Goal: Book appointment/travel/reservation

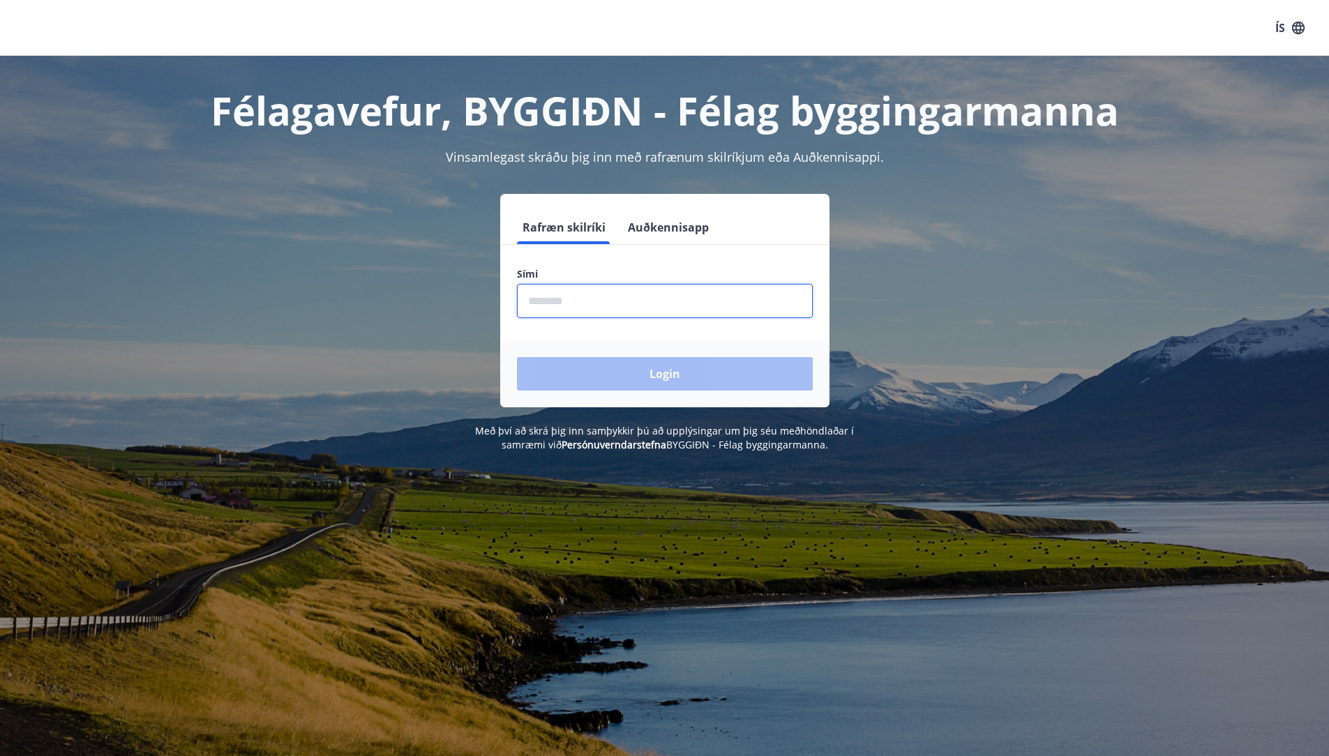
click at [684, 304] on input "phone" at bounding box center [665, 301] width 296 height 34
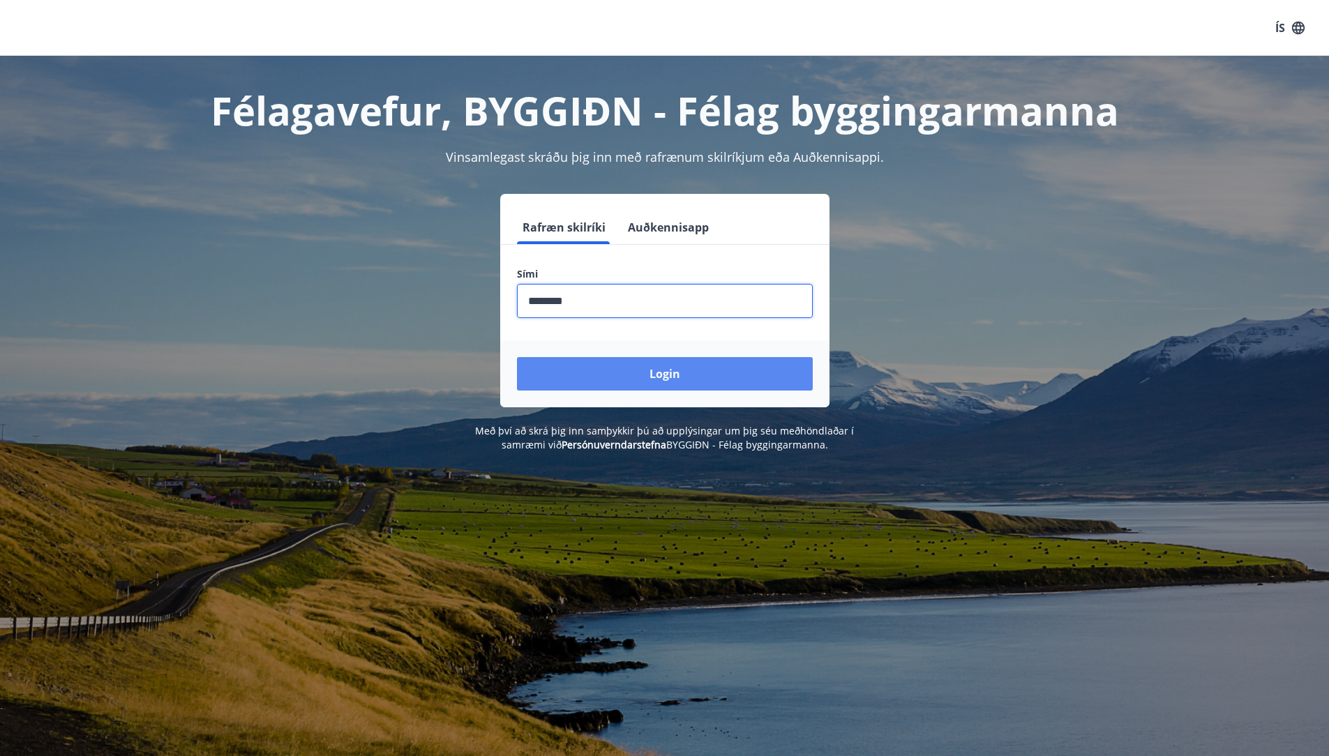
type input "********"
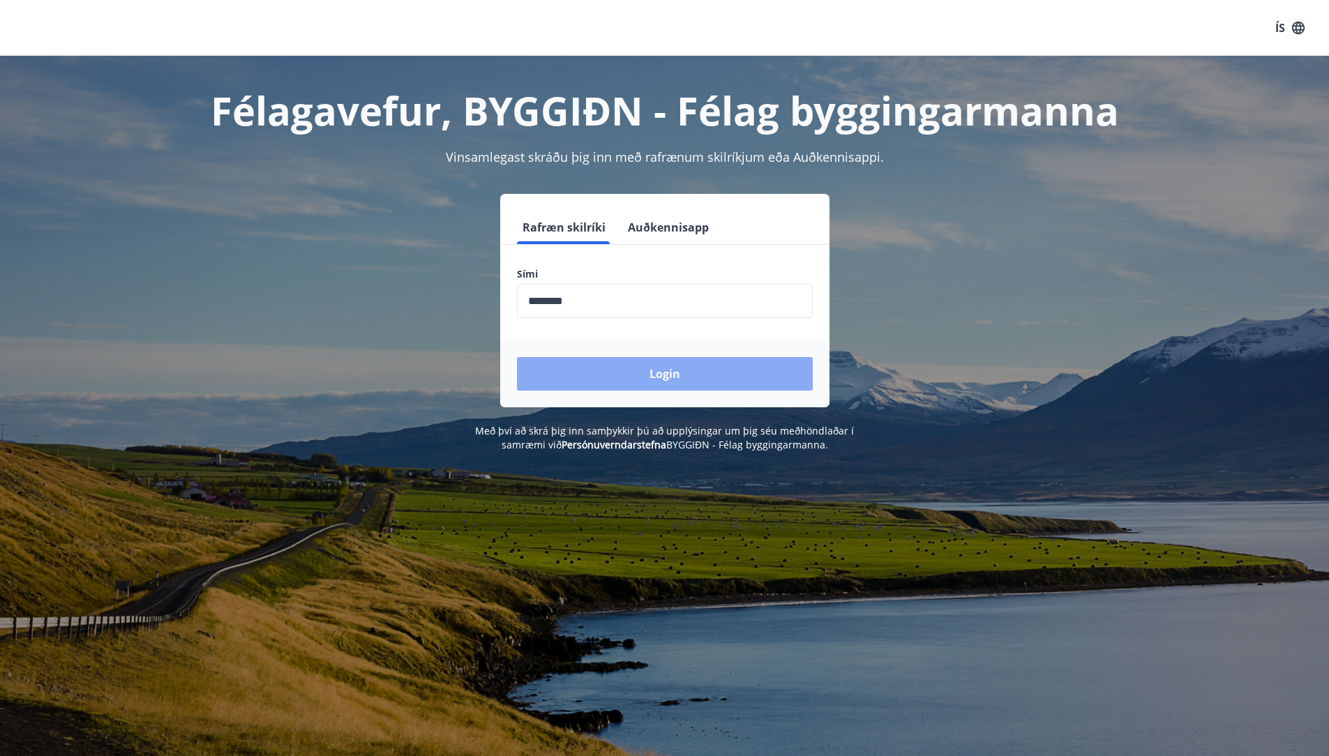
click at [678, 378] on button "Login" at bounding box center [665, 373] width 296 height 33
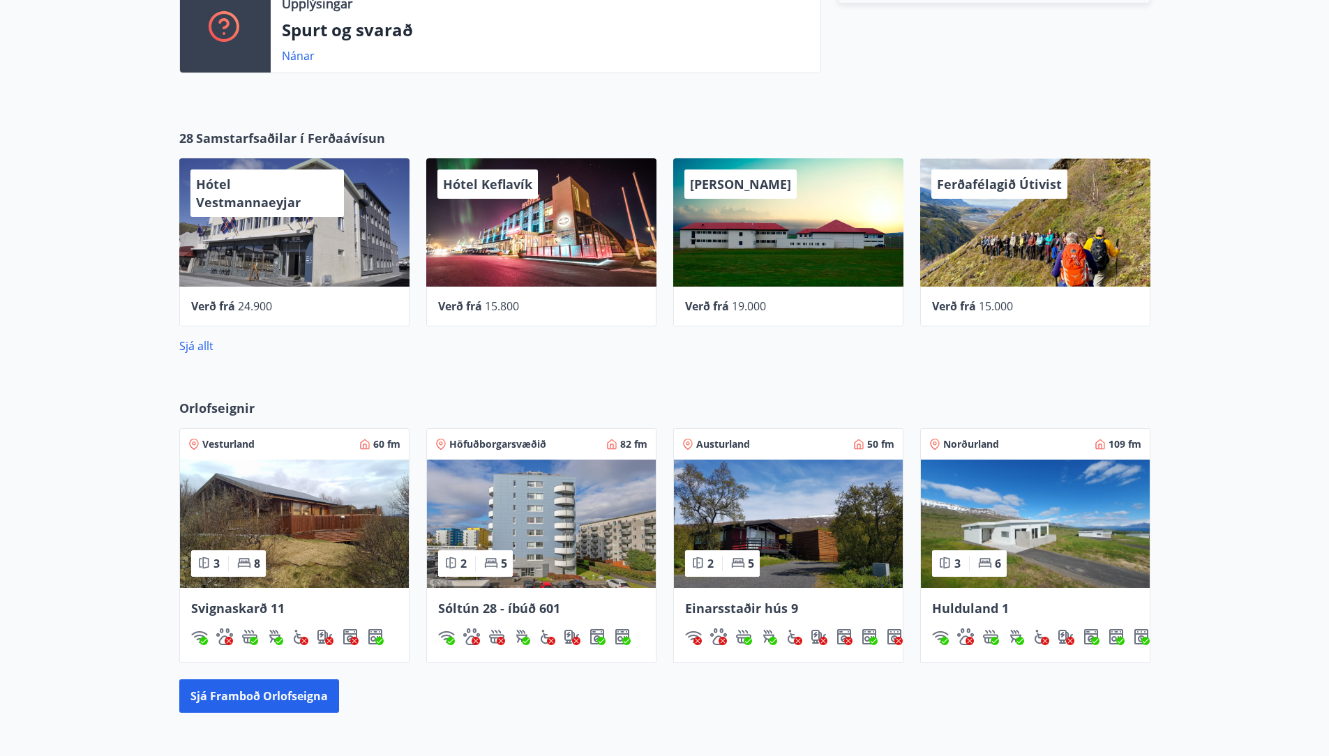
scroll to position [605, 0]
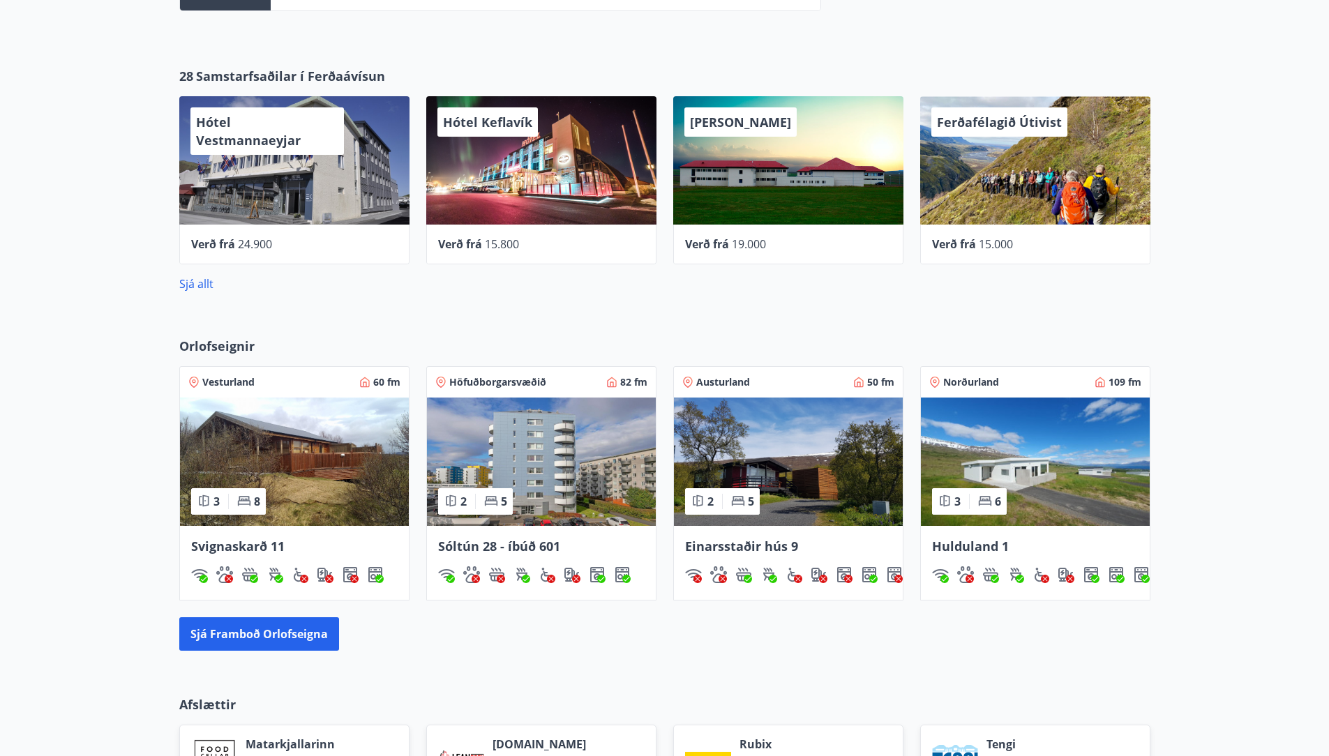
click at [967, 383] on span "Norðurland" at bounding box center [971, 382] width 56 height 14
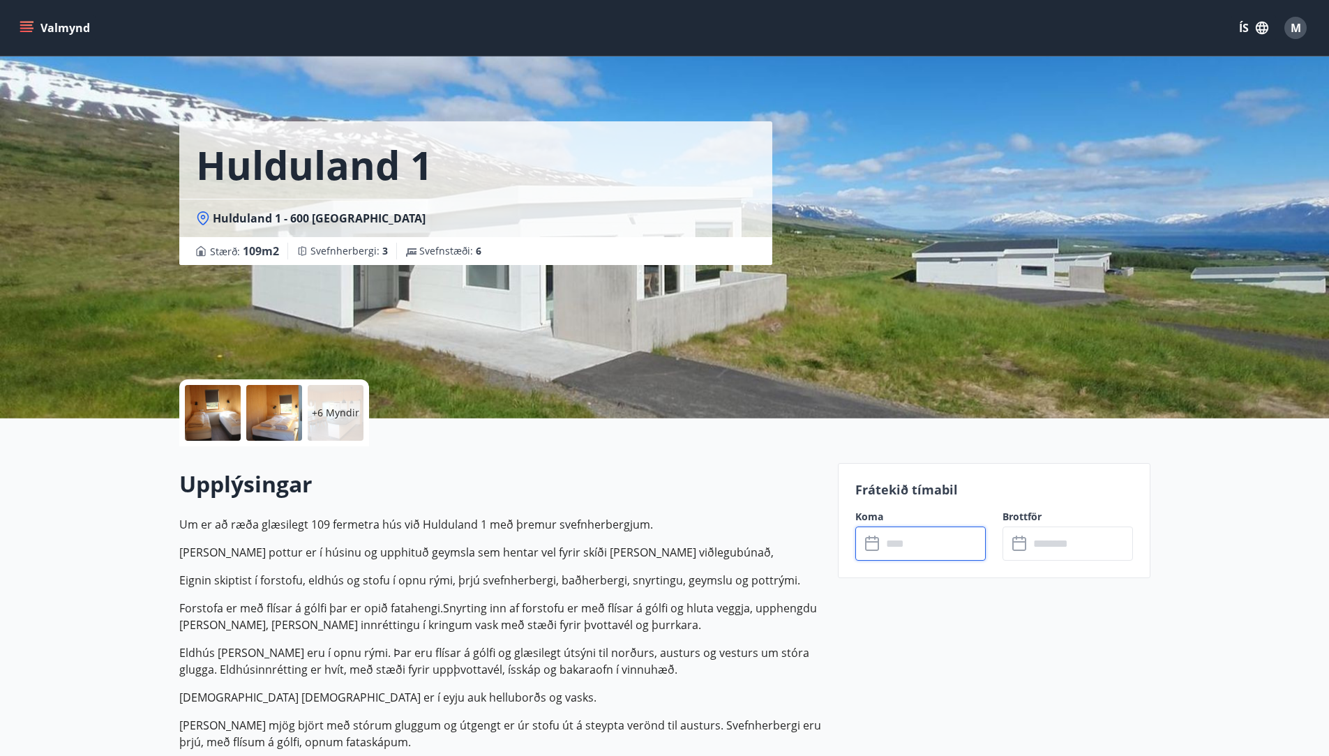
click at [889, 538] on input "text" at bounding box center [934, 544] width 104 height 34
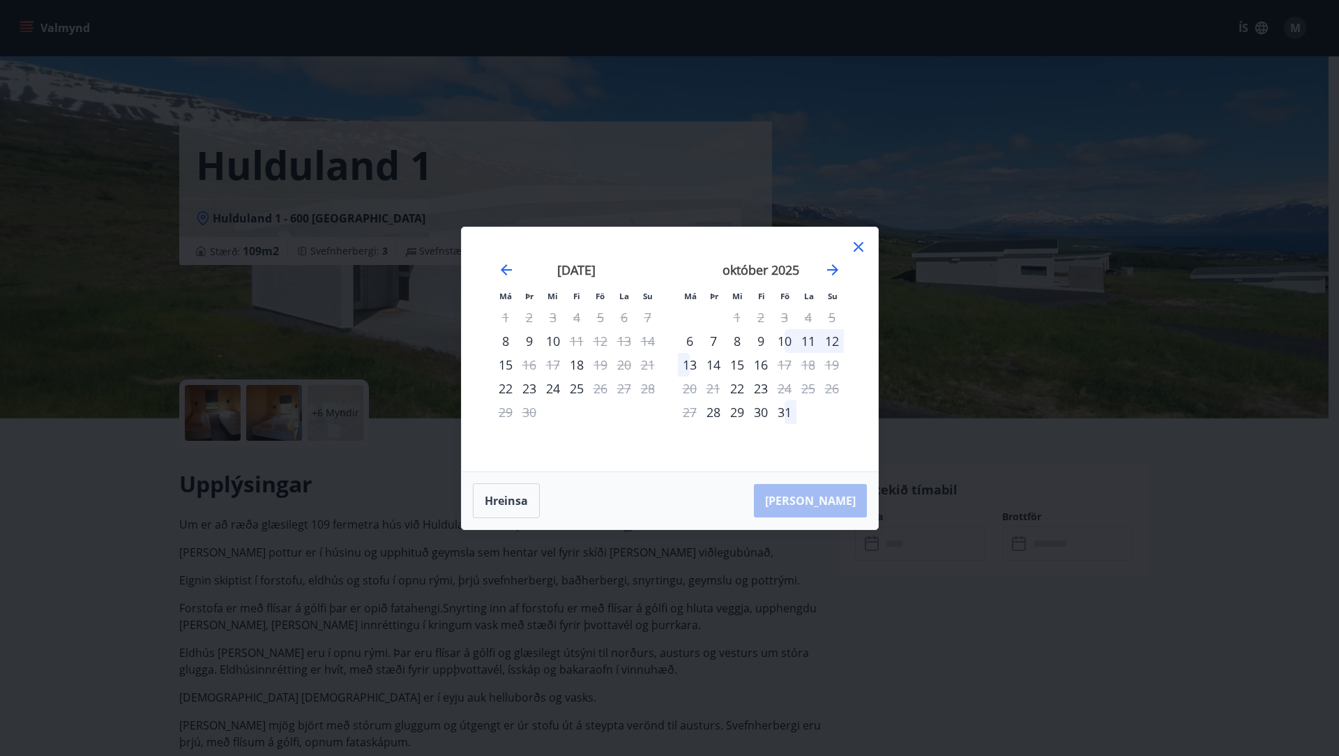
click at [861, 248] on icon at bounding box center [859, 247] width 10 height 10
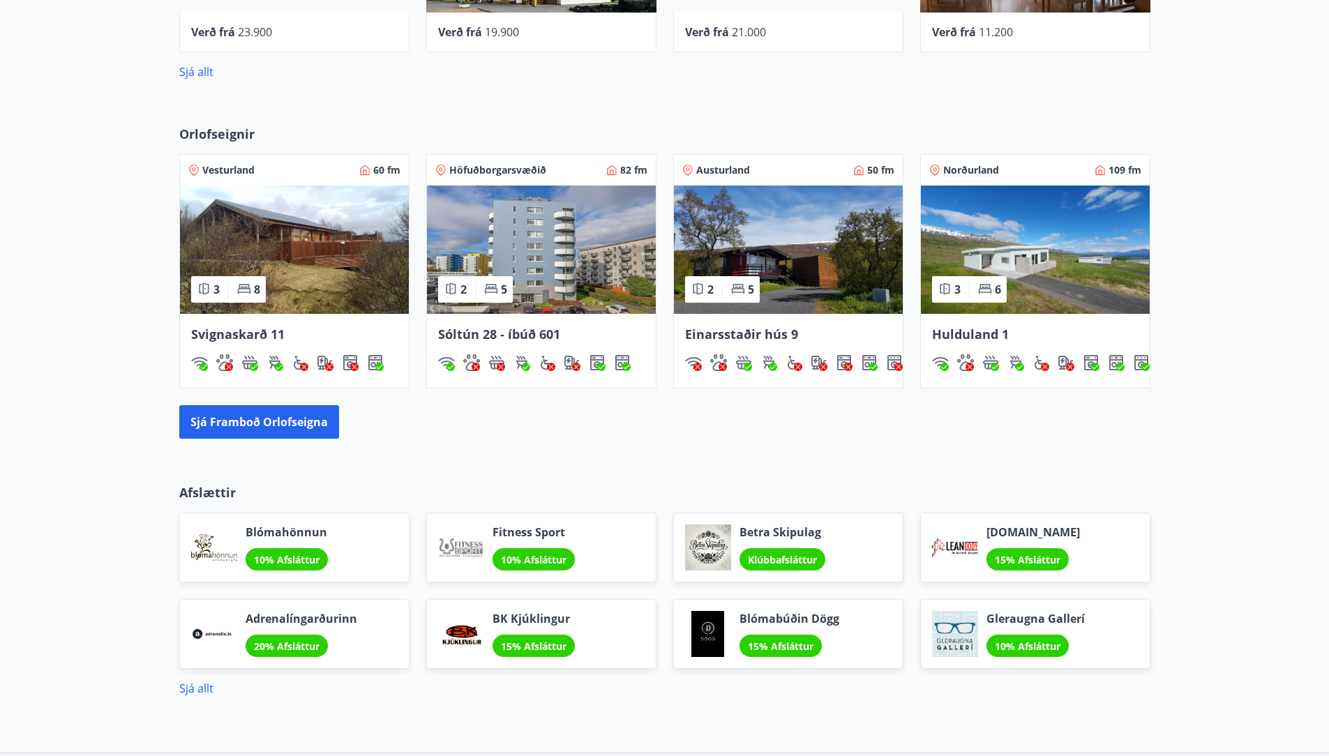
scroll to position [930, 0]
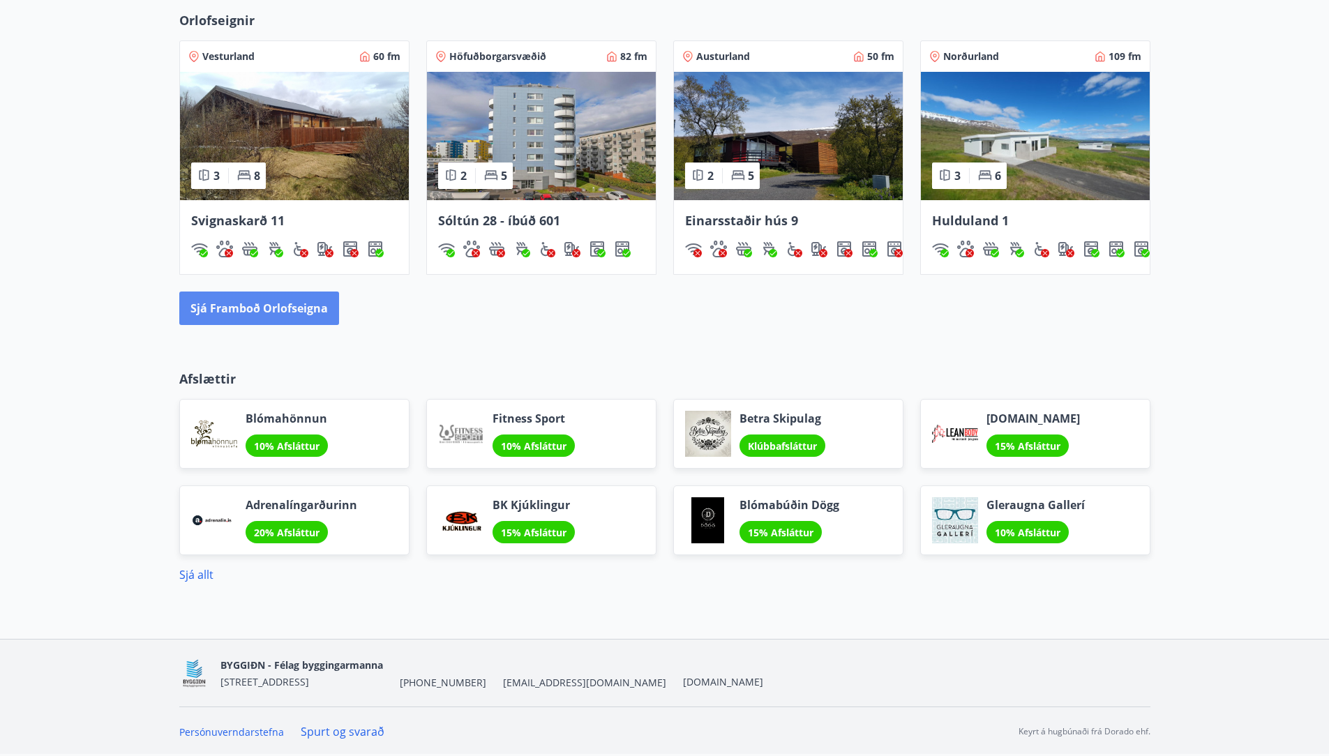
click at [255, 318] on button "Sjá framboð orlofseigna" at bounding box center [259, 308] width 160 height 33
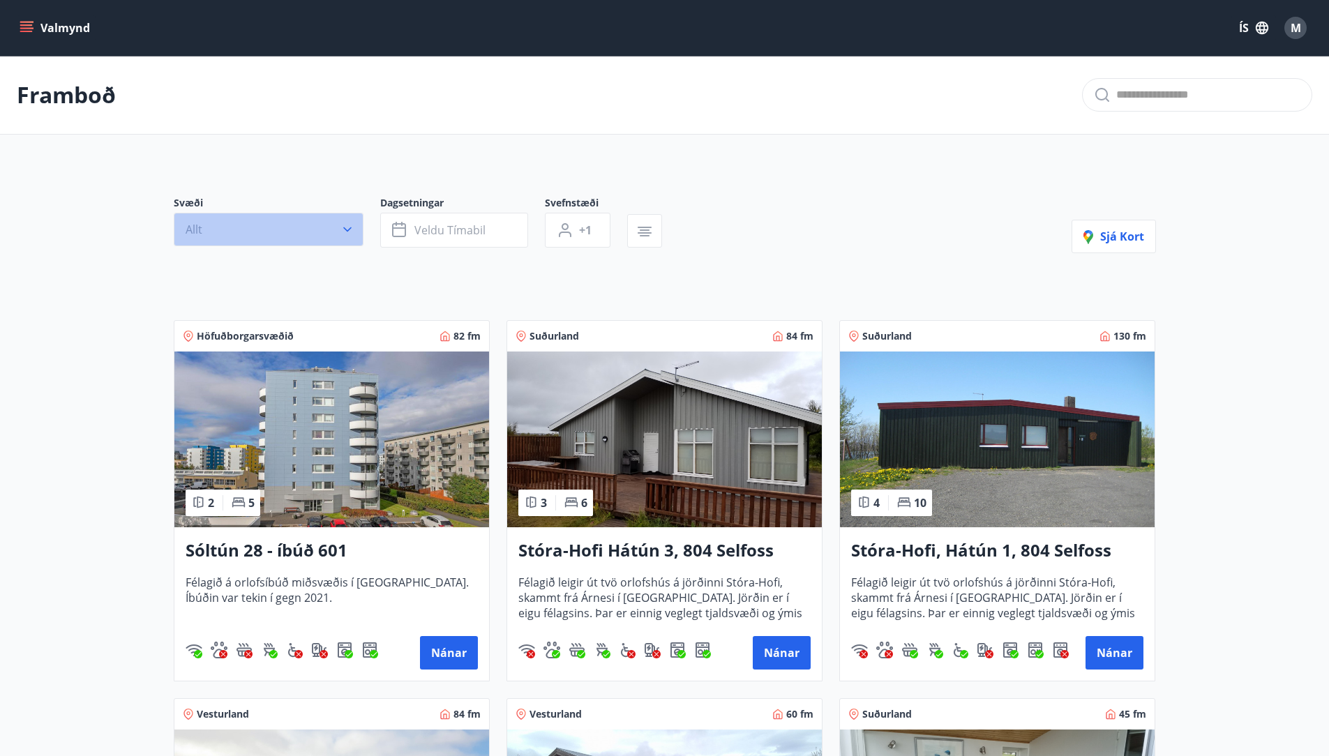
click at [352, 229] on icon "button" at bounding box center [347, 230] width 14 height 14
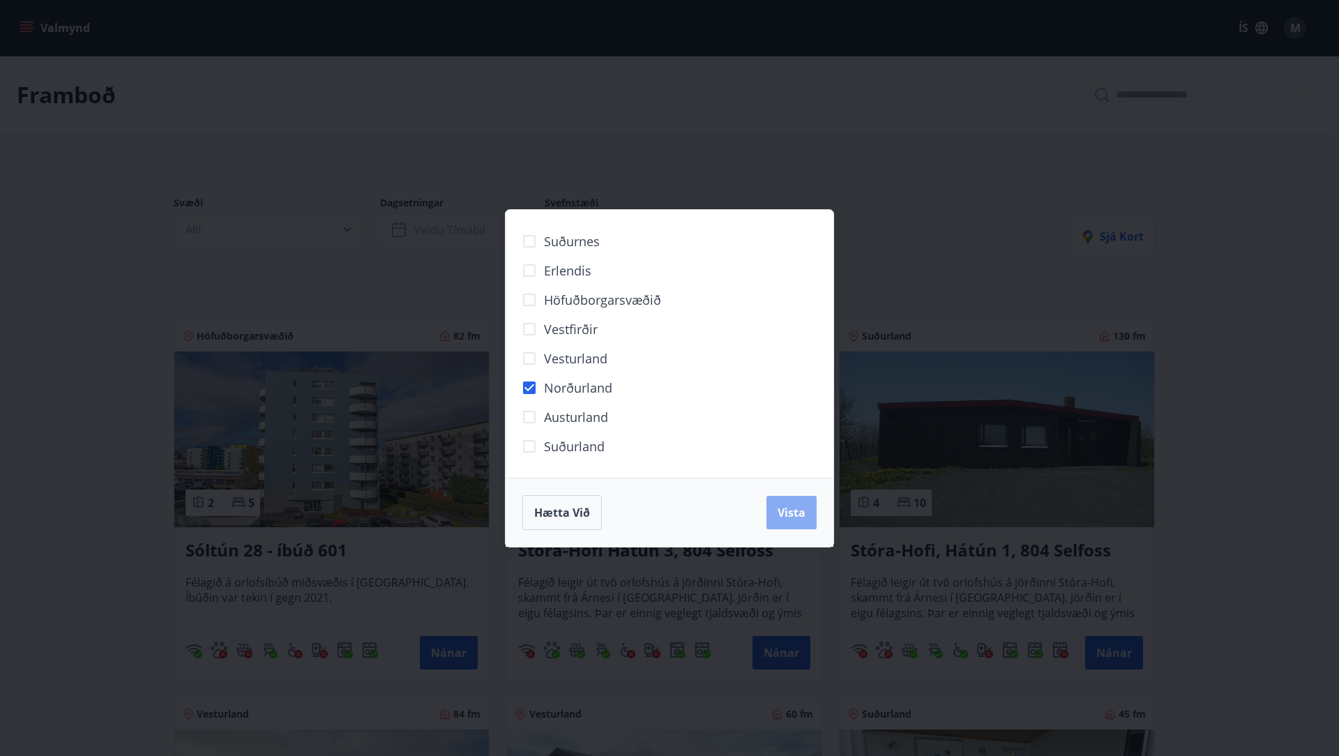
click at [795, 512] on span "Vista" at bounding box center [792, 512] width 28 height 15
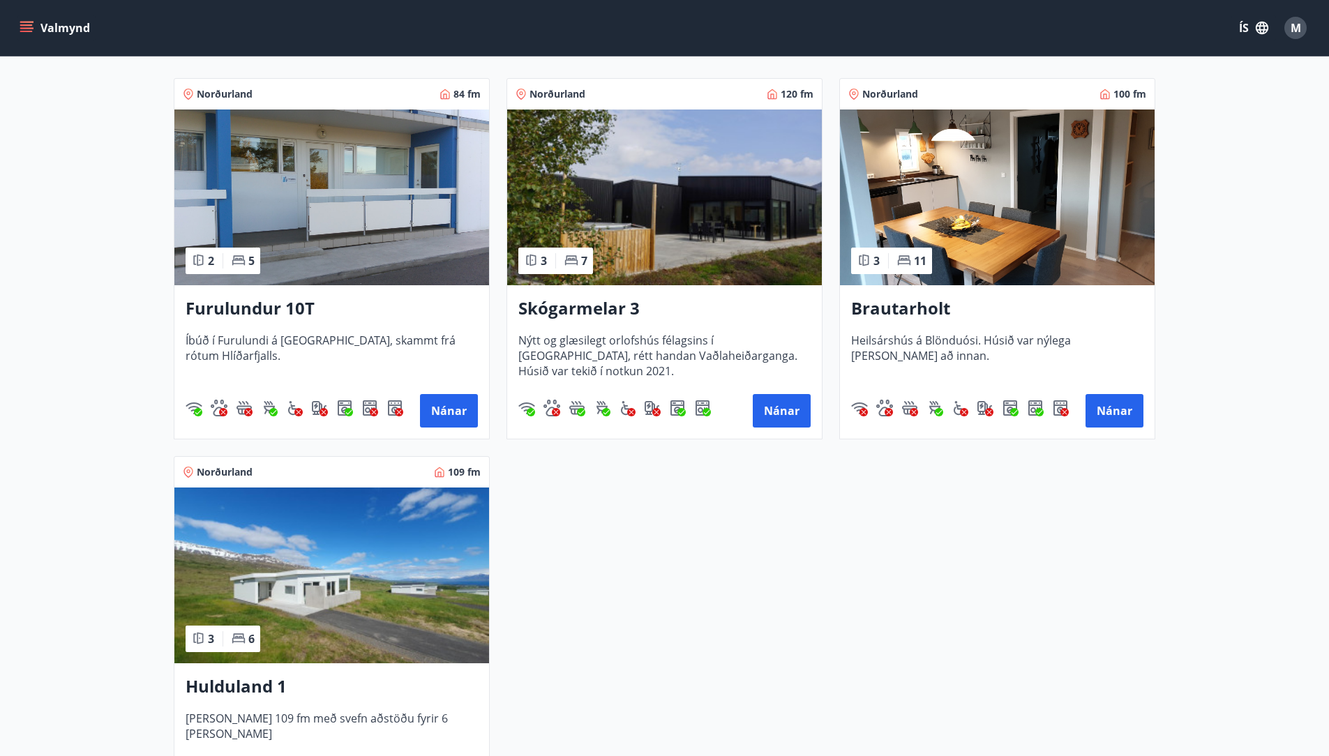
scroll to position [213, 0]
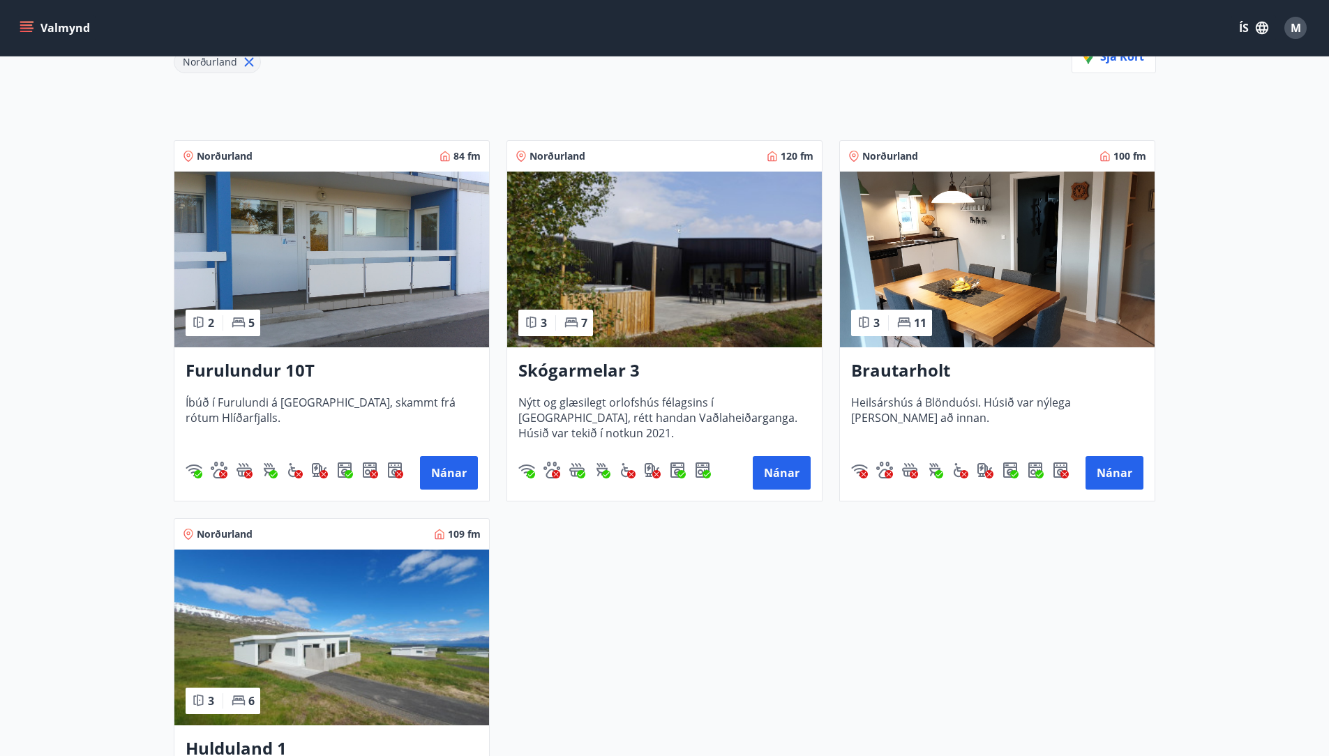
click at [569, 374] on h3 "Skógarmelar 3" at bounding box center [664, 371] width 292 height 25
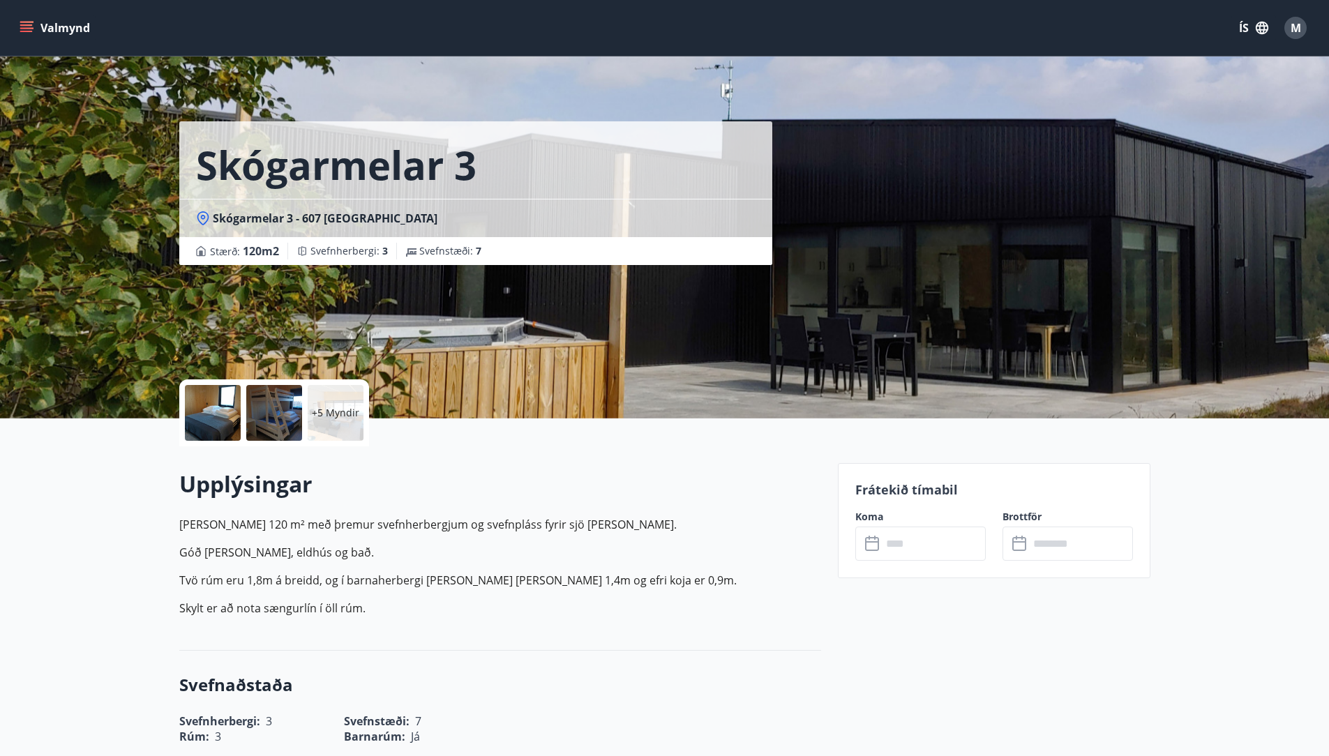
click at [917, 554] on input "text" at bounding box center [934, 544] width 104 height 34
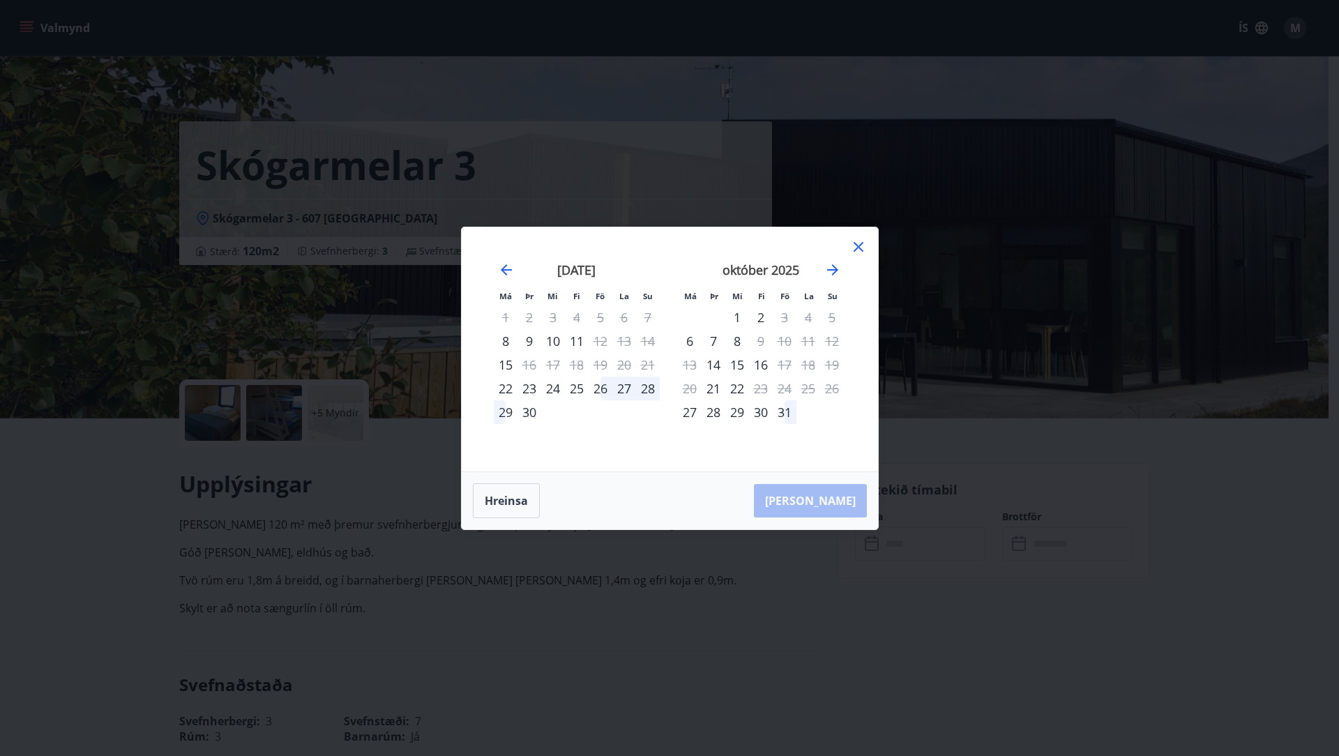
click at [865, 248] on icon at bounding box center [858, 247] width 17 height 17
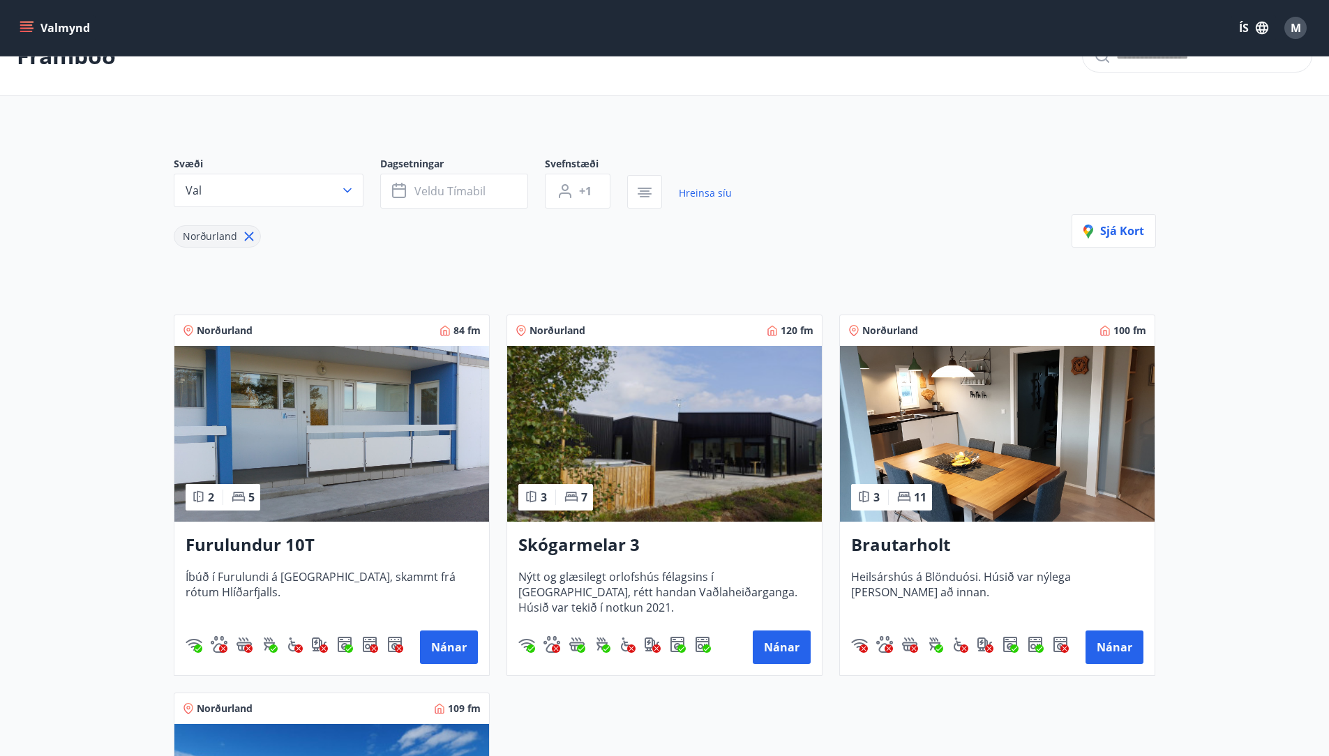
scroll to position [121, 0]
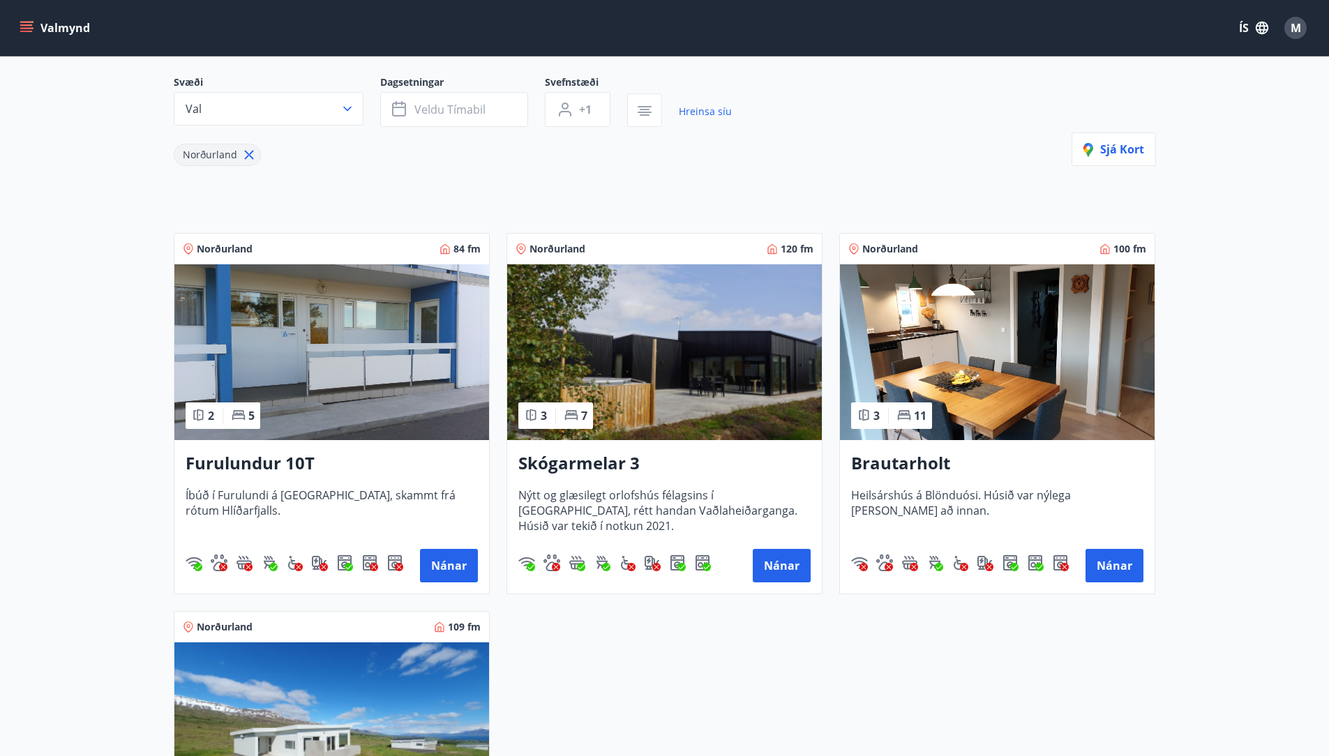
click at [250, 463] on h3 "Furulundur 10T" at bounding box center [332, 463] width 292 height 25
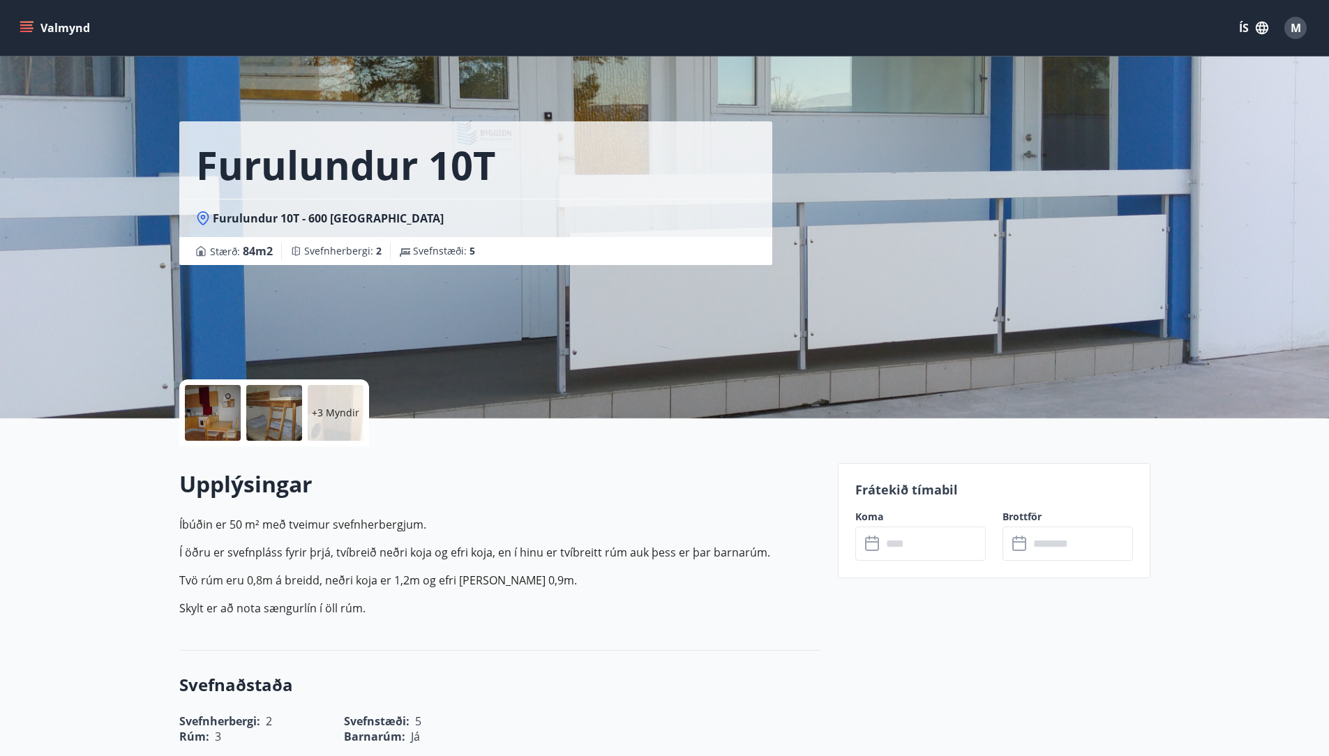
click at [910, 555] on input "text" at bounding box center [934, 544] width 104 height 34
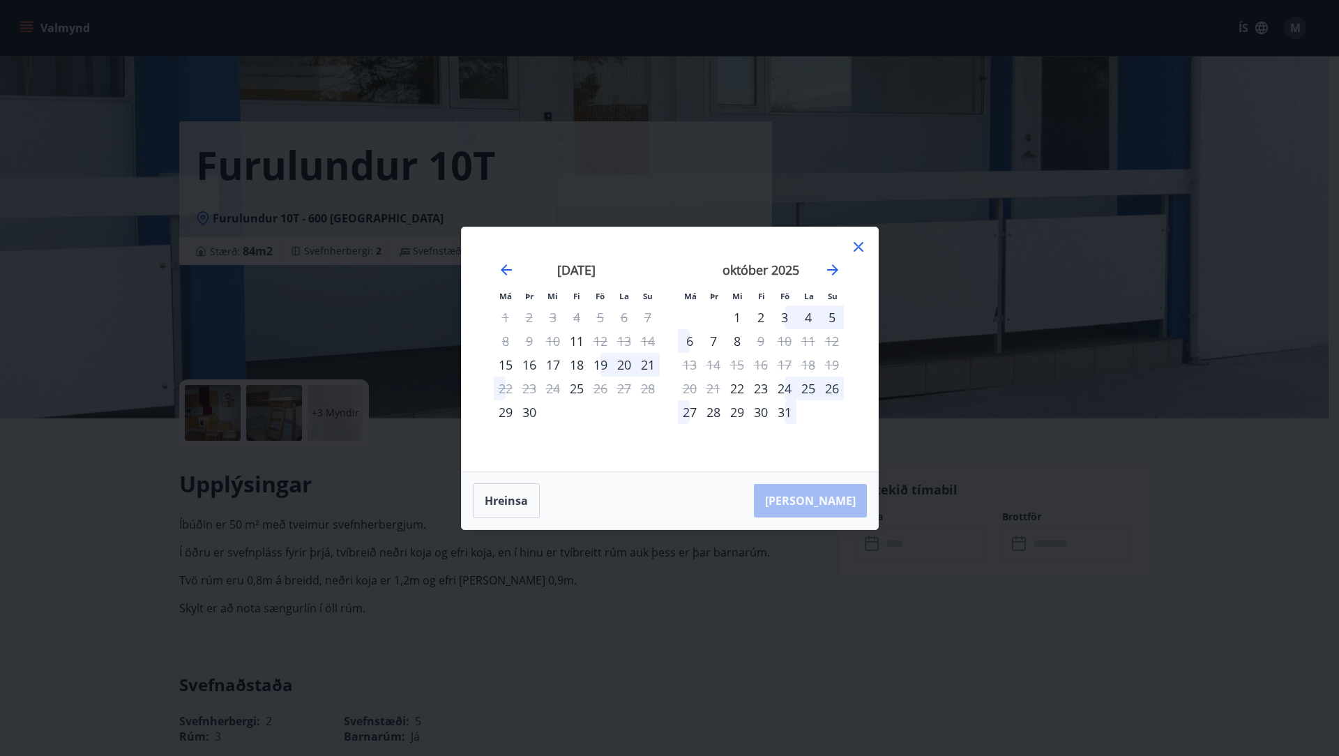
click at [855, 244] on icon at bounding box center [859, 247] width 10 height 10
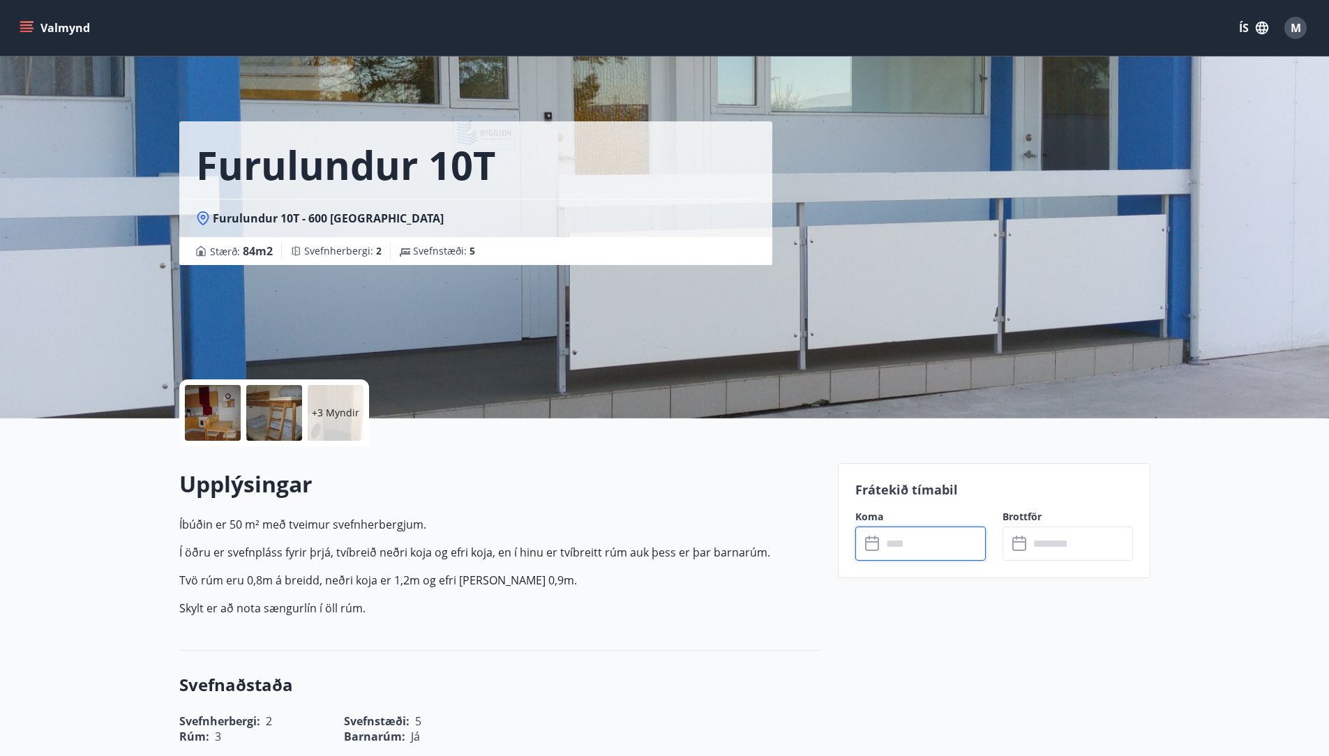
click at [218, 418] on div at bounding box center [213, 413] width 56 height 56
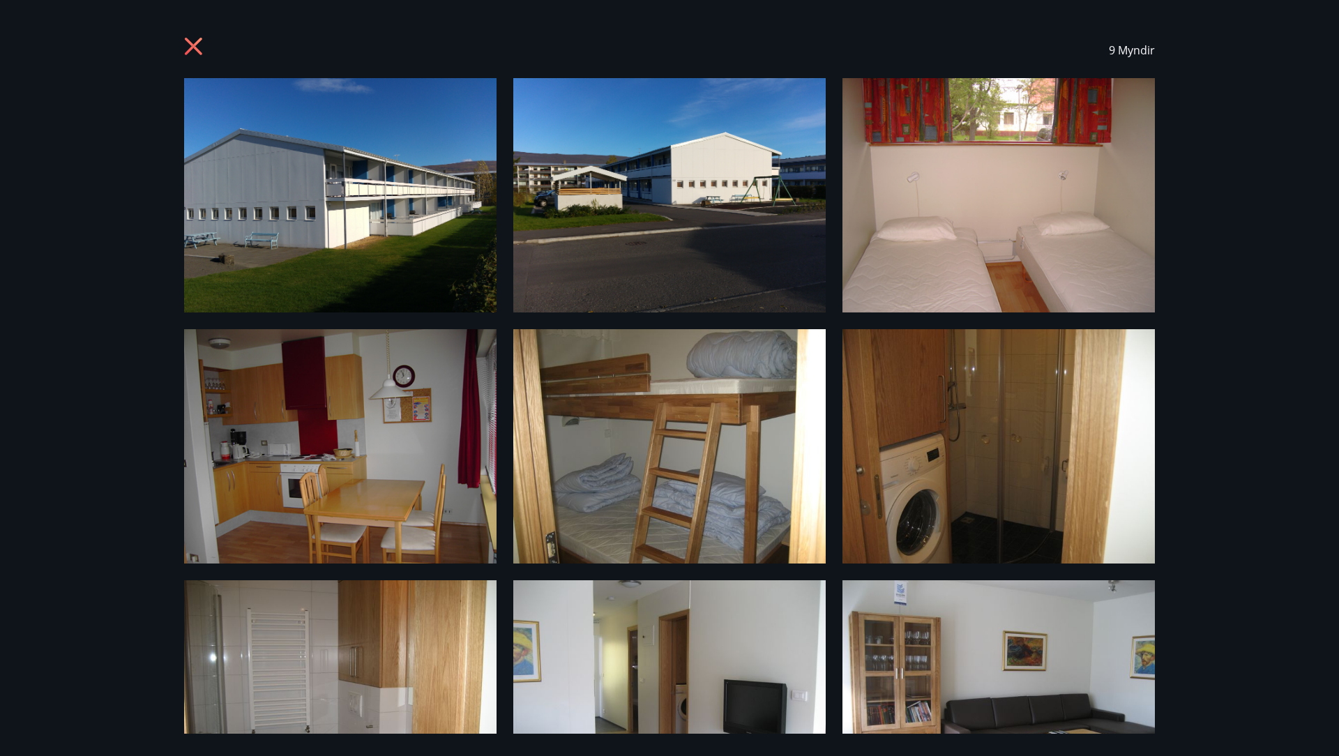
click at [193, 51] on icon at bounding box center [195, 48] width 22 height 22
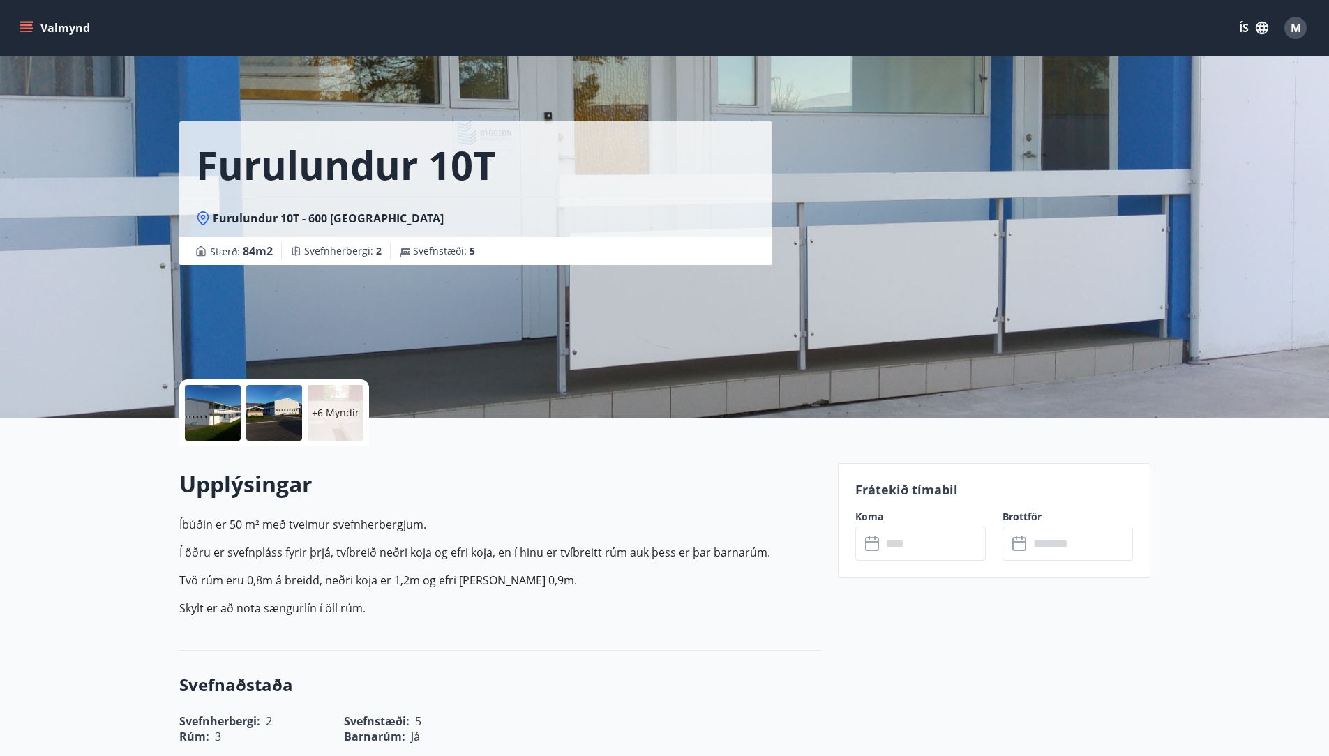
click at [222, 413] on div at bounding box center [213, 413] width 56 height 56
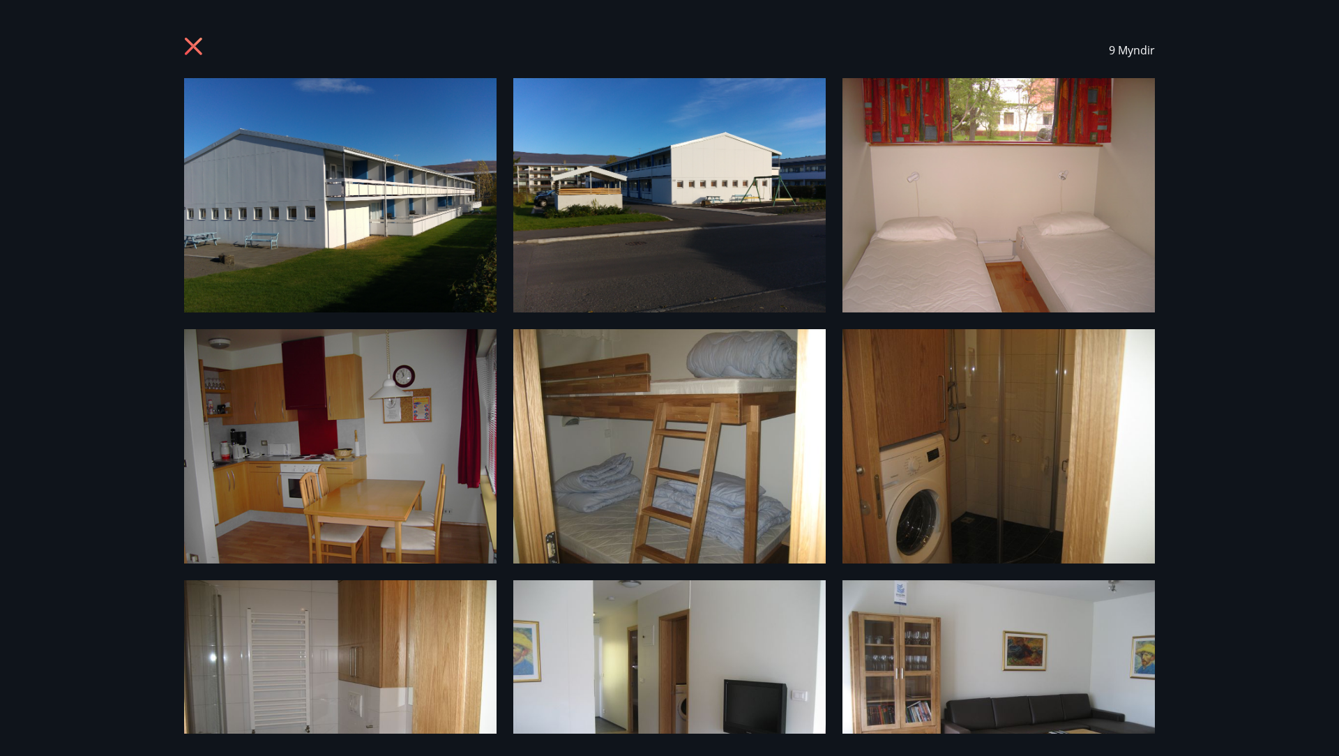
click at [347, 220] on img at bounding box center [340, 195] width 312 height 234
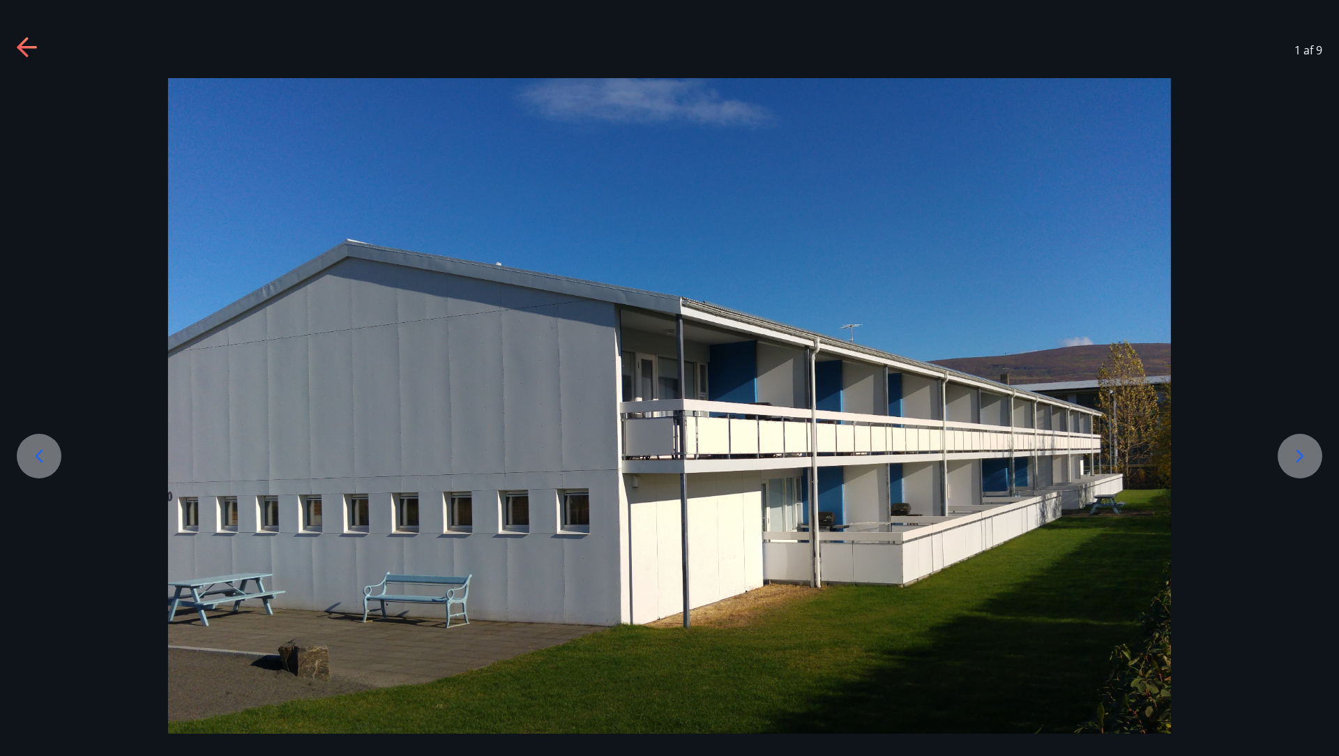
click at [28, 47] on icon at bounding box center [27, 47] width 20 height 3
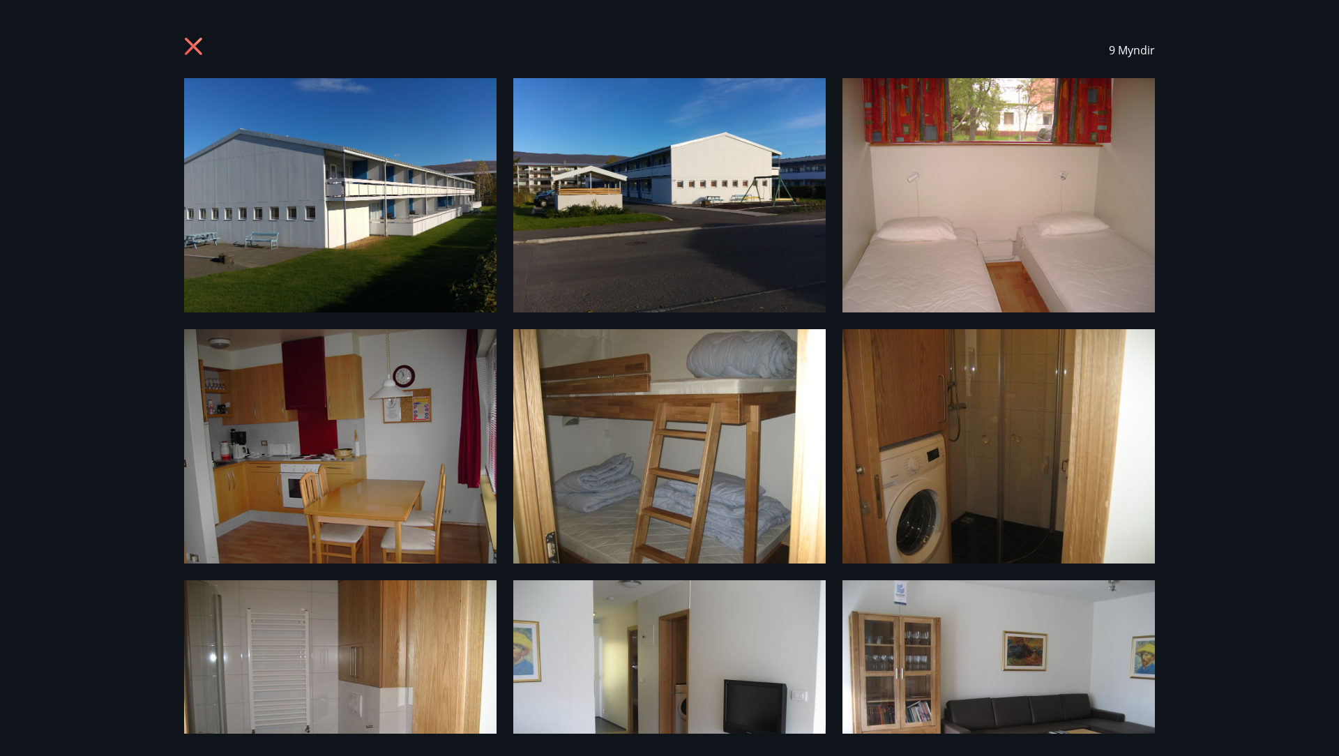
click at [194, 44] on icon at bounding box center [193, 46] width 17 height 17
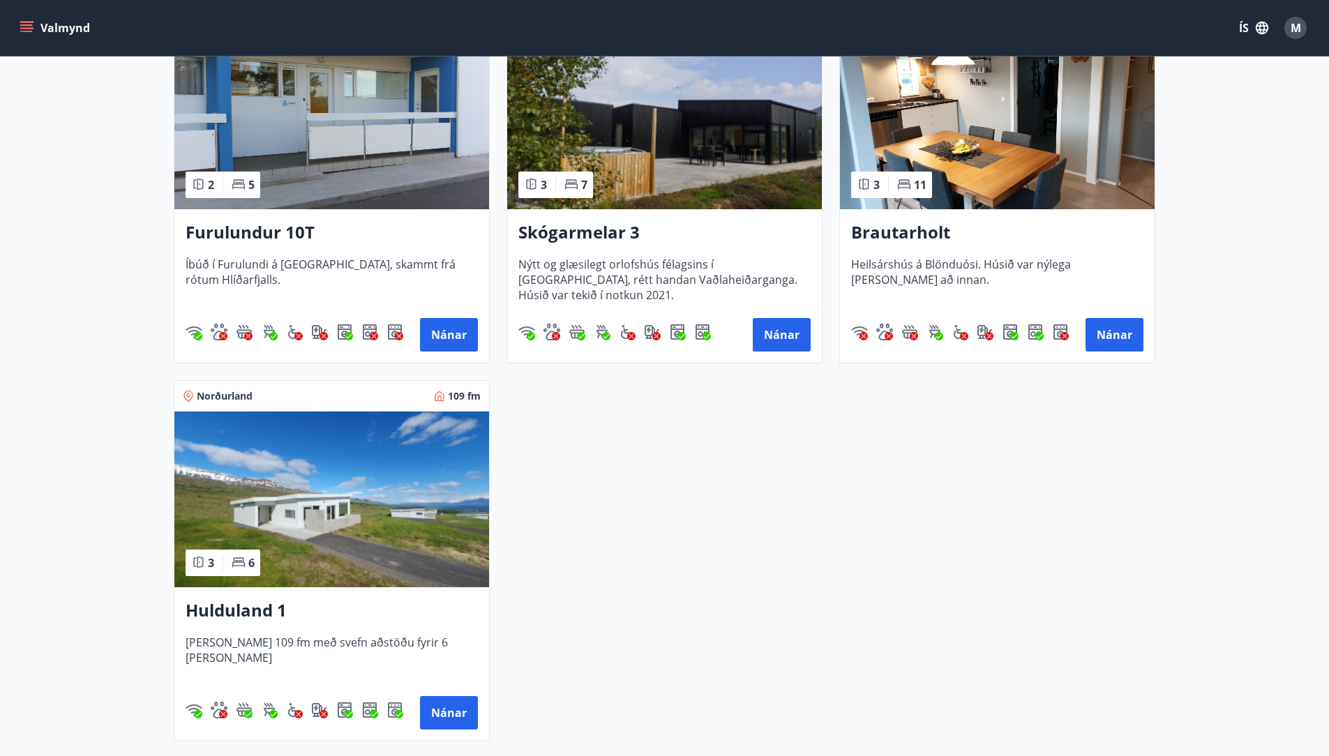
scroll to position [517, 0]
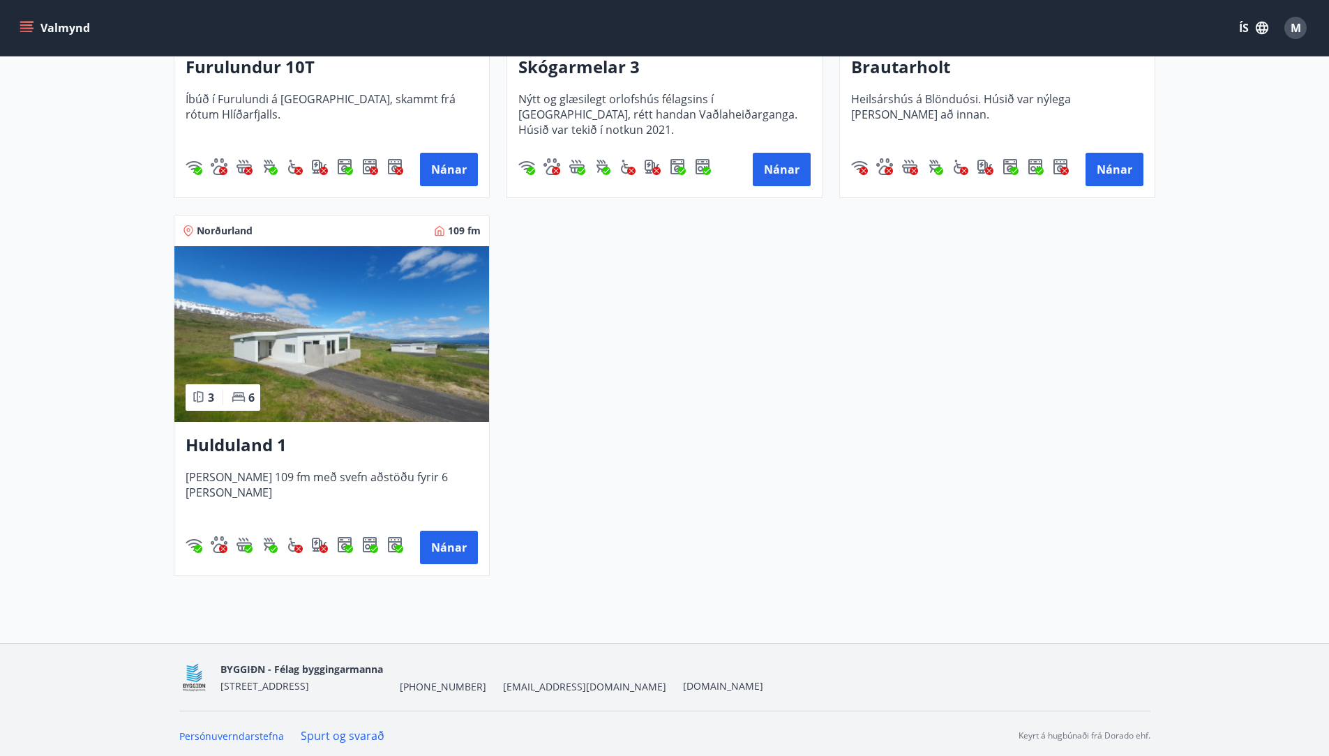
click at [248, 444] on h3 "Hulduland 1" at bounding box center [332, 445] width 292 height 25
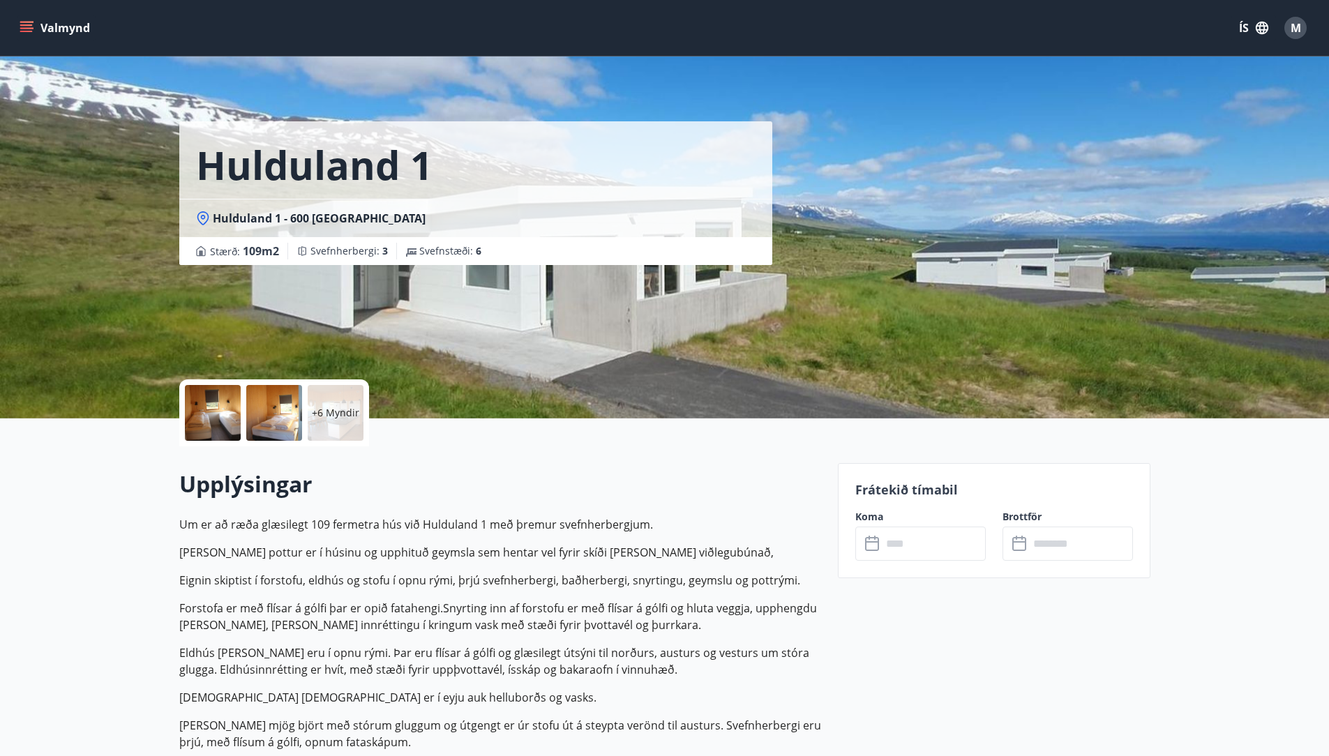
click at [225, 409] on div at bounding box center [213, 413] width 56 height 56
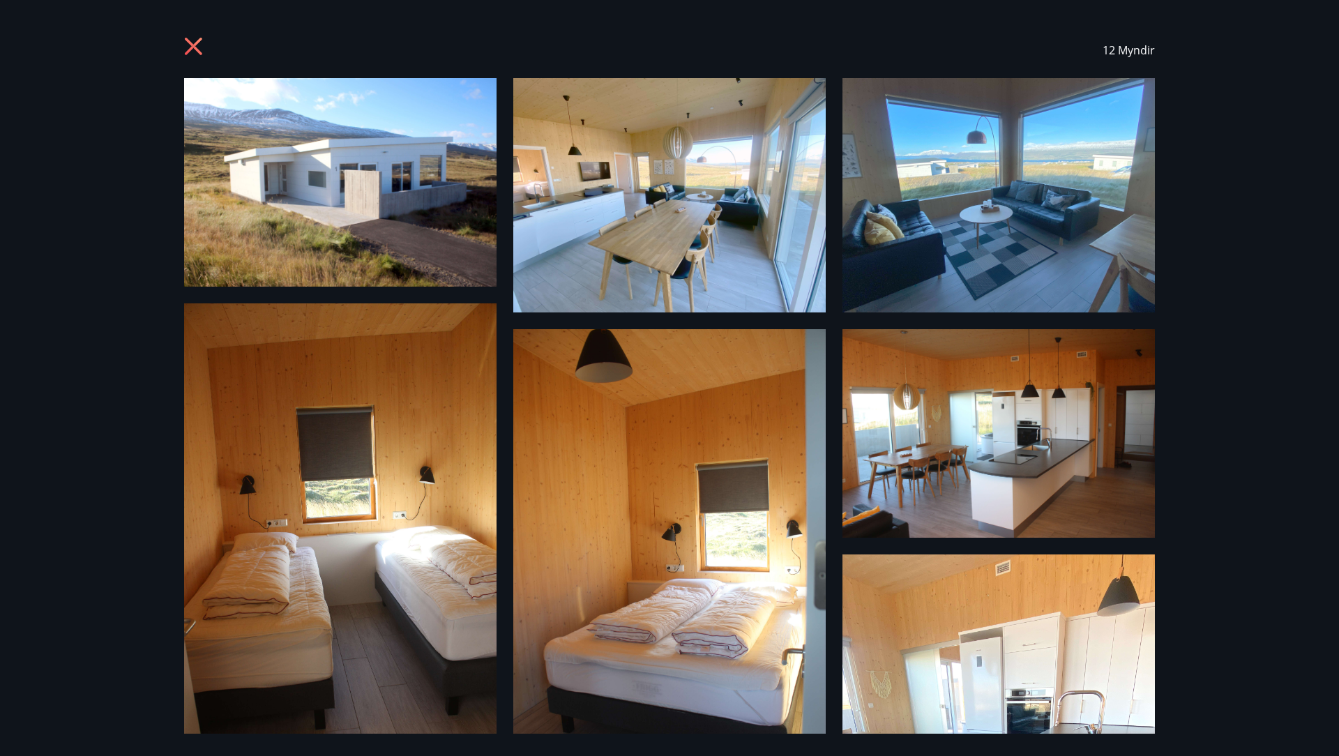
click at [195, 47] on icon at bounding box center [195, 48] width 22 height 22
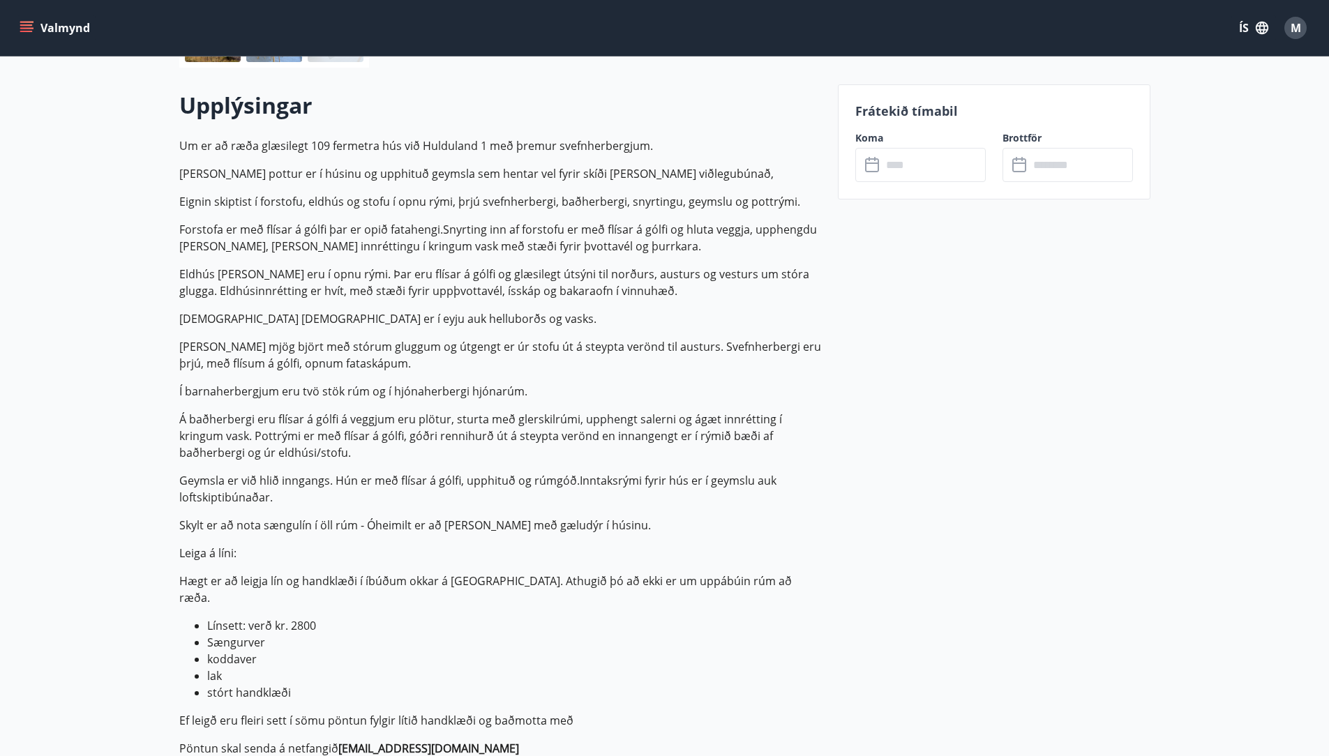
scroll to position [6, 0]
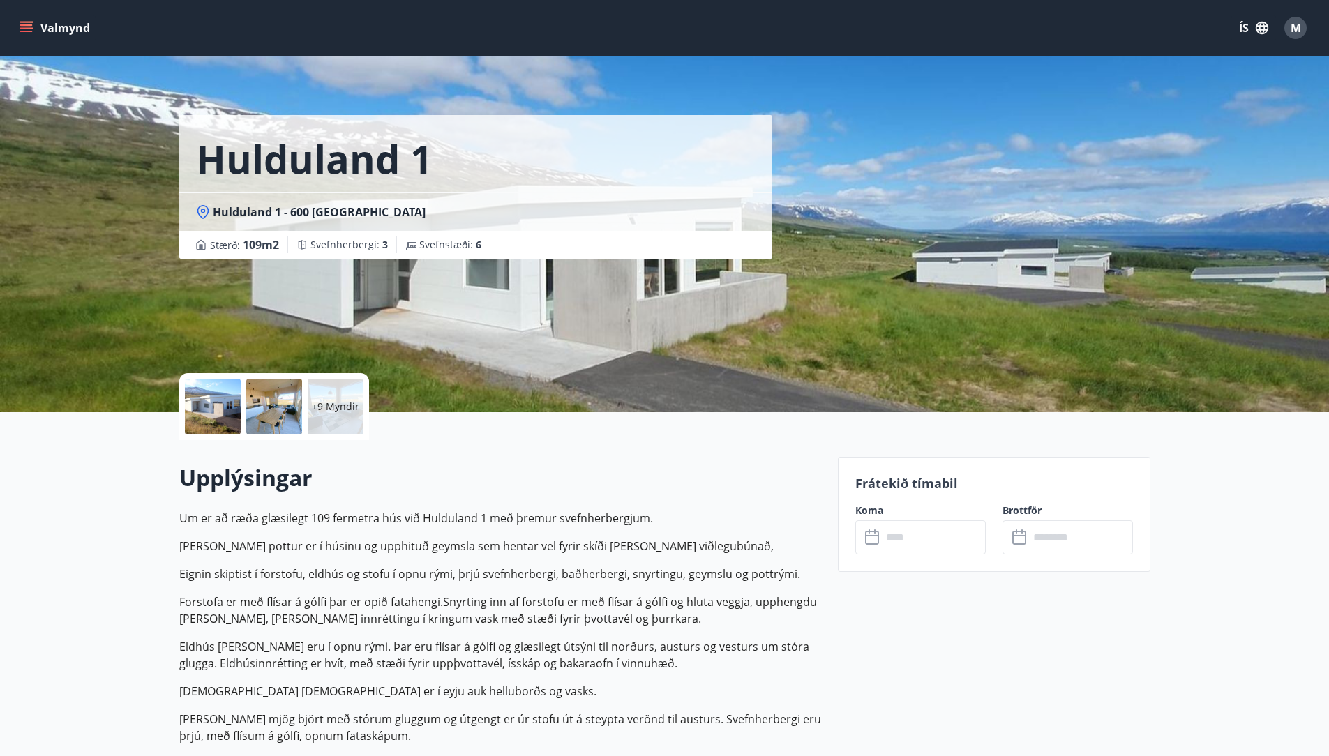
click at [877, 537] on icon at bounding box center [872, 538] width 14 height 14
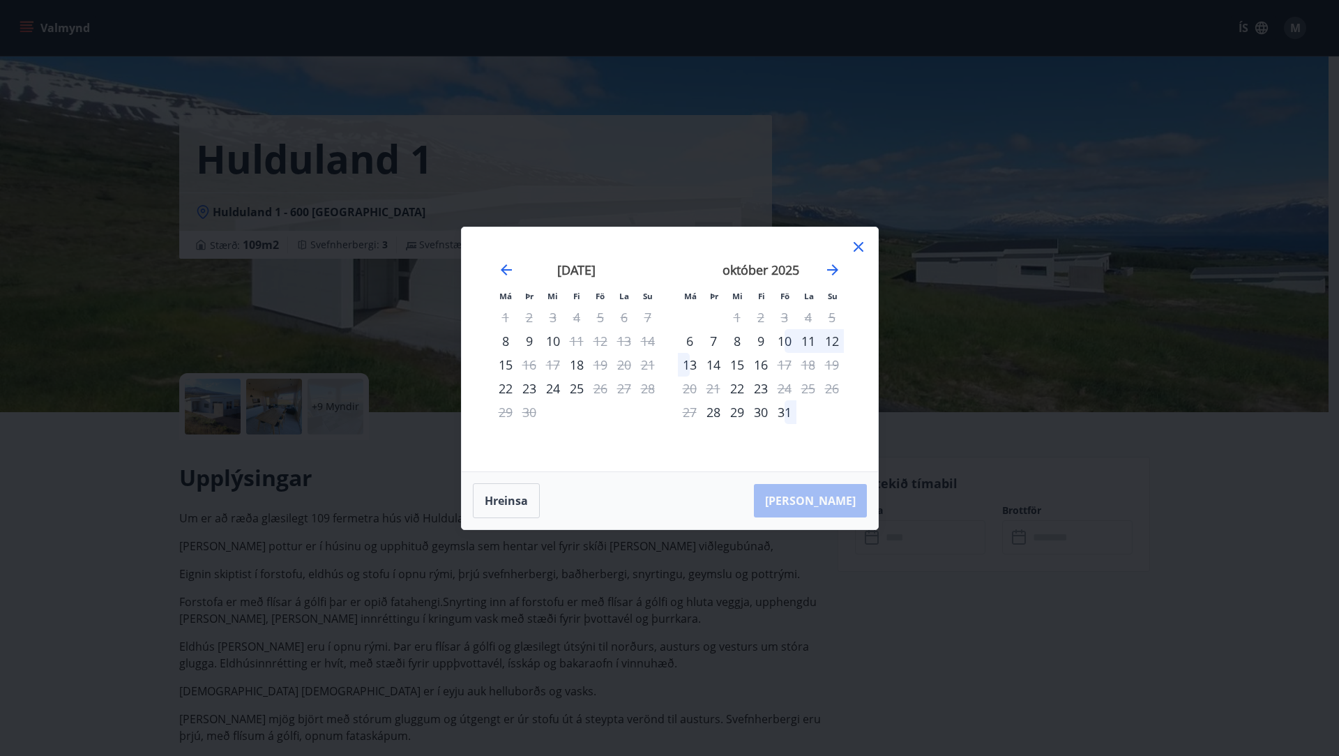
click at [625, 367] on div "20" at bounding box center [624, 365] width 24 height 24
click at [612, 367] on div "20" at bounding box center [624, 365] width 24 height 24
click at [602, 368] on div "19" at bounding box center [601, 365] width 24 height 24
click at [633, 362] on div "20" at bounding box center [624, 365] width 24 height 24
click at [640, 367] on div "21" at bounding box center [648, 365] width 24 height 24
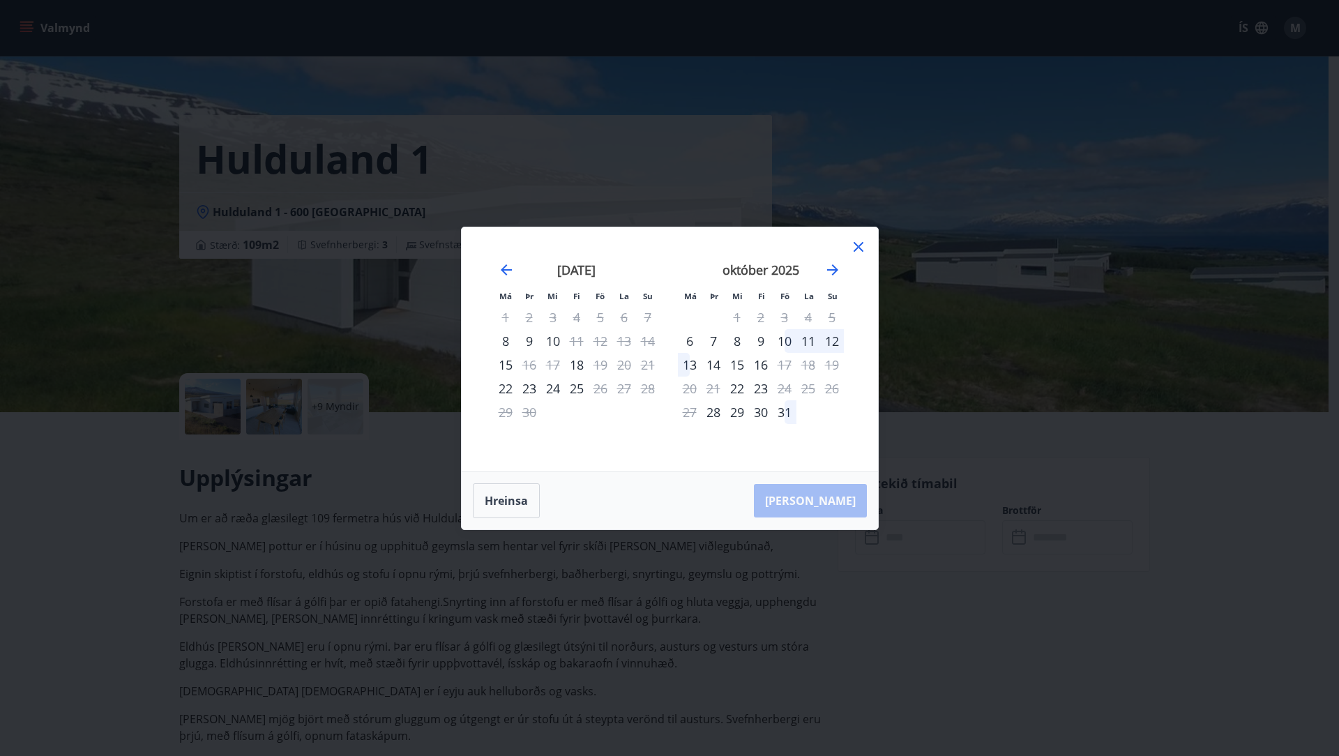
click at [856, 250] on icon at bounding box center [858, 247] width 17 height 17
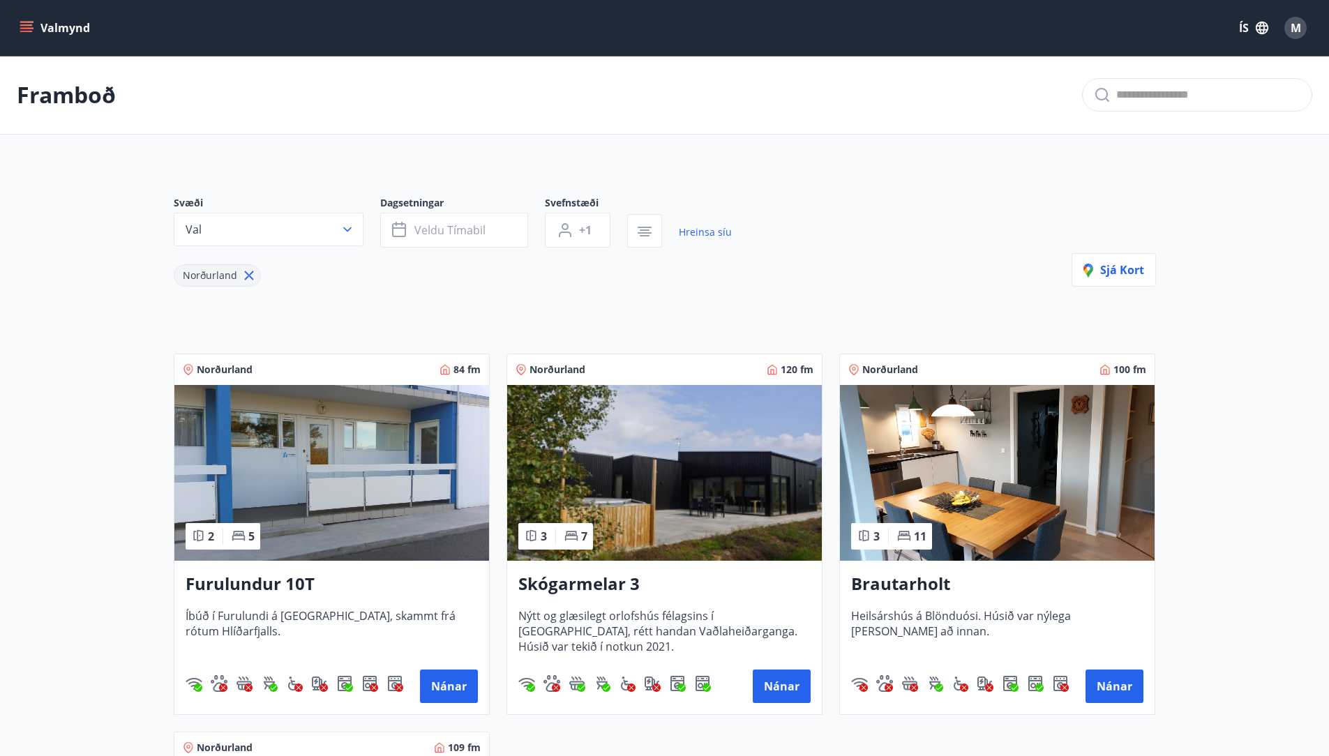
scroll to position [18, 0]
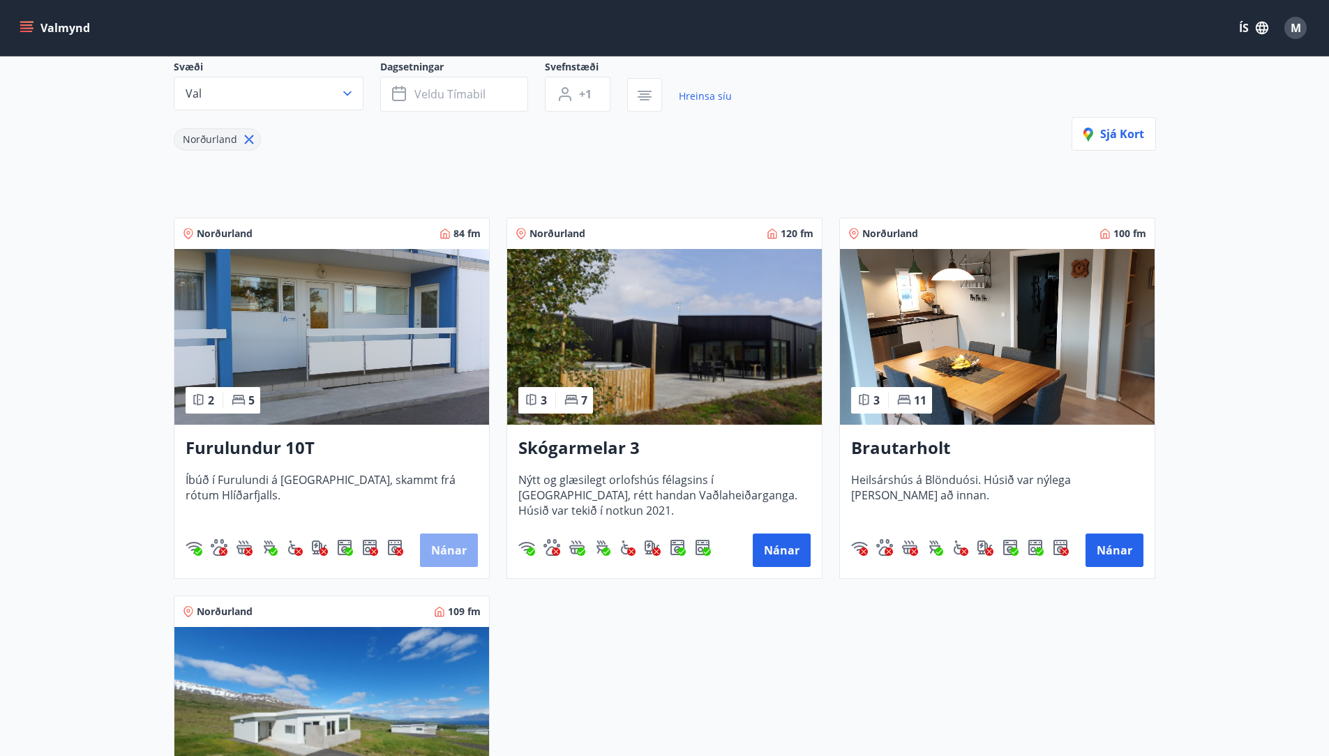
click at [448, 551] on button "Nánar" at bounding box center [449, 550] width 58 height 33
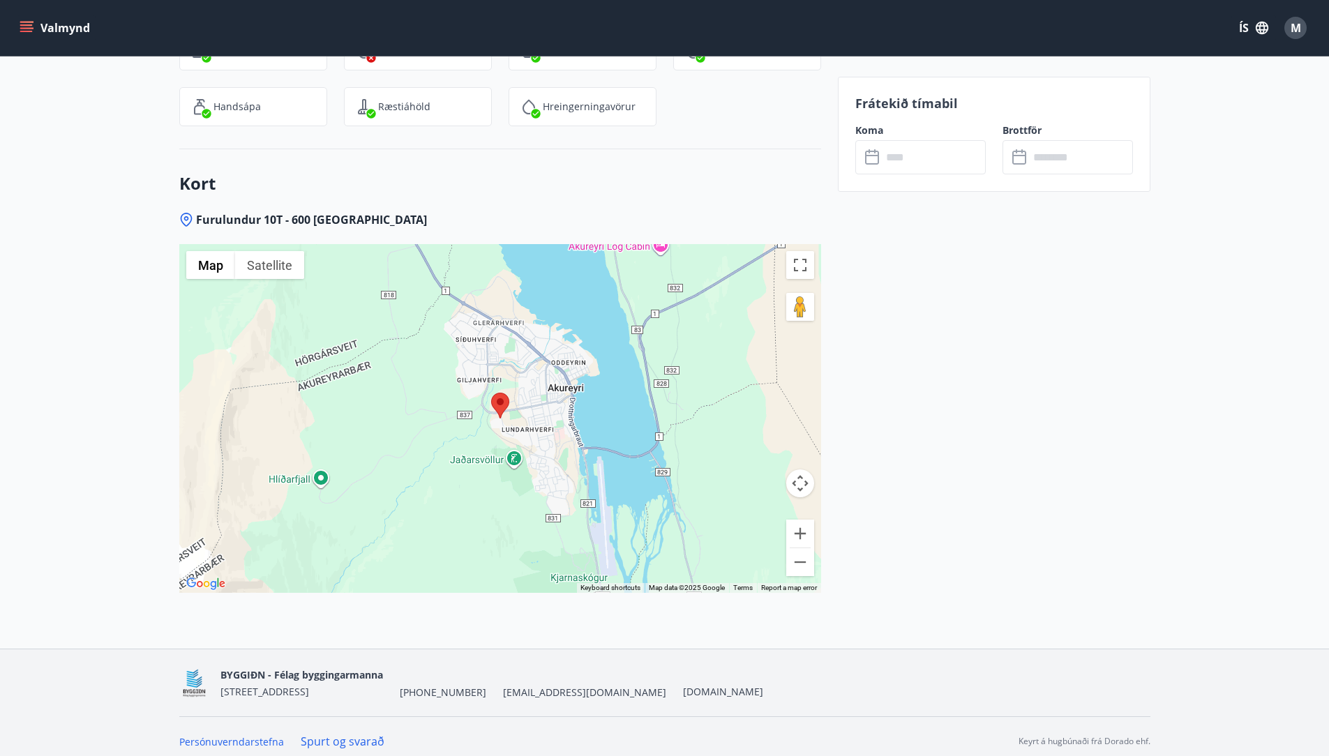
scroll to position [1596, 0]
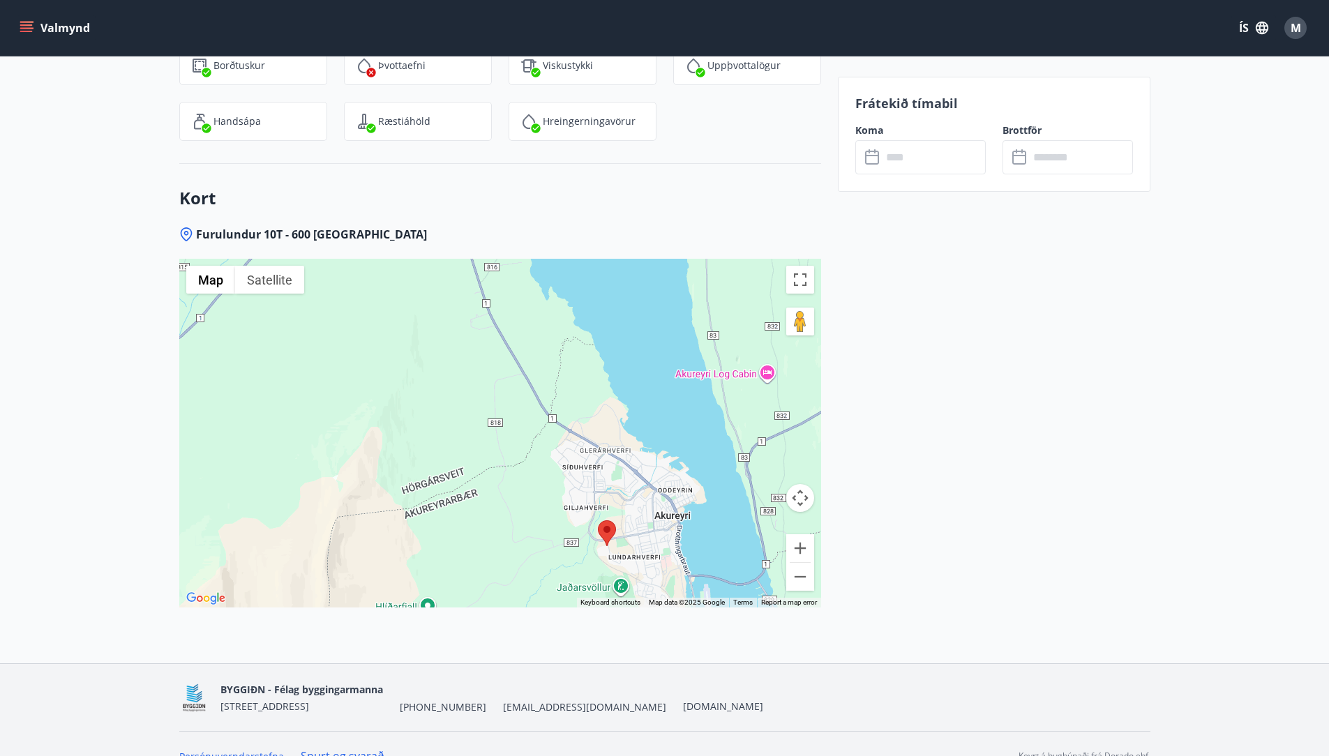
drag, startPoint x: 638, startPoint y: 395, endPoint x: 744, endPoint y: 511, distance: 157.5
click at [744, 511] on div at bounding box center [500, 433] width 642 height 349
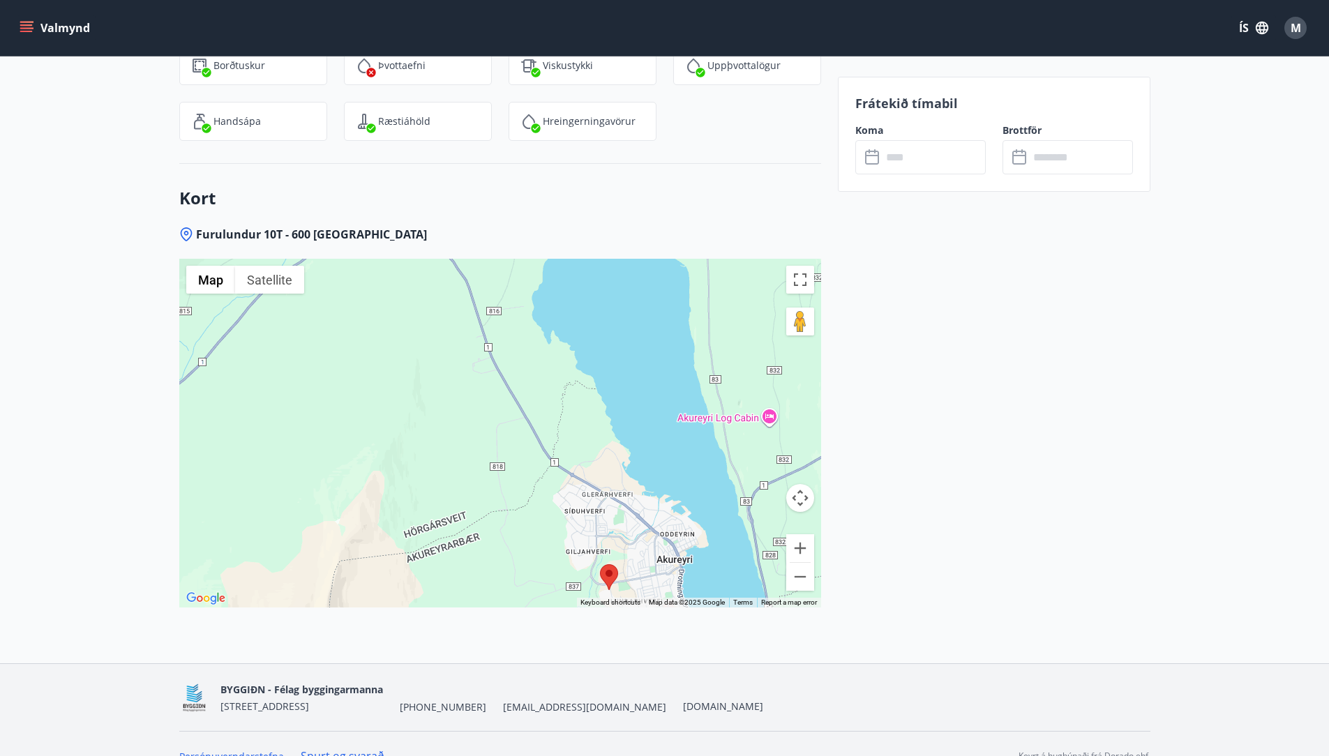
drag, startPoint x: 620, startPoint y: 389, endPoint x: 619, endPoint y: 480, distance: 90.7
click at [621, 486] on div at bounding box center [500, 433] width 642 height 349
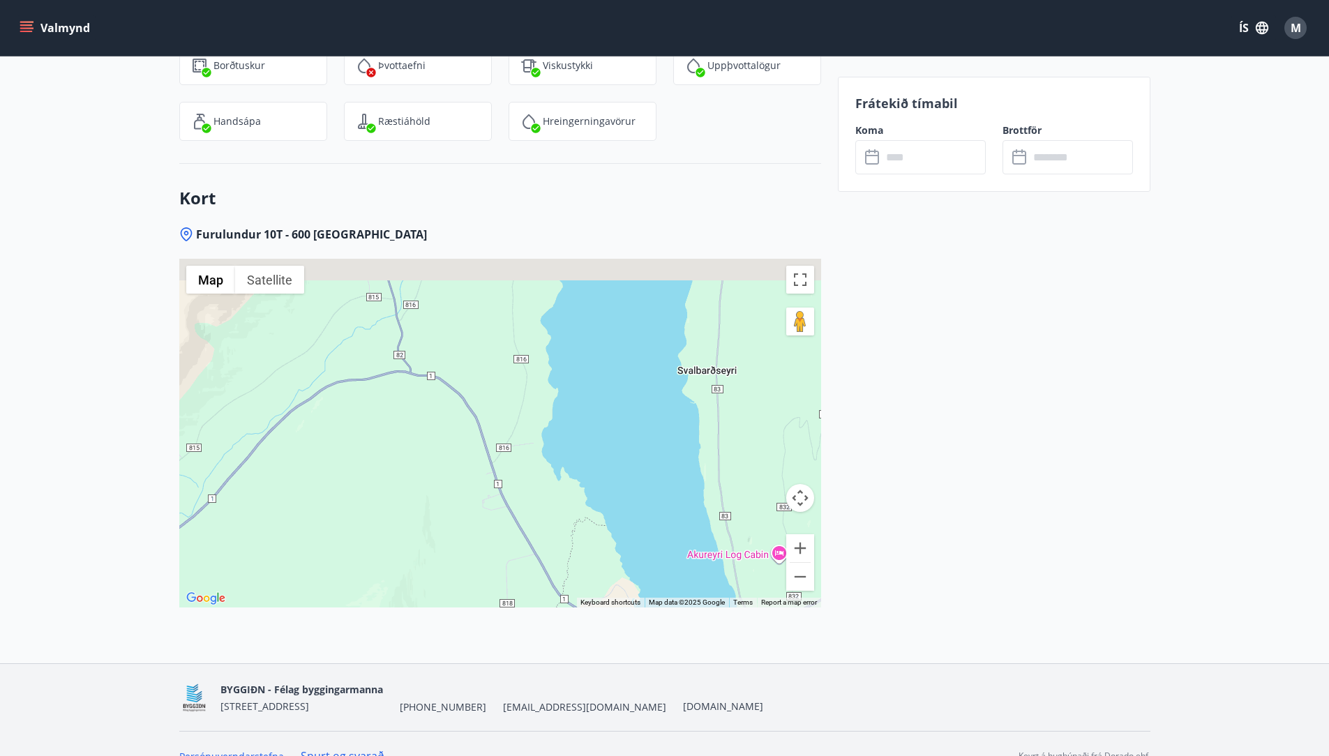
drag, startPoint x: 625, startPoint y: 451, endPoint x: 632, endPoint y: 472, distance: 22.1
click at [638, 485] on div at bounding box center [500, 433] width 642 height 349
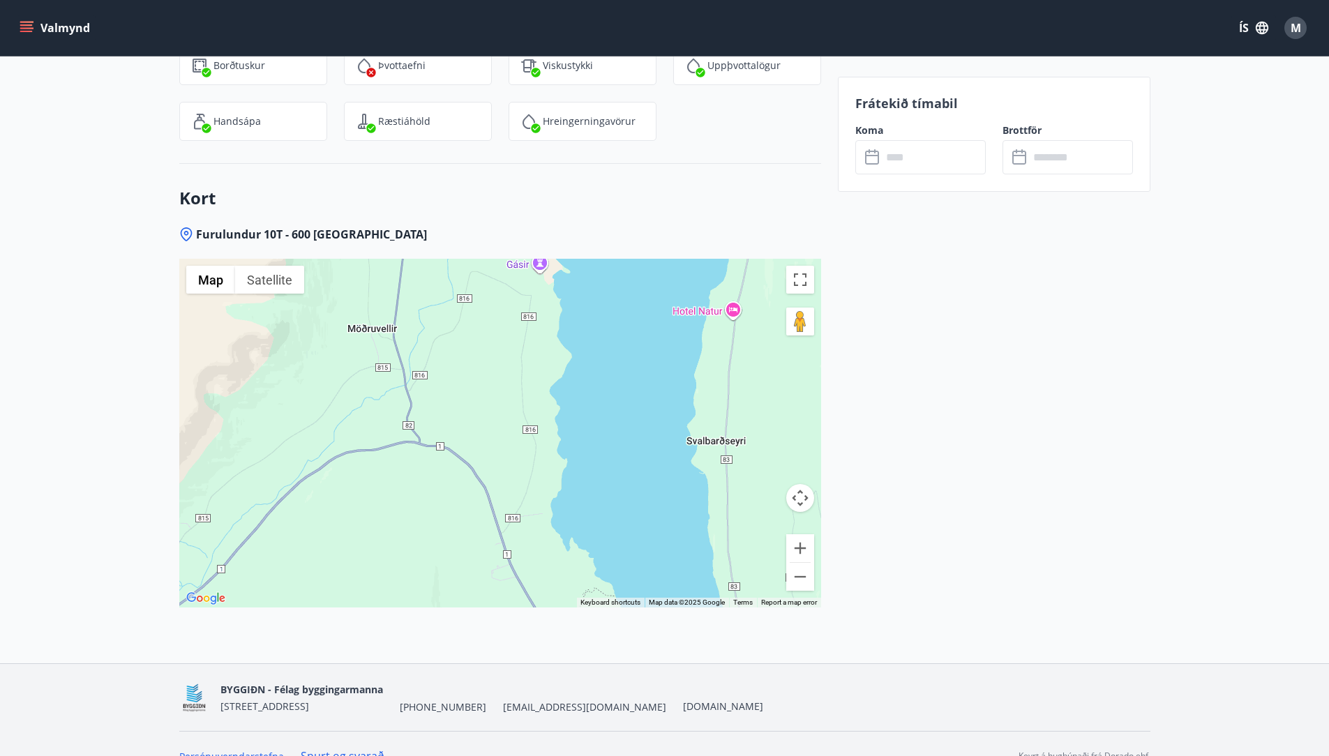
drag, startPoint x: 617, startPoint y: 426, endPoint x: 552, endPoint y: 349, distance: 100.0
click at [564, 365] on div at bounding box center [500, 433] width 642 height 349
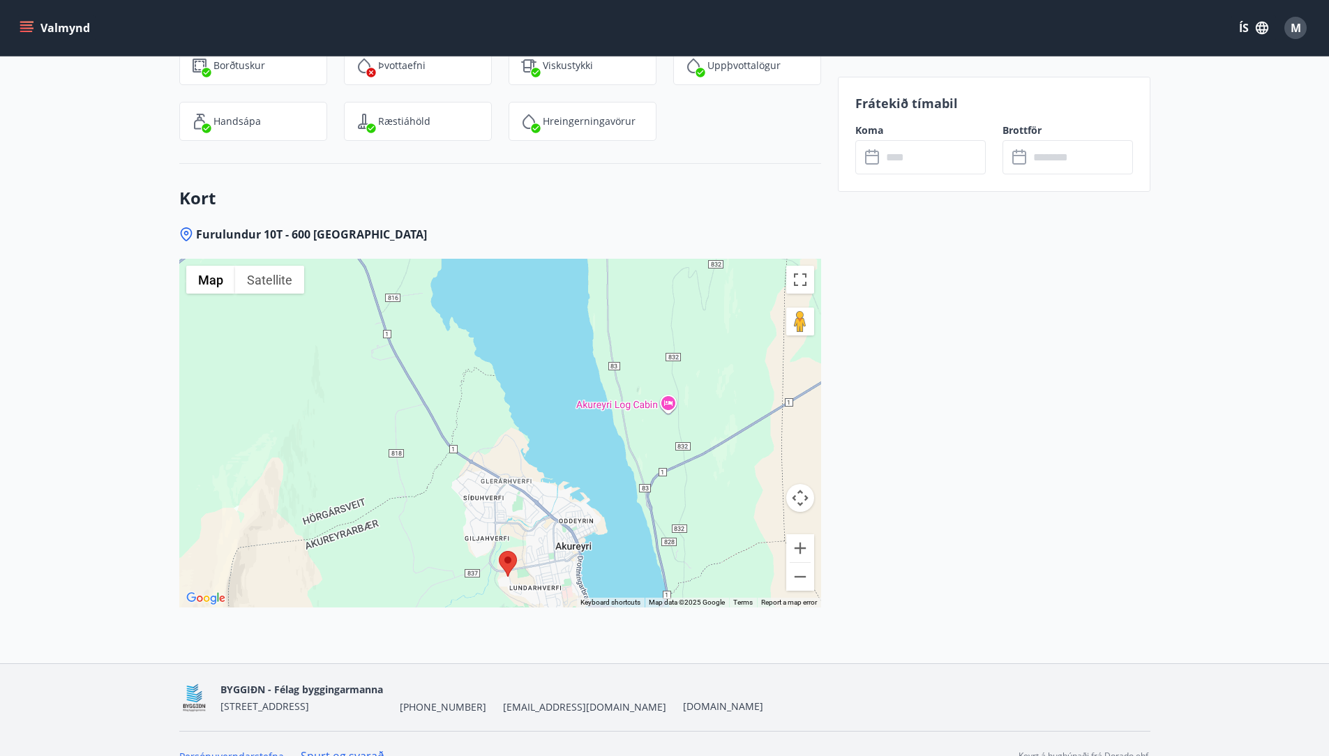
drag, startPoint x: 613, startPoint y: 455, endPoint x: 587, endPoint y: 352, distance: 106.4
click at [593, 364] on div at bounding box center [500, 433] width 642 height 349
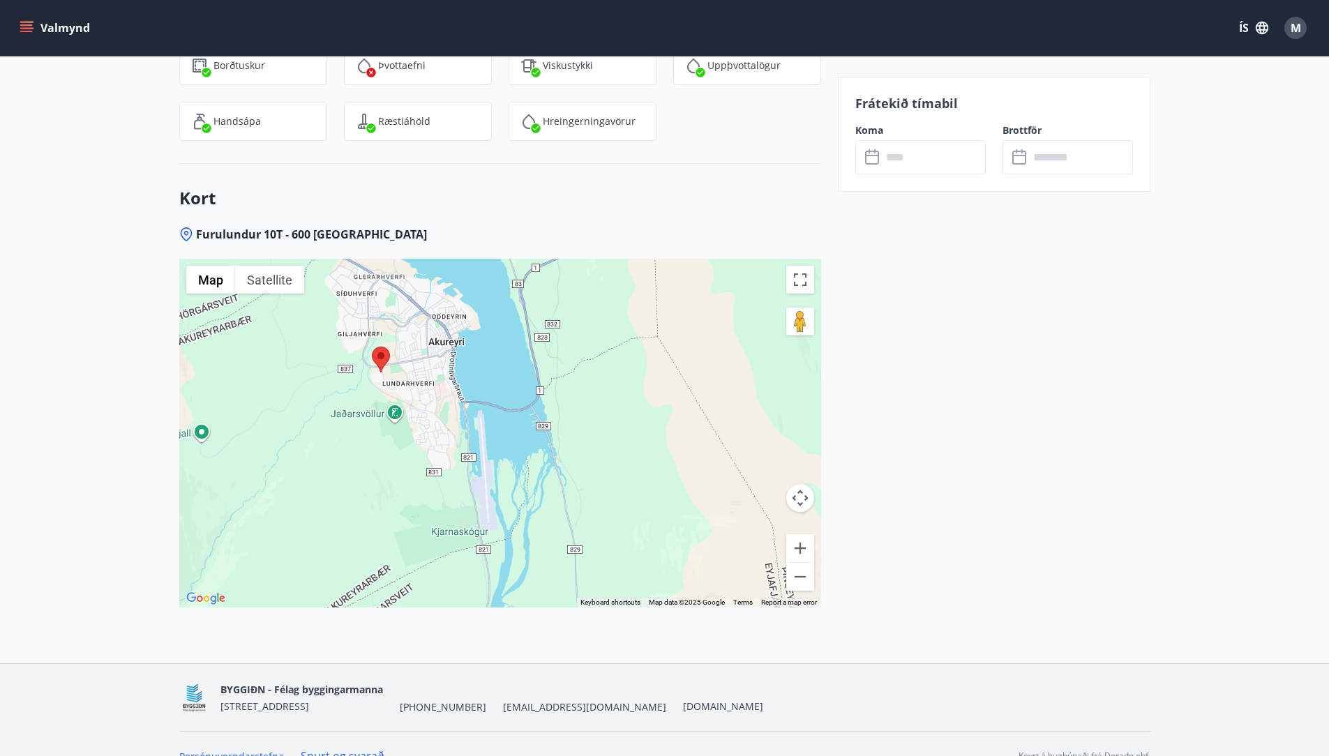
drag, startPoint x: 644, startPoint y: 430, endPoint x: 567, endPoint y: 455, distance: 81.6
click at [567, 455] on div at bounding box center [500, 433] width 642 height 349
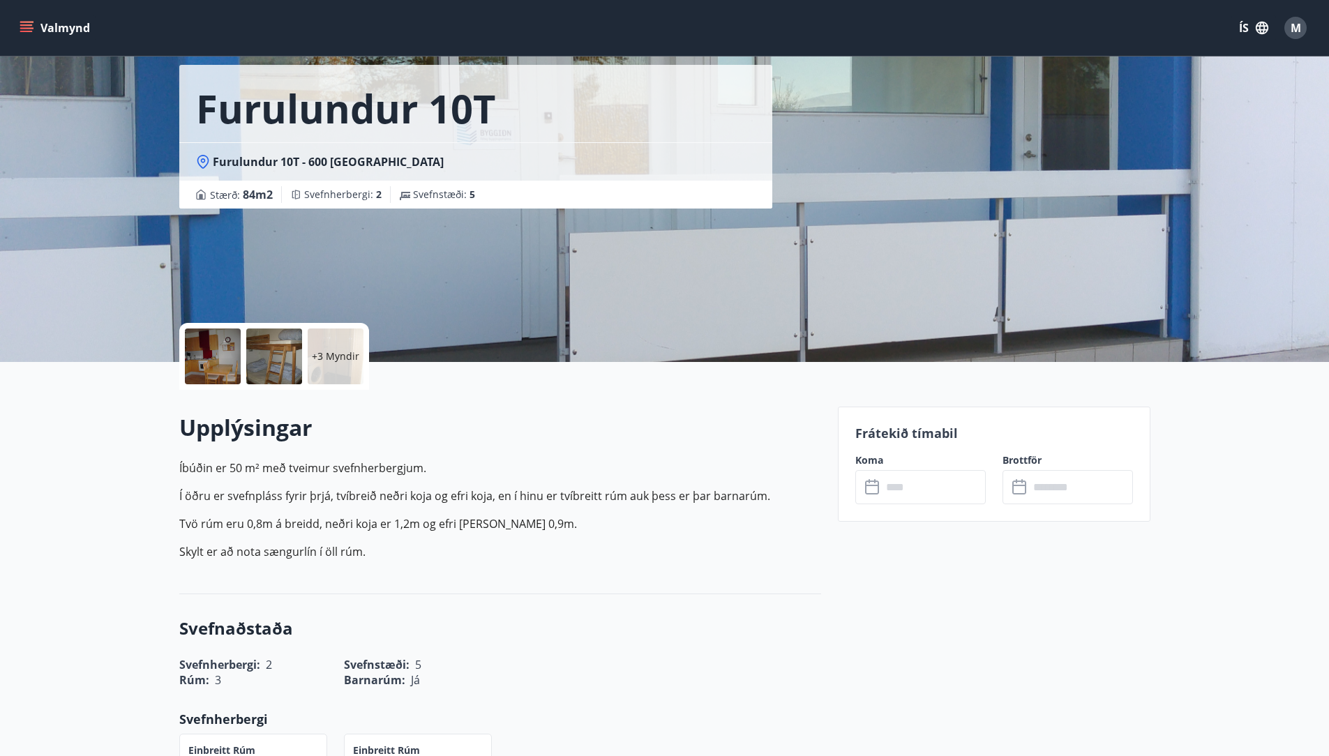
scroll to position [0, 0]
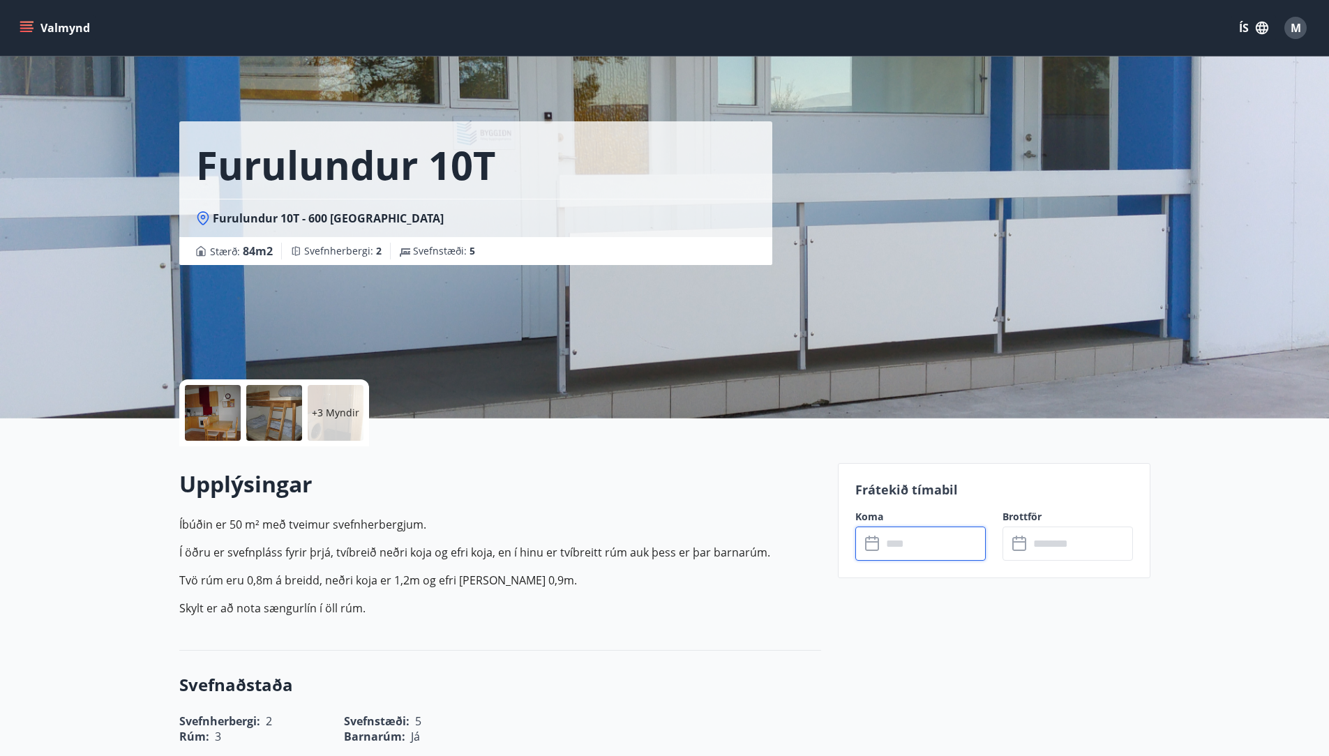
click at [912, 551] on input "text" at bounding box center [934, 544] width 104 height 34
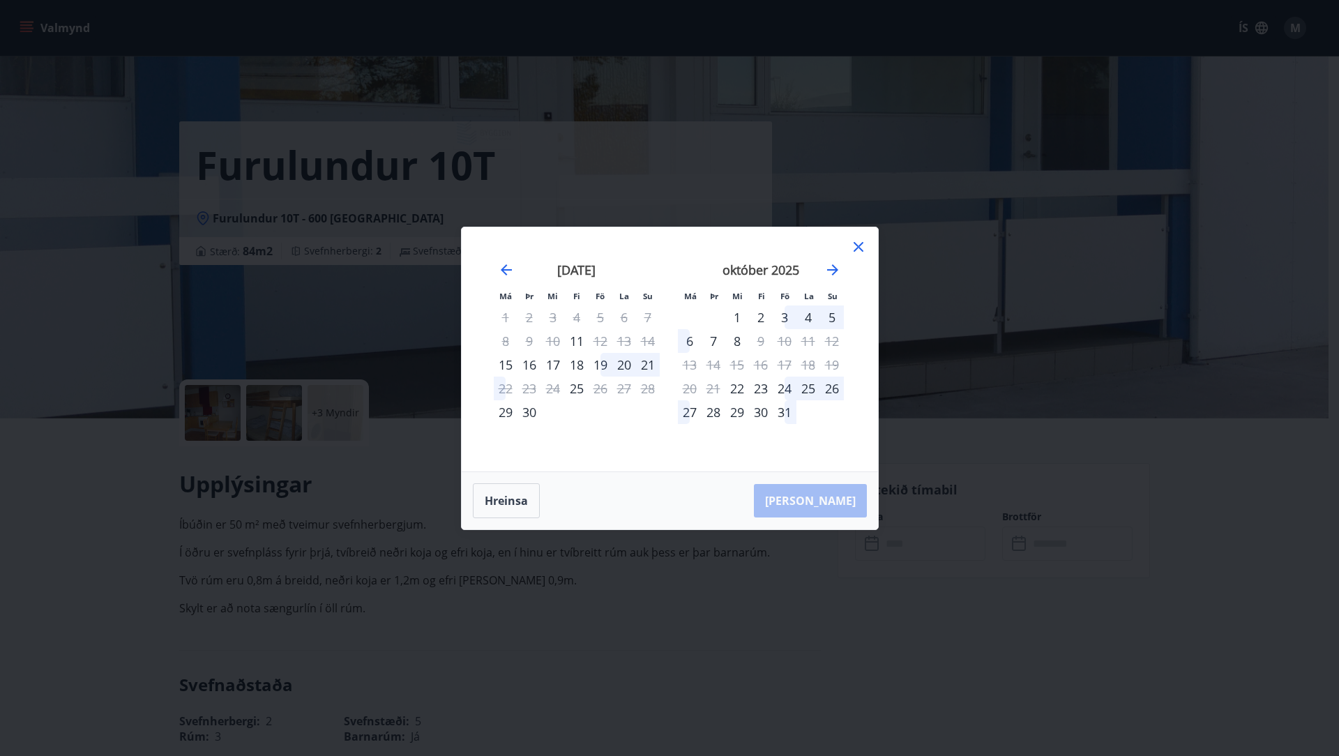
click at [599, 365] on div "19" at bounding box center [601, 365] width 24 height 24
click at [651, 365] on div "21" at bounding box center [648, 365] width 24 height 24
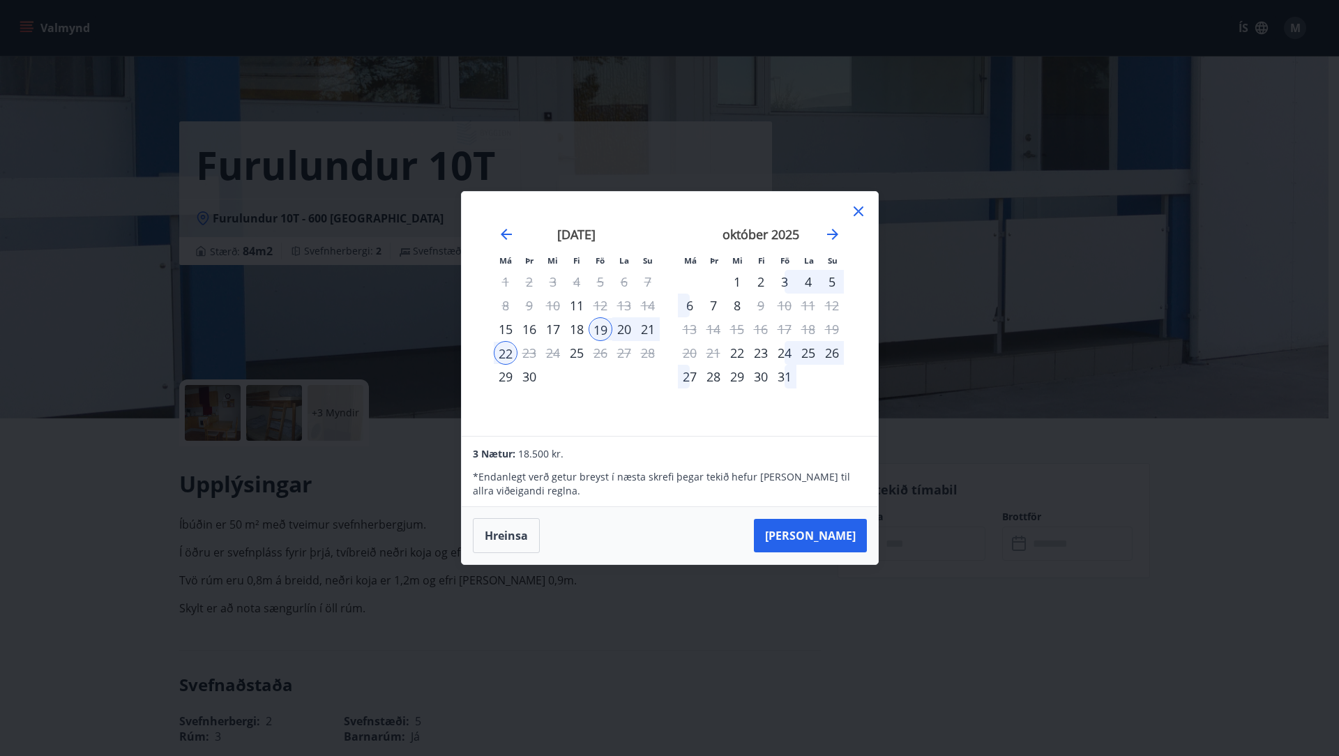
click at [647, 326] on div "21" at bounding box center [648, 329] width 24 height 24
click at [621, 331] on div "20" at bounding box center [624, 329] width 24 height 24
click at [516, 529] on button "Hreinsa" at bounding box center [506, 535] width 67 height 35
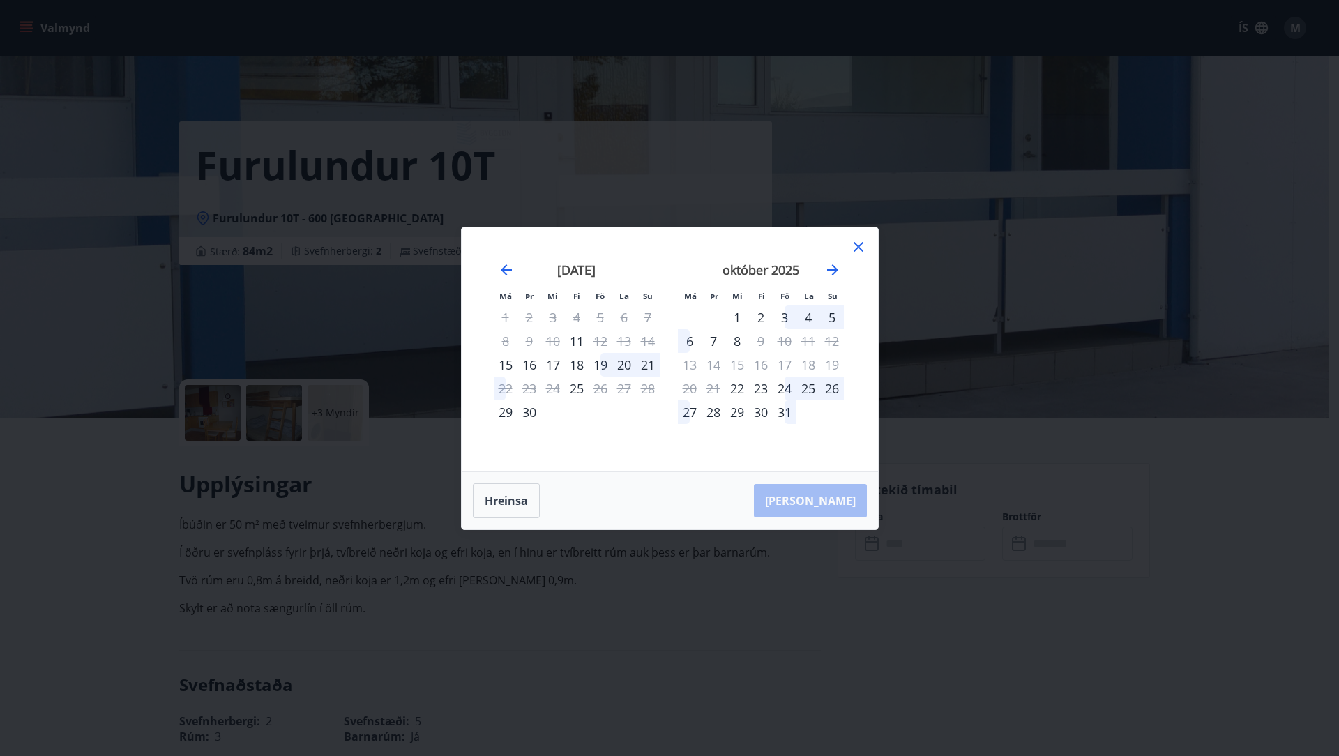
click at [604, 361] on div "19" at bounding box center [601, 365] width 24 height 24
click at [645, 365] on div "21" at bounding box center [648, 365] width 24 height 24
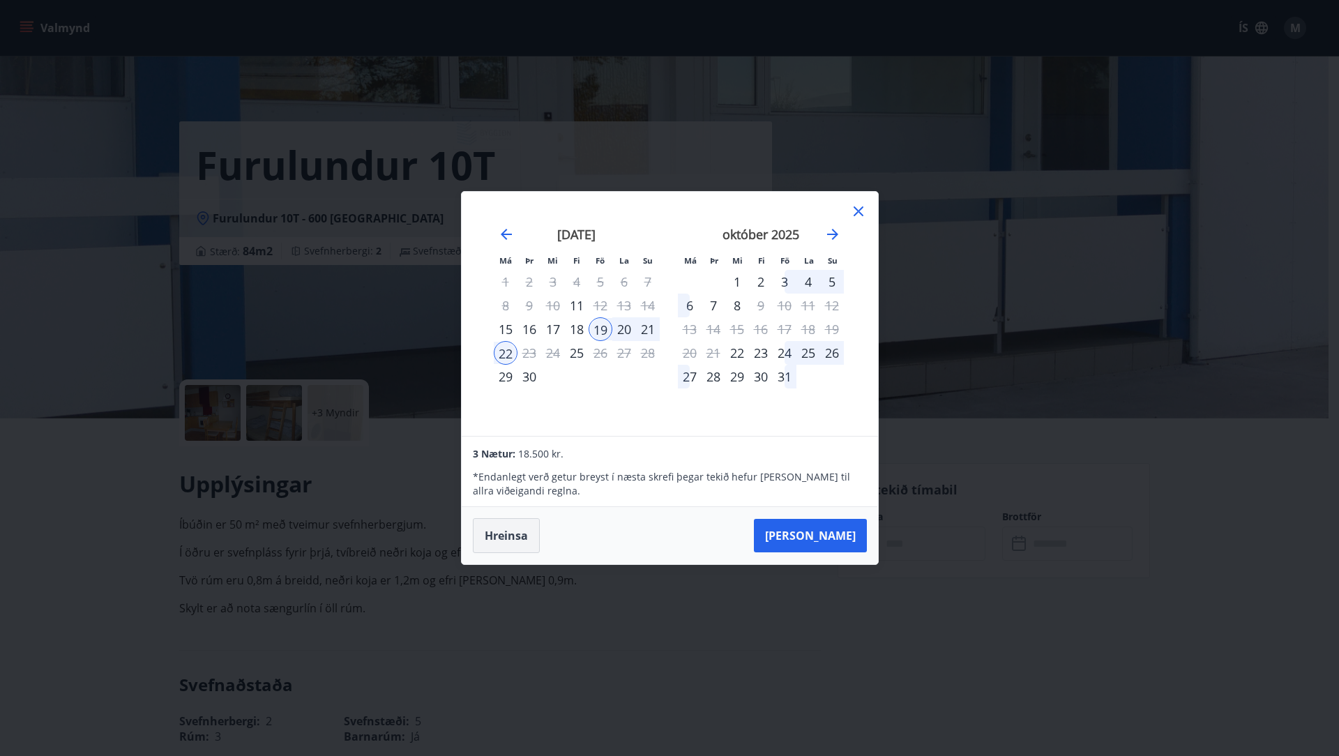
click at [503, 537] on button "Hreinsa" at bounding box center [506, 535] width 67 height 35
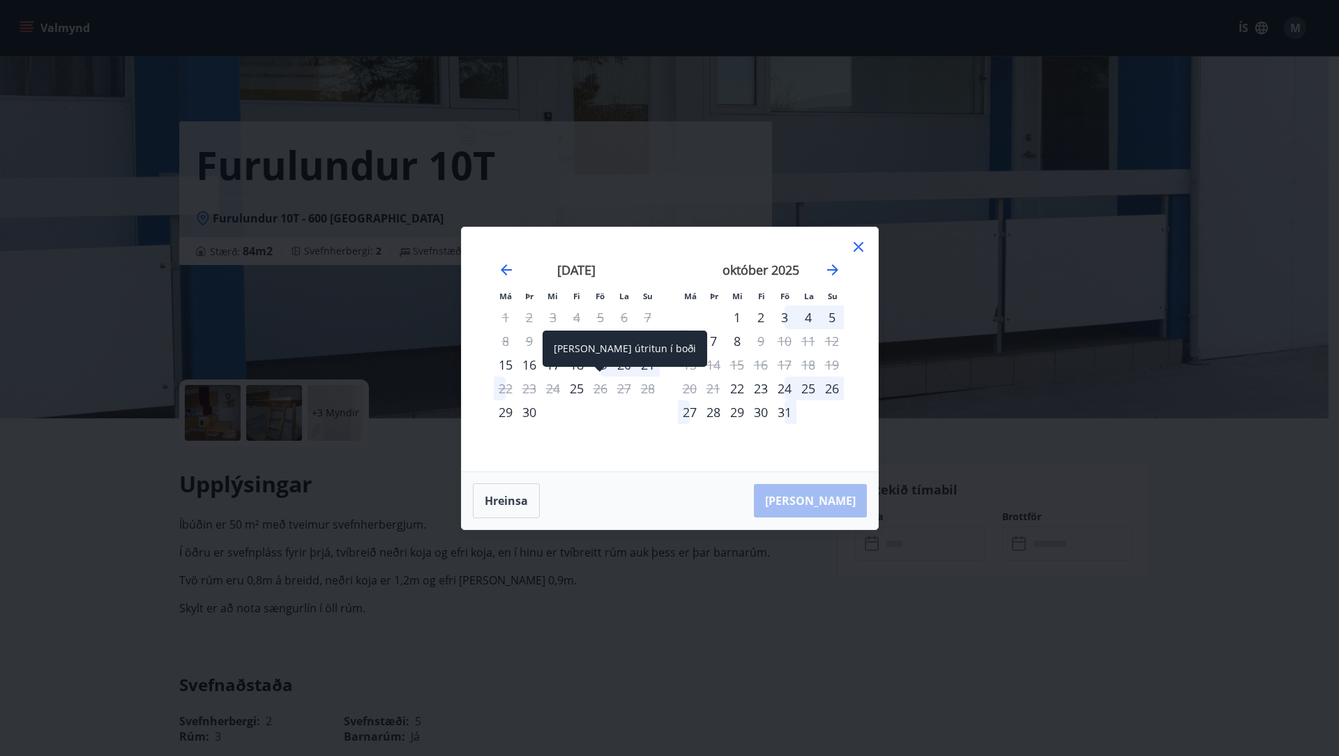
click at [604, 365] on div "[PERSON_NAME] útritun í boði" at bounding box center [625, 349] width 165 height 36
click at [605, 370] on div "[PERSON_NAME] útritun í boði" at bounding box center [625, 354] width 165 height 46
drag, startPoint x: 867, startPoint y: 248, endPoint x: 863, endPoint y: 256, distance: 8.4
click at [867, 247] on div "Má Þr Mi Fi Fö La Su Má Þr Mi Fi Fö La Su ágúst 2025 1 2 3 4 5 6 7 8 9 10 11 12…" at bounding box center [670, 349] width 416 height 244
click at [857, 236] on div "Má Þr Mi Fi Fö La Su Má Þr Mi Fi Fö La Su ágúst 2025 1 2 3 4 5 6 7 8 9 10 11 12…" at bounding box center [670, 349] width 416 height 244
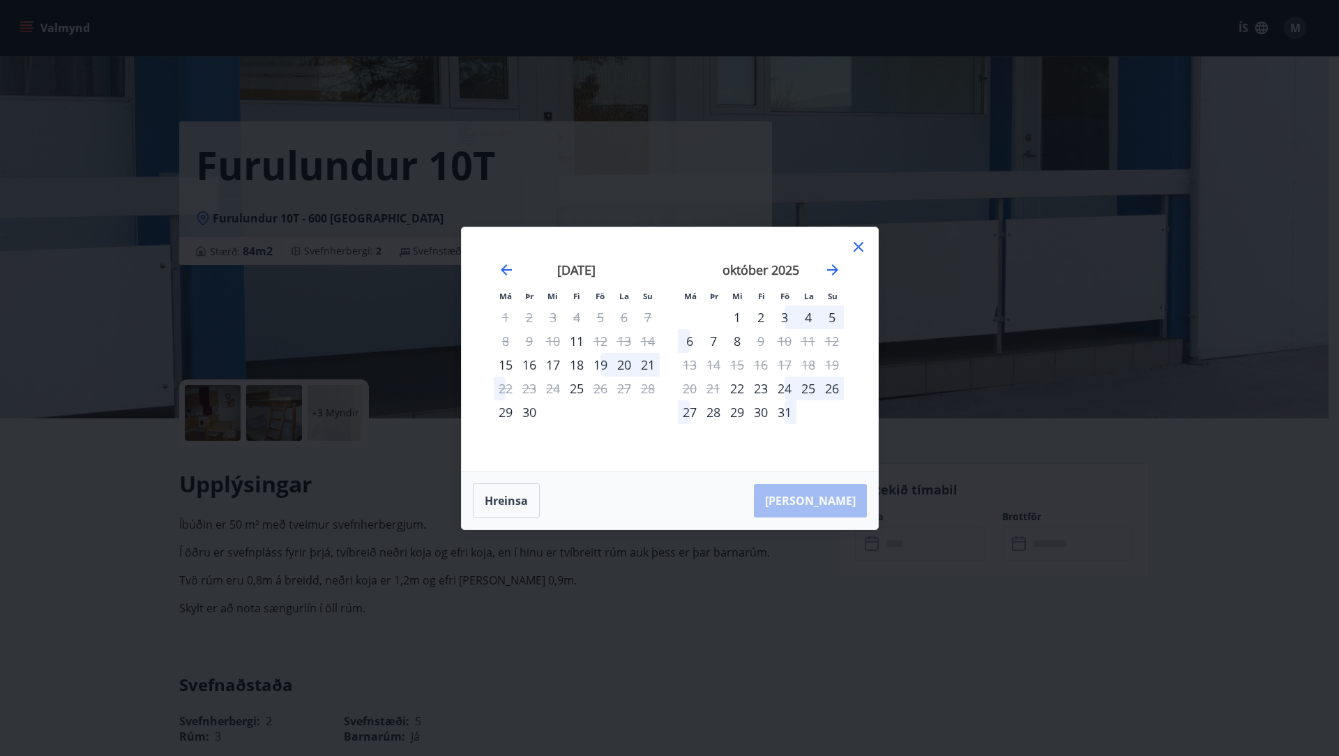
click at [857, 242] on icon at bounding box center [858, 247] width 17 height 17
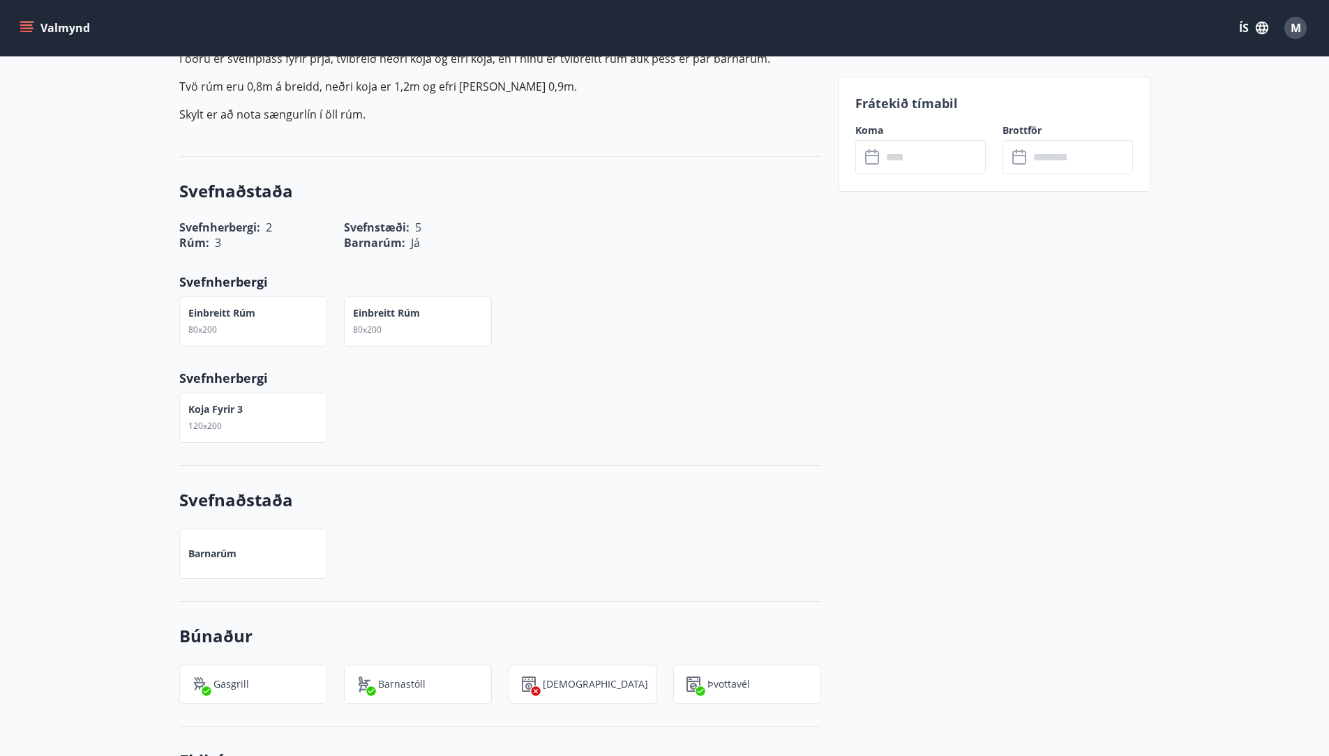
scroll to position [176, 0]
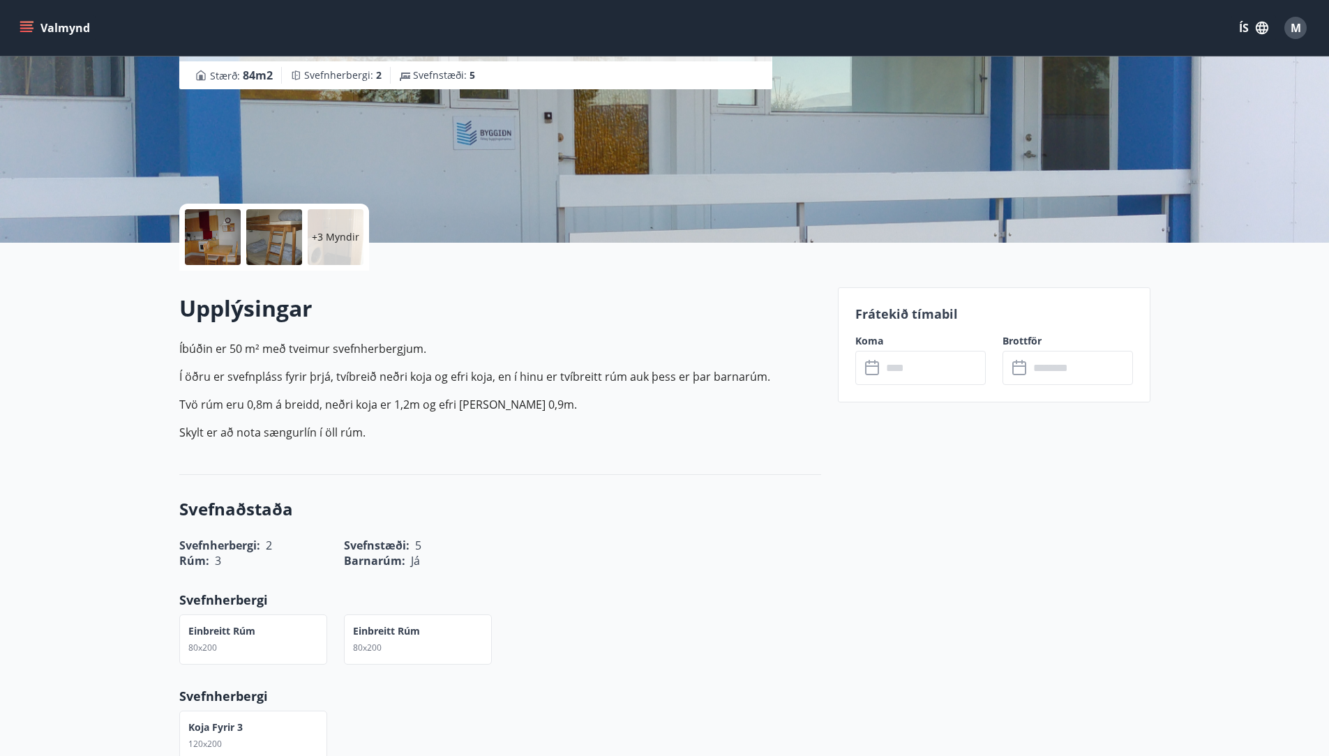
click at [878, 377] on div "​ ​" at bounding box center [920, 368] width 130 height 34
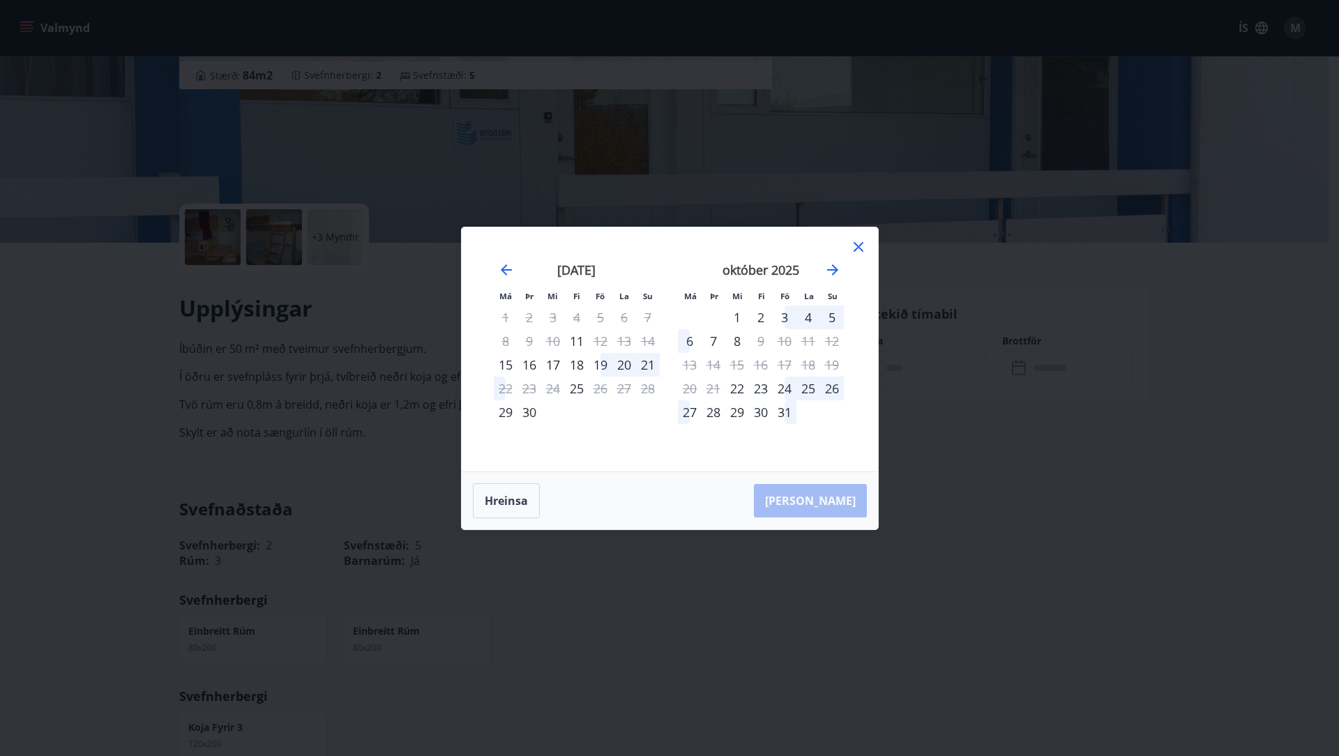
click at [607, 364] on div "19" at bounding box center [601, 365] width 24 height 24
click at [624, 364] on div "20" at bounding box center [624, 365] width 24 height 24
click at [648, 365] on div "21" at bounding box center [648, 365] width 24 height 24
click at [506, 273] on icon "Move backward to switch to the previous month." at bounding box center [506, 269] width 11 height 11
click at [834, 272] on icon "Move forward to switch to the next month." at bounding box center [832, 269] width 11 height 11
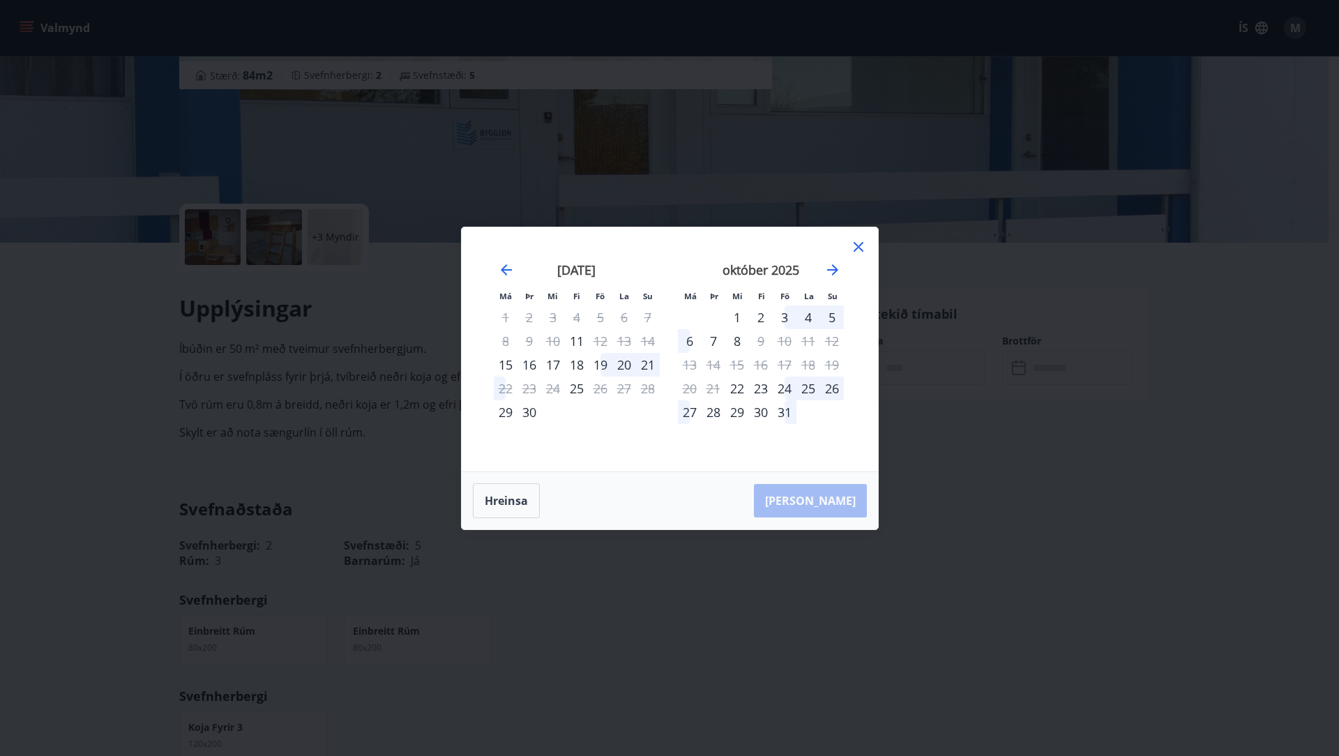
click at [651, 365] on div "21" at bounding box center [648, 365] width 24 height 24
click at [857, 248] on icon at bounding box center [859, 247] width 10 height 10
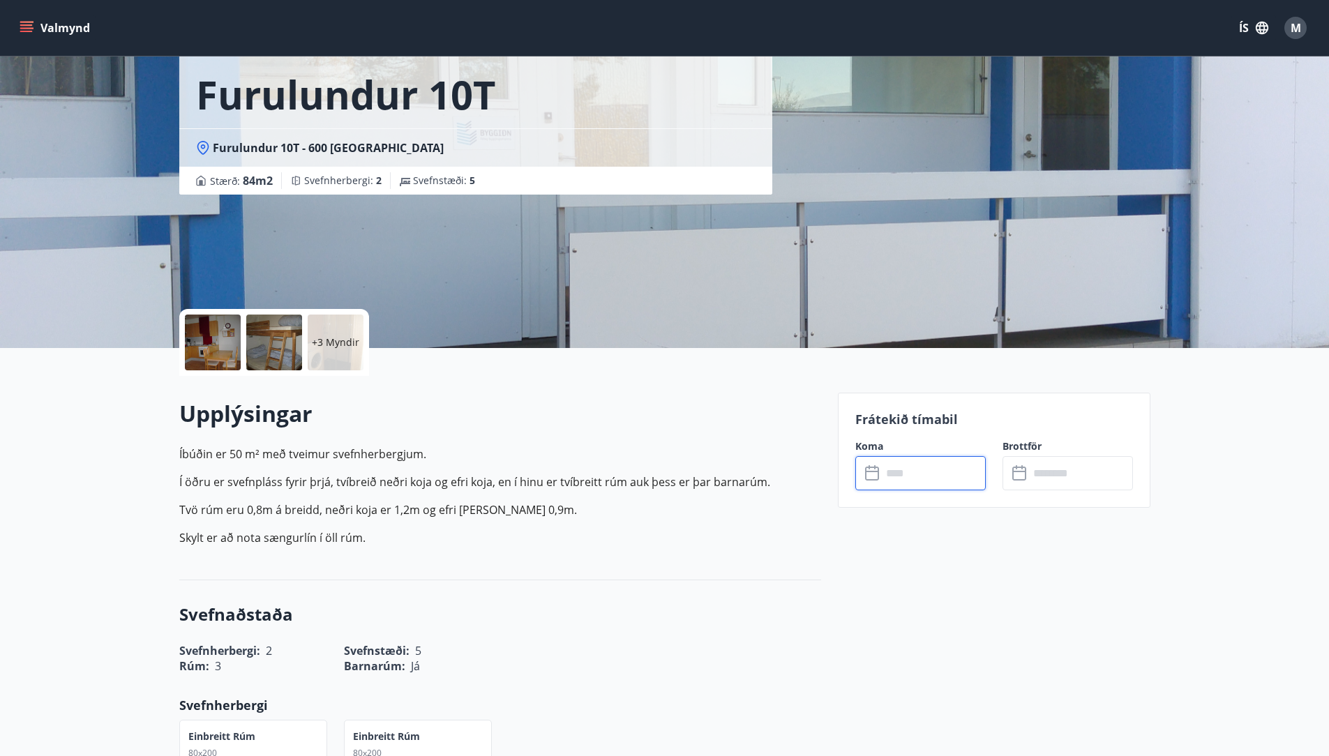
scroll to position [0, 0]
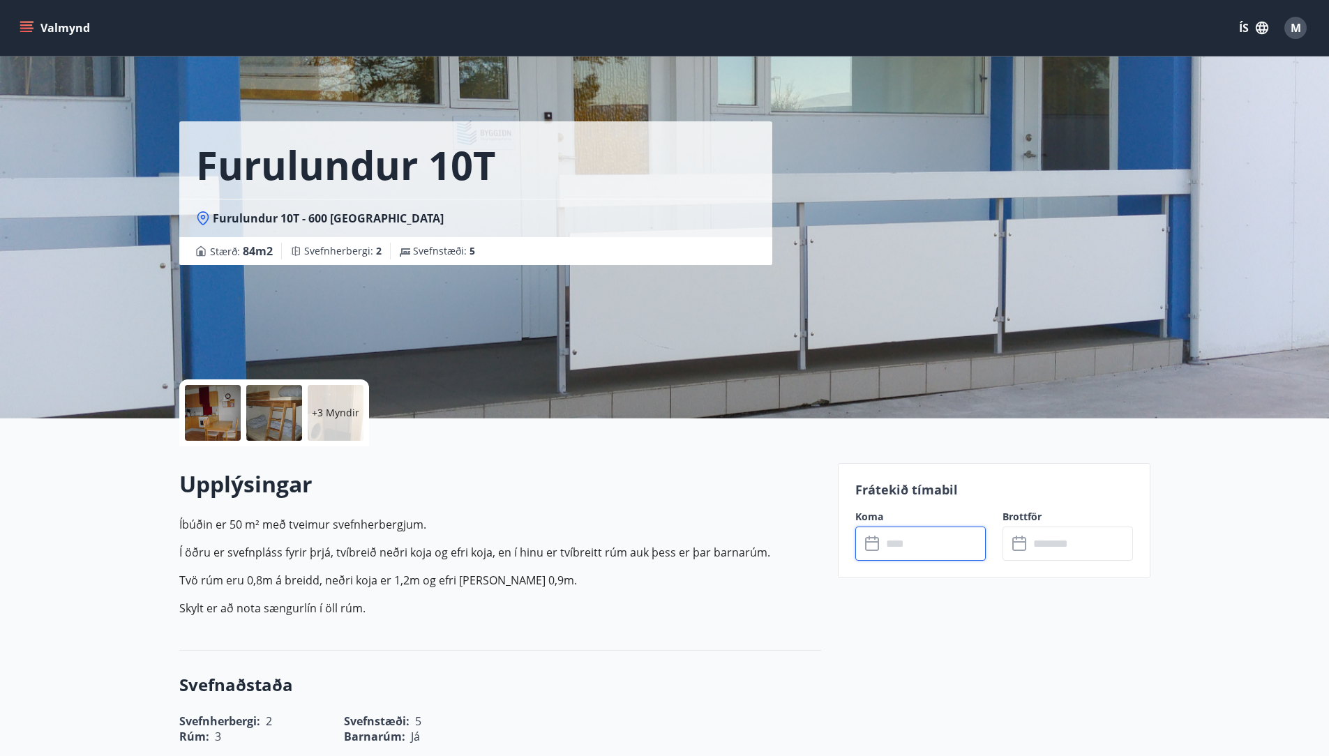
click at [33, 29] on icon "menu" at bounding box center [27, 28] width 14 height 14
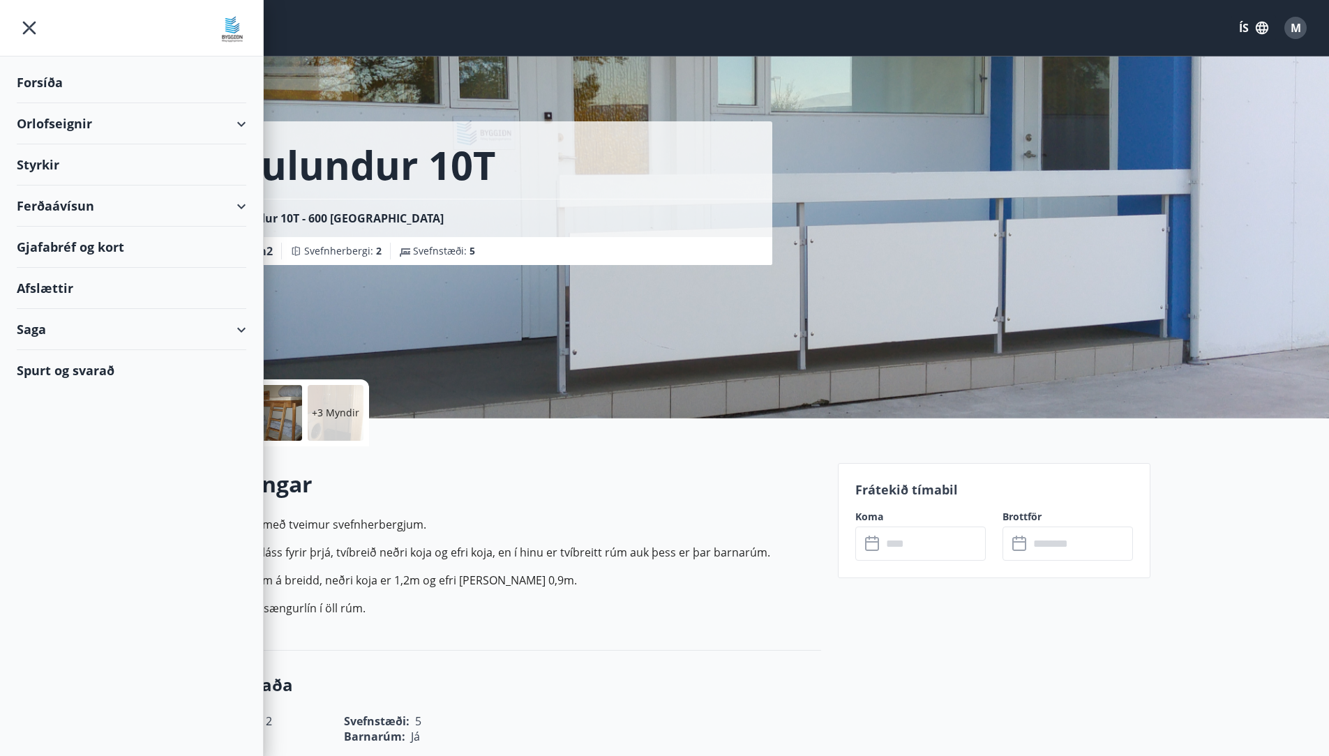
click at [70, 126] on div "Orlofseignir" at bounding box center [131, 123] width 229 height 41
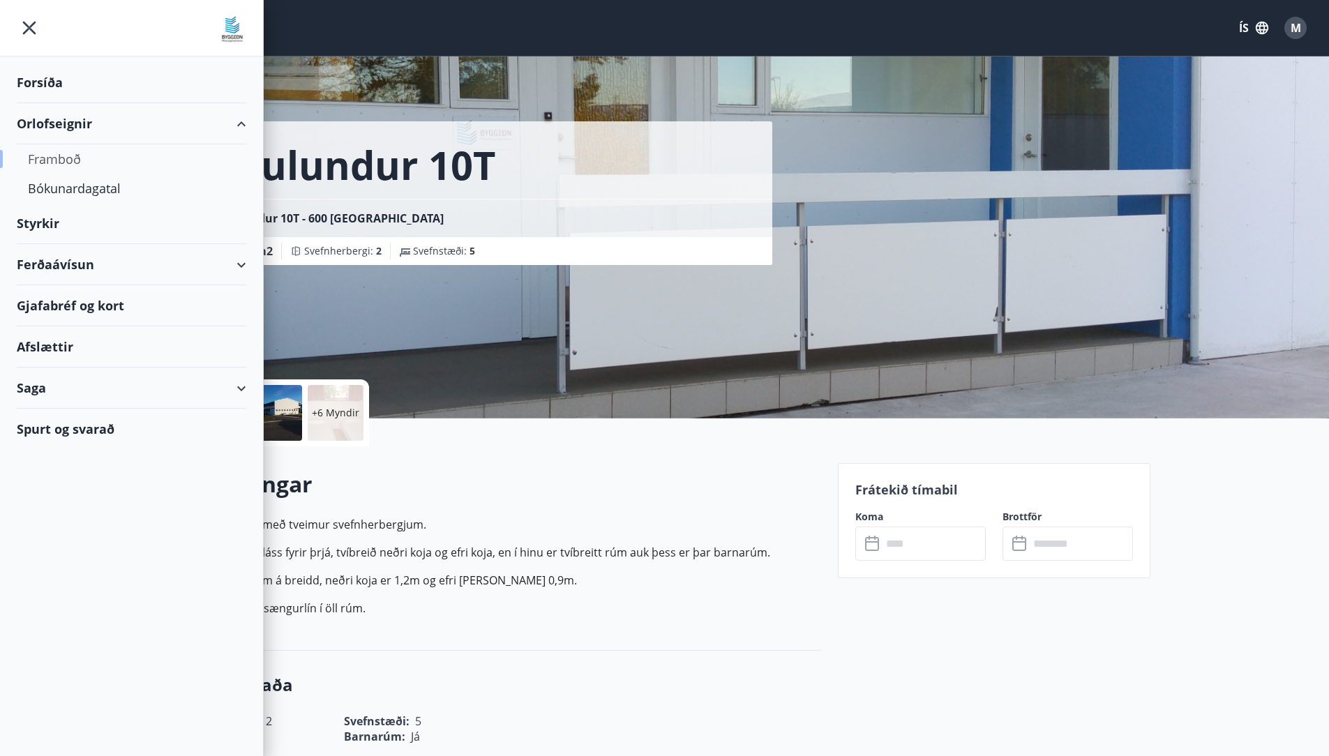
click at [63, 159] on div "Framboð" at bounding box center [131, 158] width 207 height 29
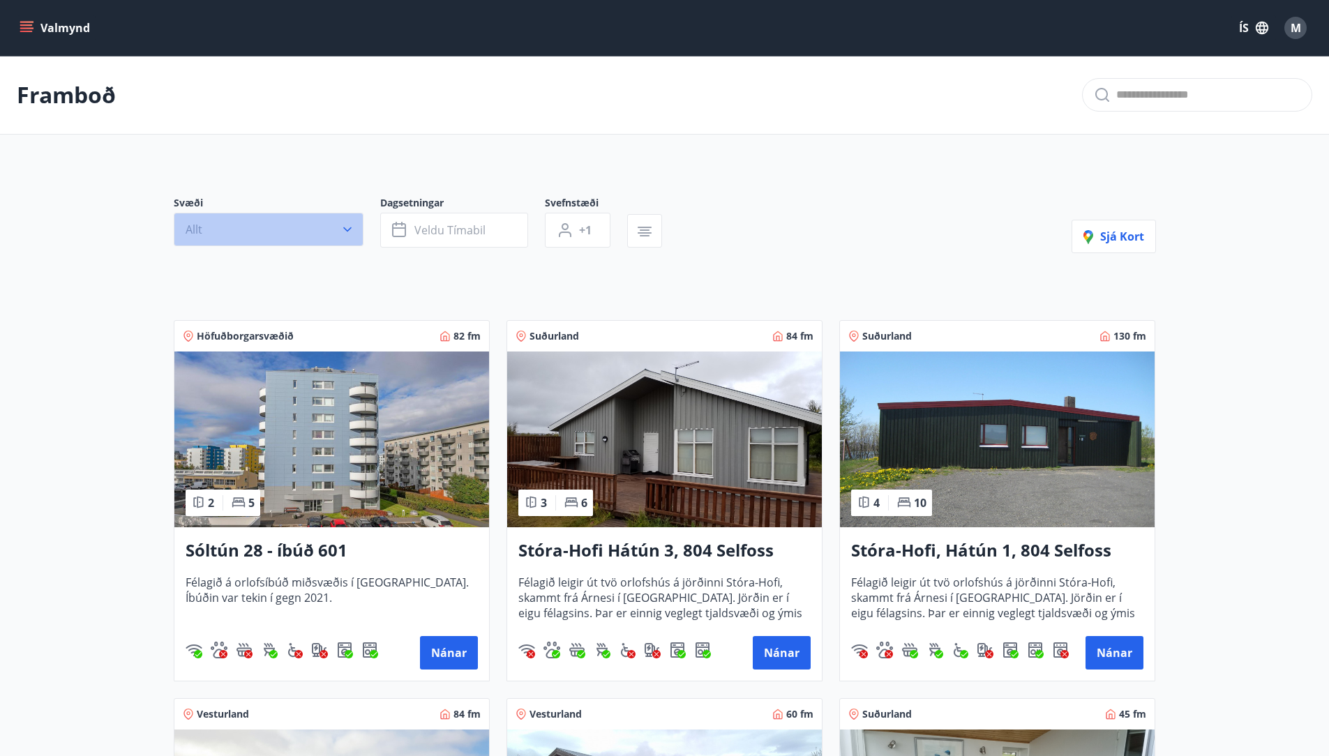
click at [347, 230] on icon "button" at bounding box center [347, 229] width 8 height 5
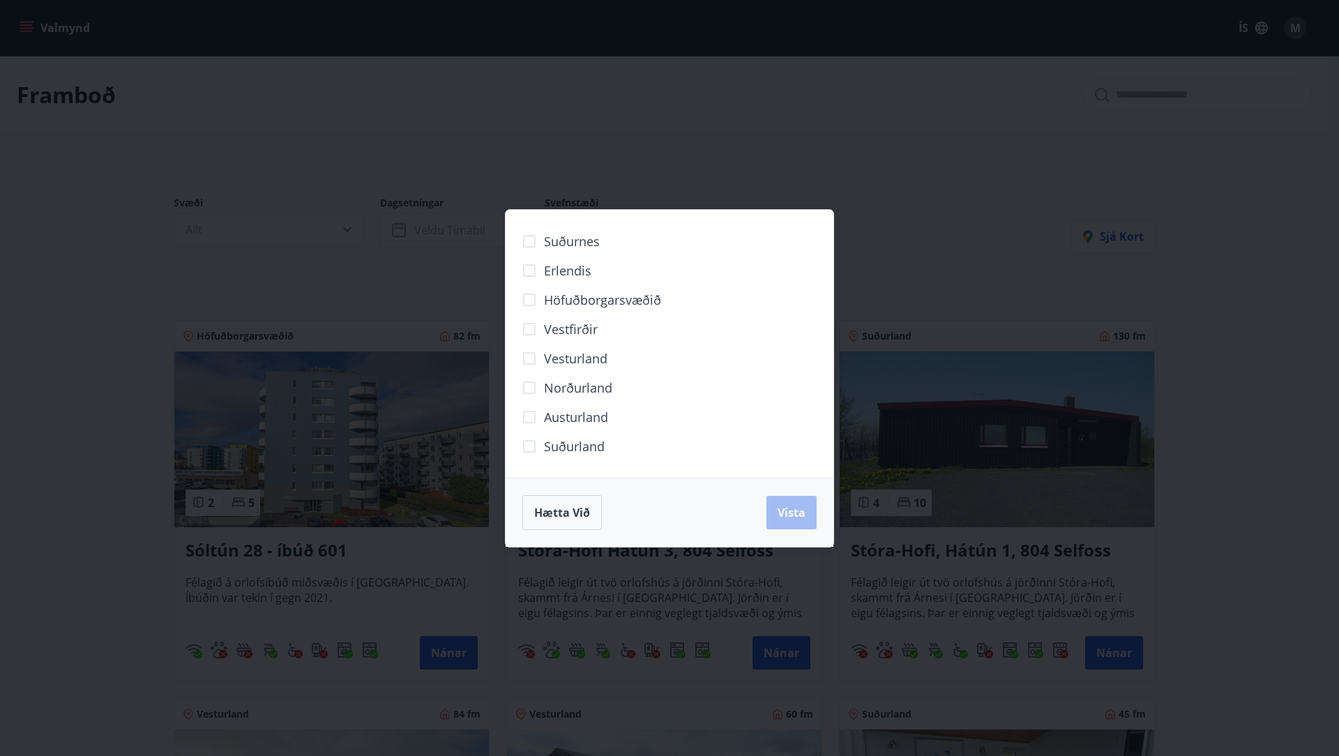
click at [571, 389] on span "Norðurland" at bounding box center [578, 388] width 68 height 18
click at [793, 509] on span "Vista" at bounding box center [792, 512] width 28 height 15
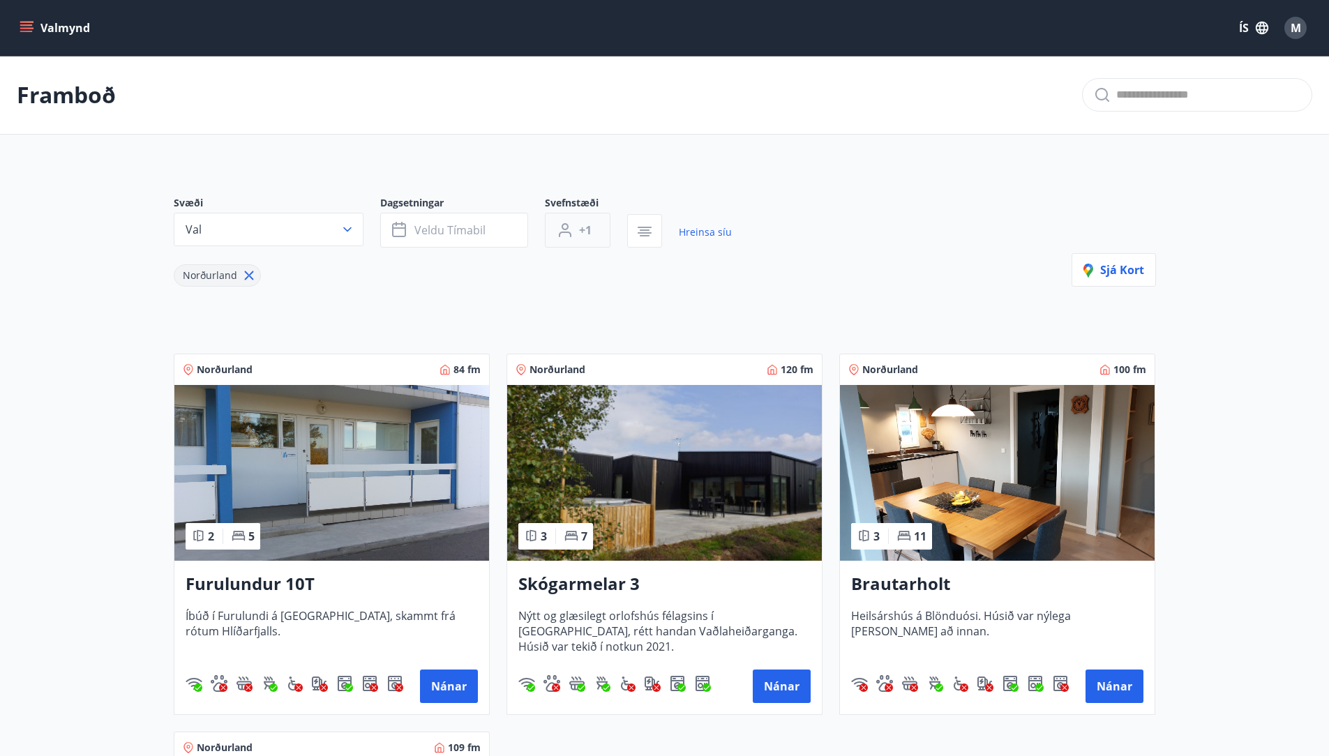
click at [582, 228] on span "+1" at bounding box center [585, 230] width 13 height 15
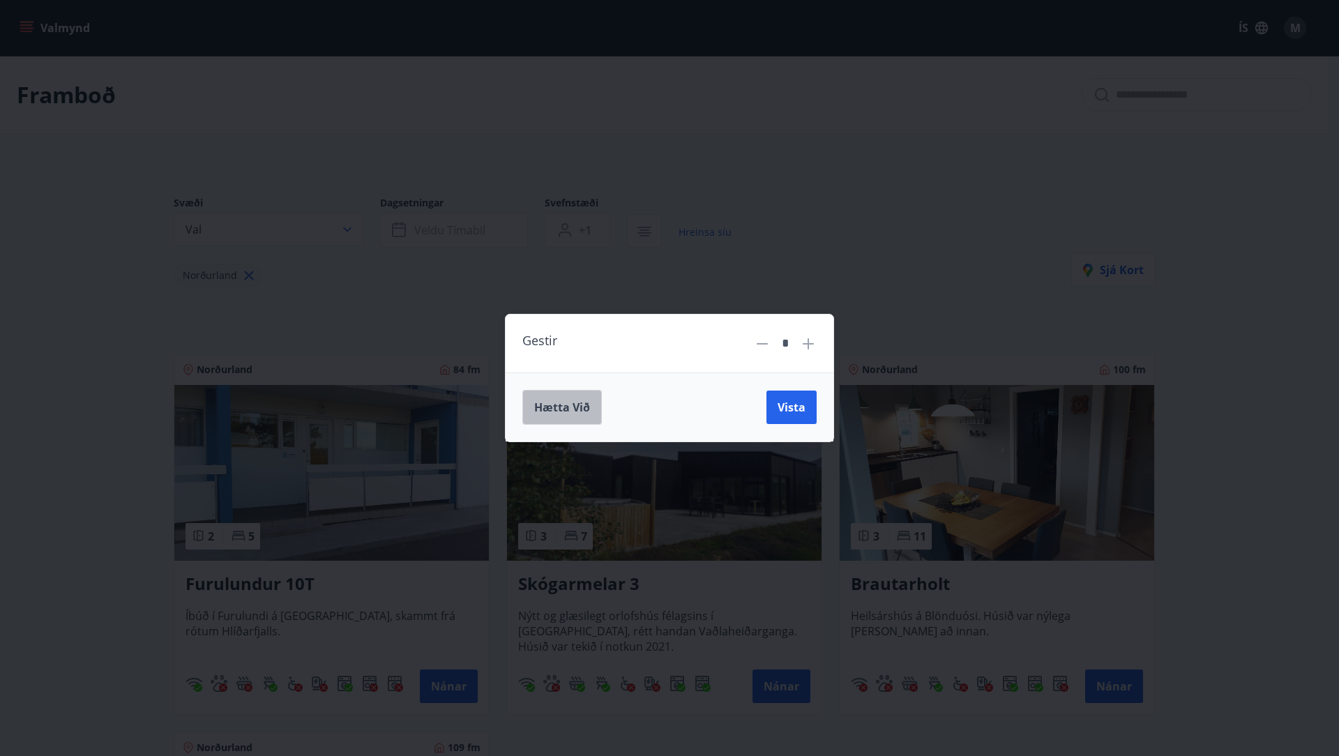
click at [578, 404] on span "Hætta við" at bounding box center [562, 407] width 56 height 15
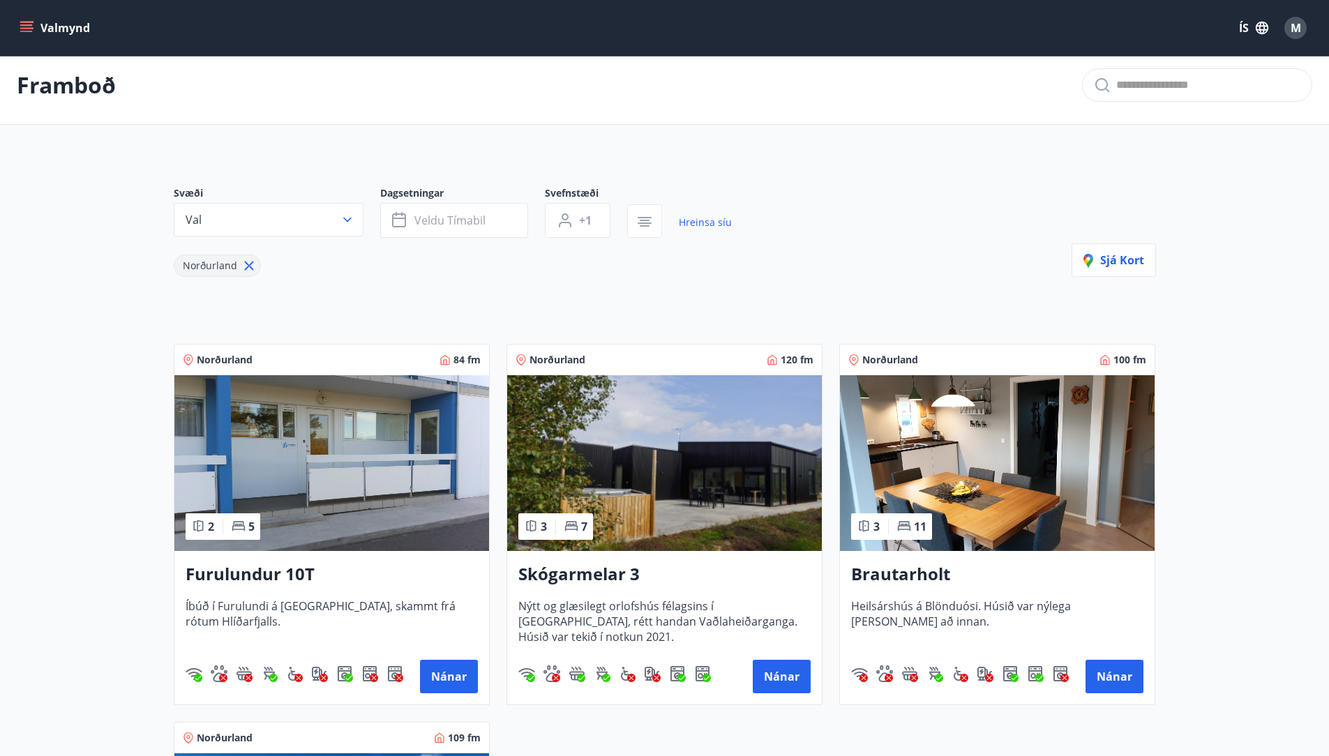
scroll to position [24, 0]
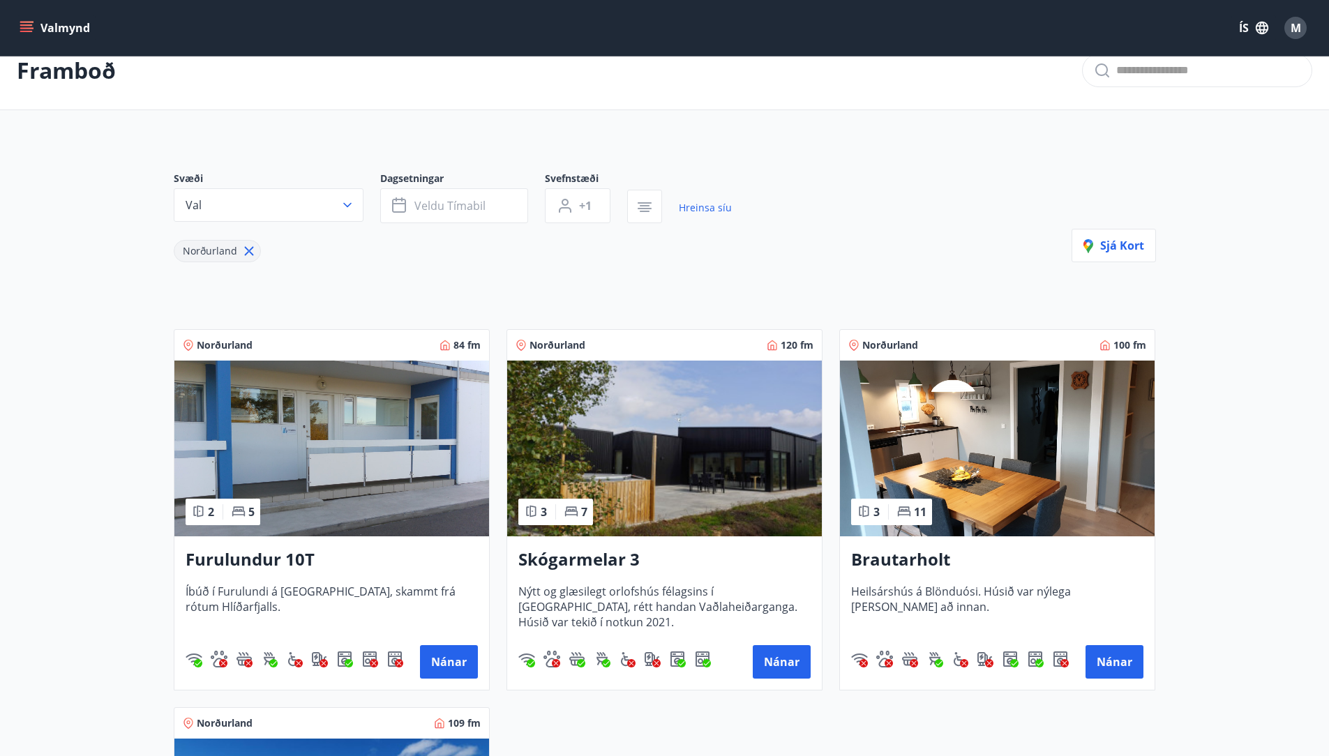
click at [315, 453] on img at bounding box center [331, 449] width 315 height 176
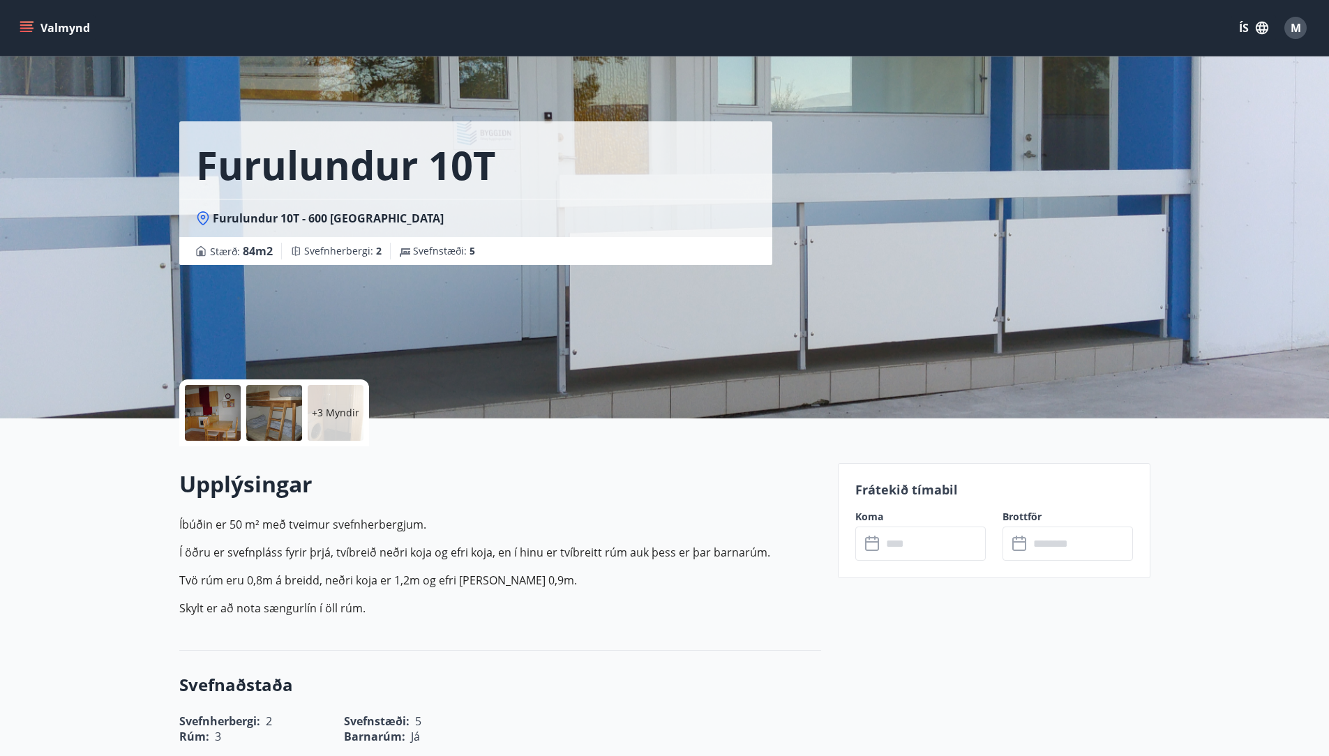
click at [223, 417] on div at bounding box center [213, 413] width 56 height 56
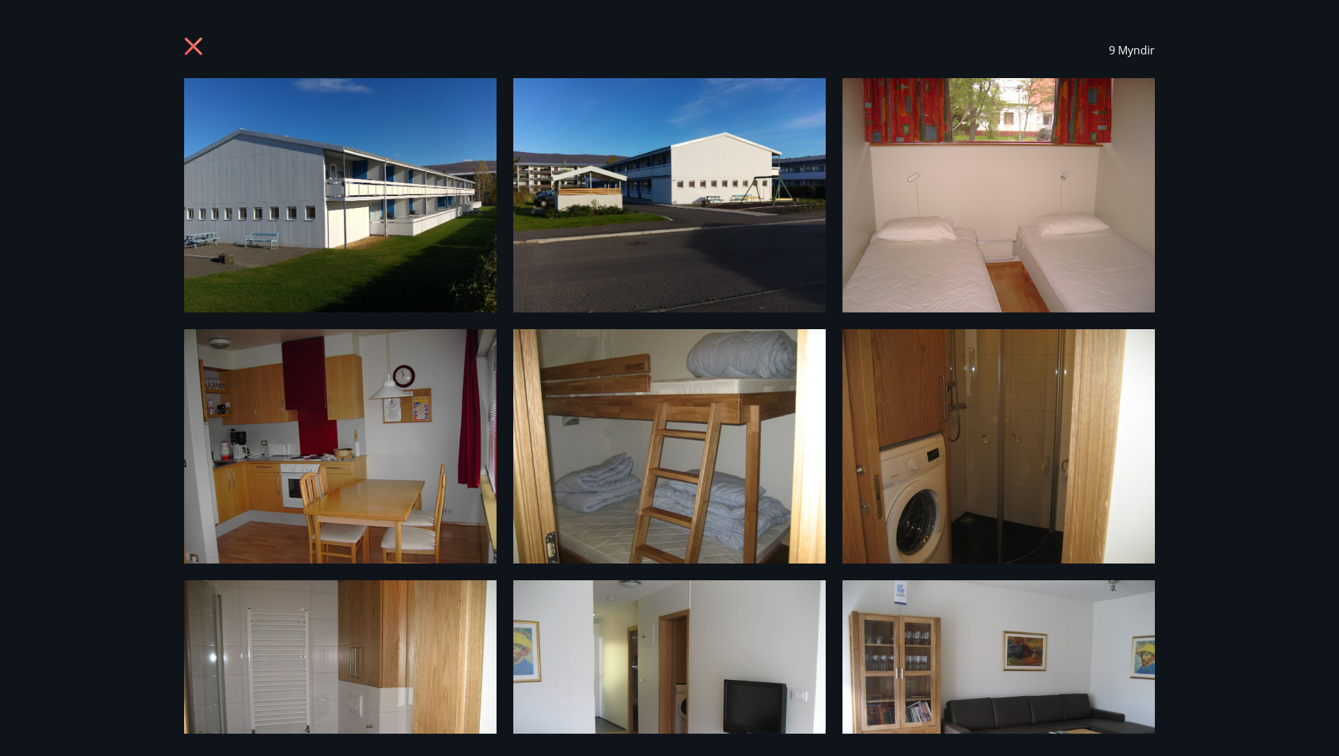
click at [860, 278] on img at bounding box center [999, 195] width 312 height 234
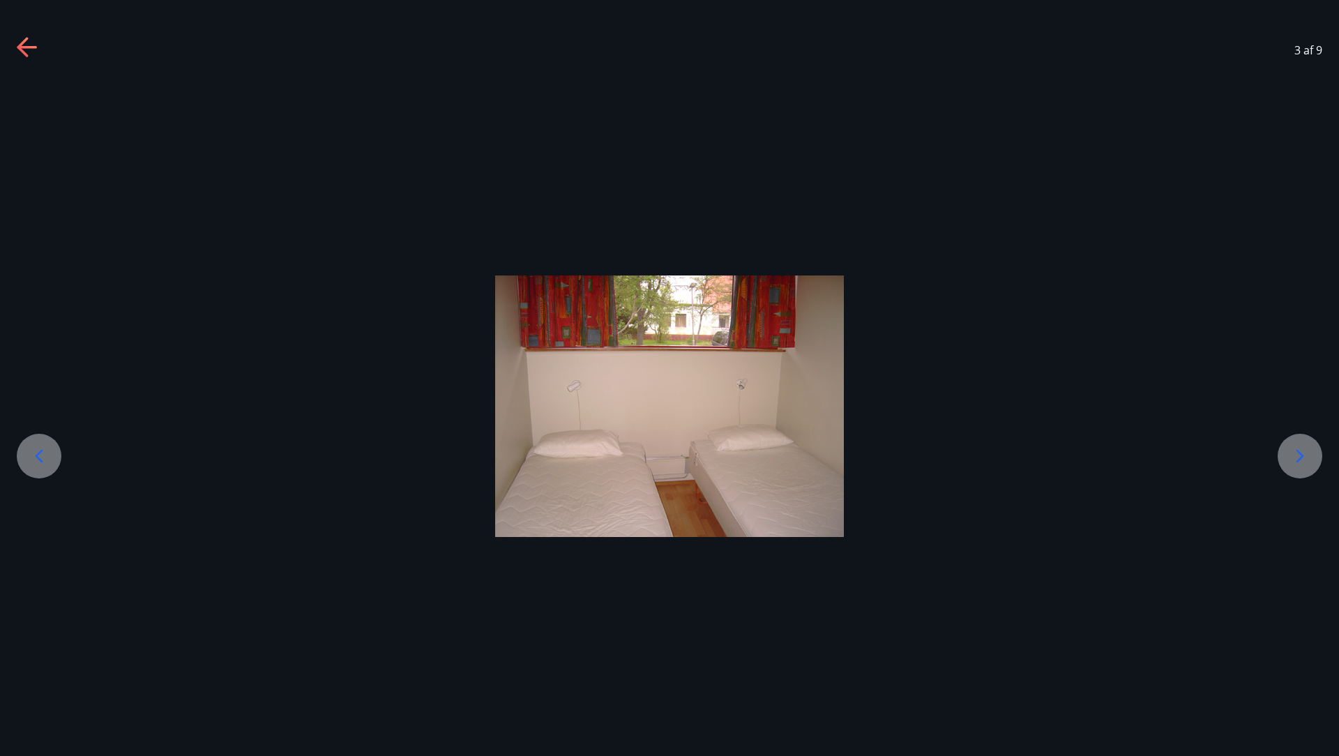
click at [1293, 465] on icon at bounding box center [1300, 456] width 22 height 22
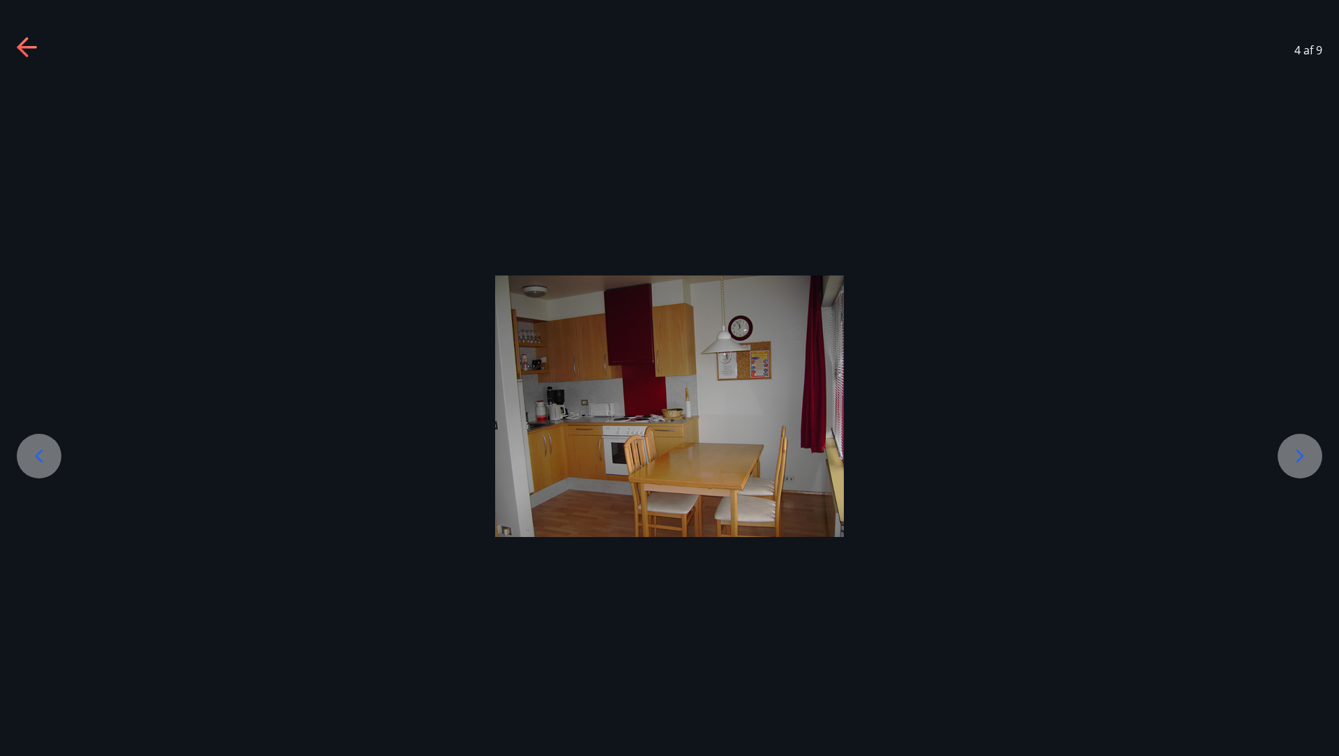
click at [1297, 460] on icon at bounding box center [1300, 456] width 22 height 22
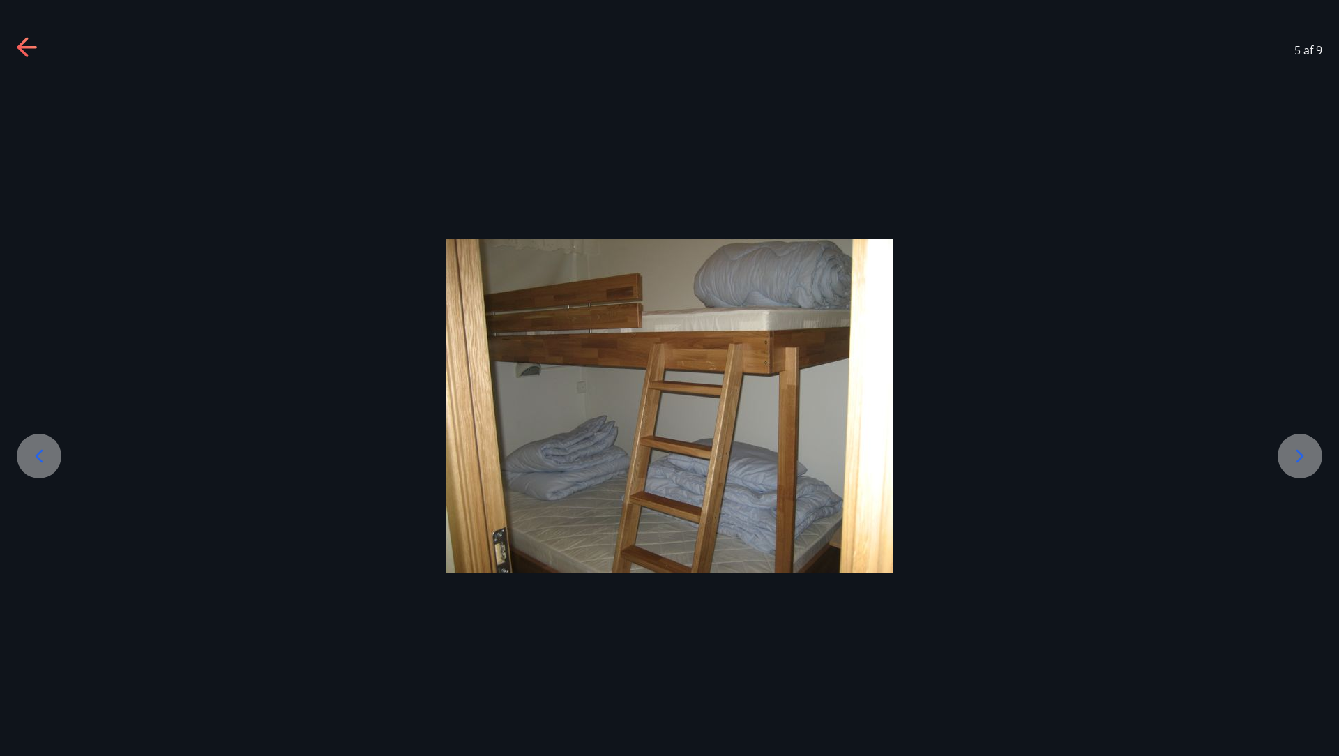
click at [23, 46] on icon at bounding box center [27, 47] width 20 height 3
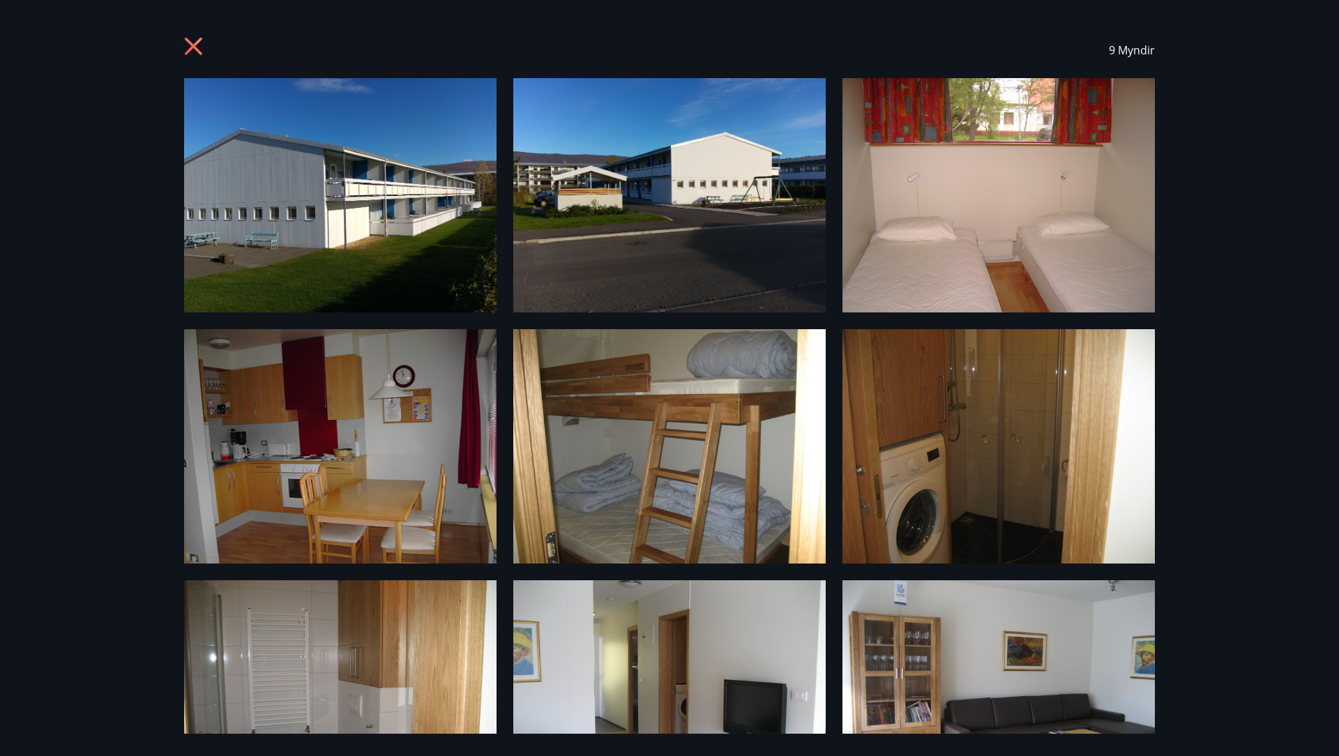
click at [195, 44] on icon at bounding box center [193, 46] width 17 height 17
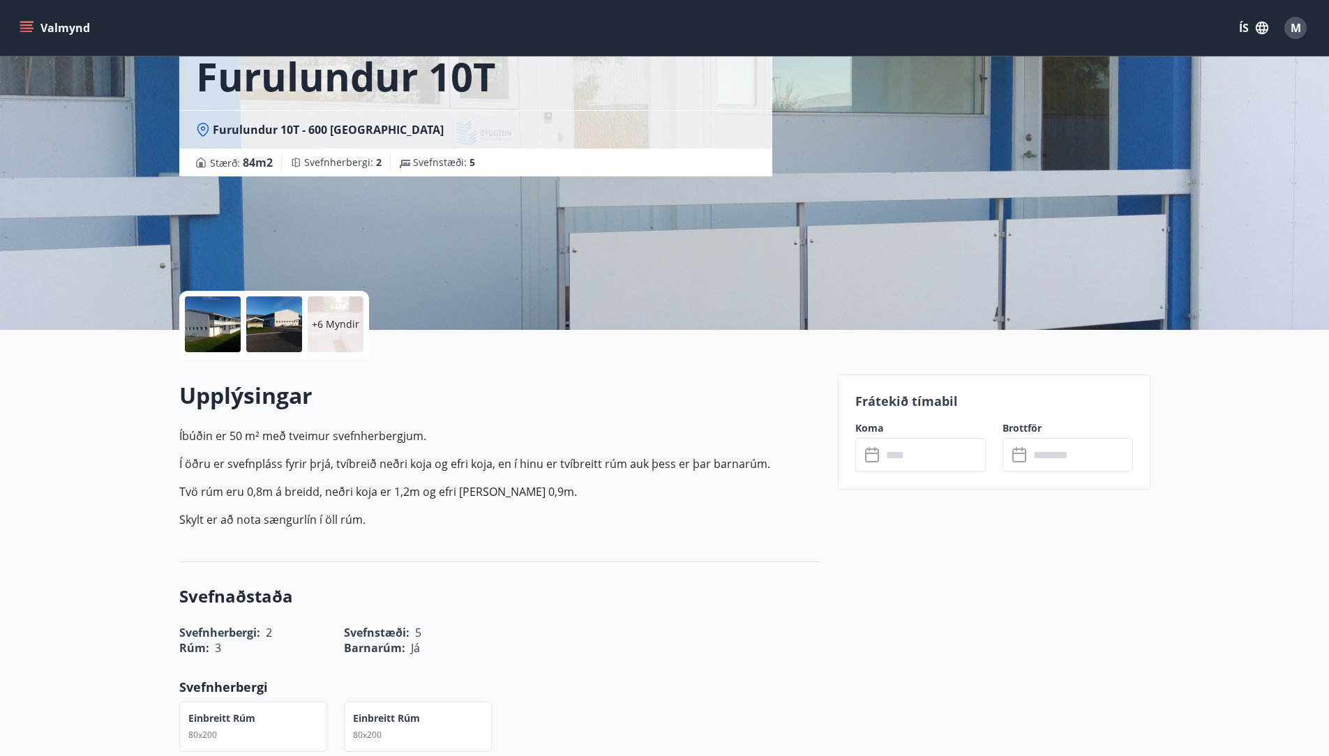
scroll to position [57, 0]
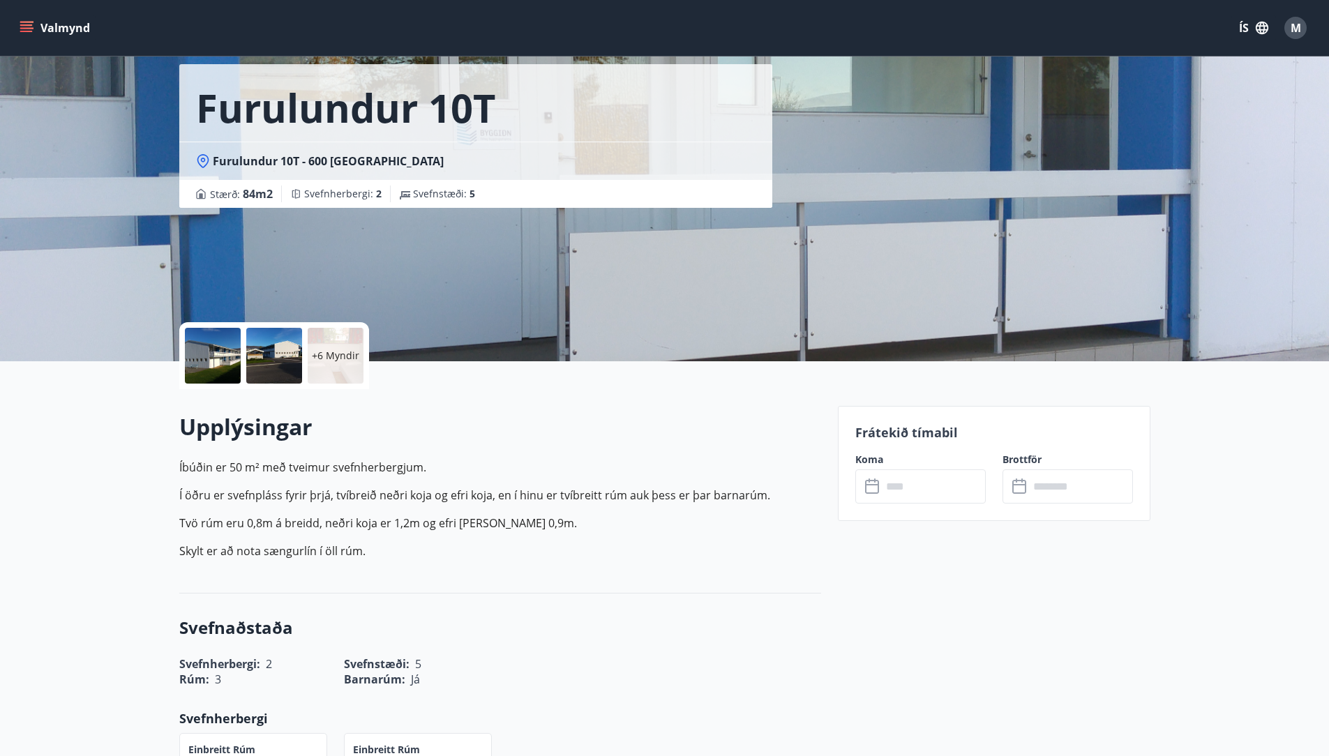
click at [877, 491] on icon at bounding box center [872, 487] width 14 height 14
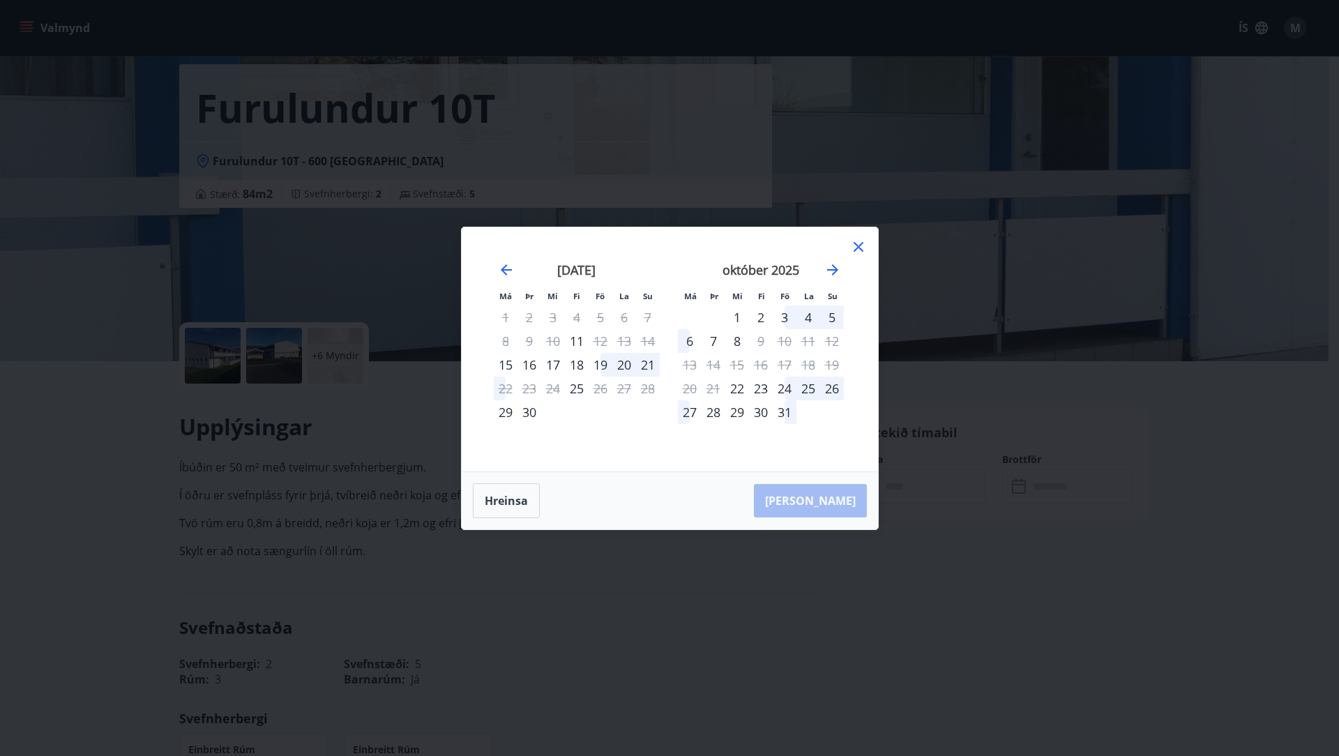
click at [598, 365] on div "19" at bounding box center [601, 365] width 24 height 24
click at [603, 365] on div "19" at bounding box center [601, 365] width 24 height 24
click at [646, 367] on div "21" at bounding box center [648, 365] width 24 height 24
click at [500, 390] on div "22" at bounding box center [506, 389] width 24 height 24
click at [582, 365] on div "18" at bounding box center [577, 365] width 24 height 24
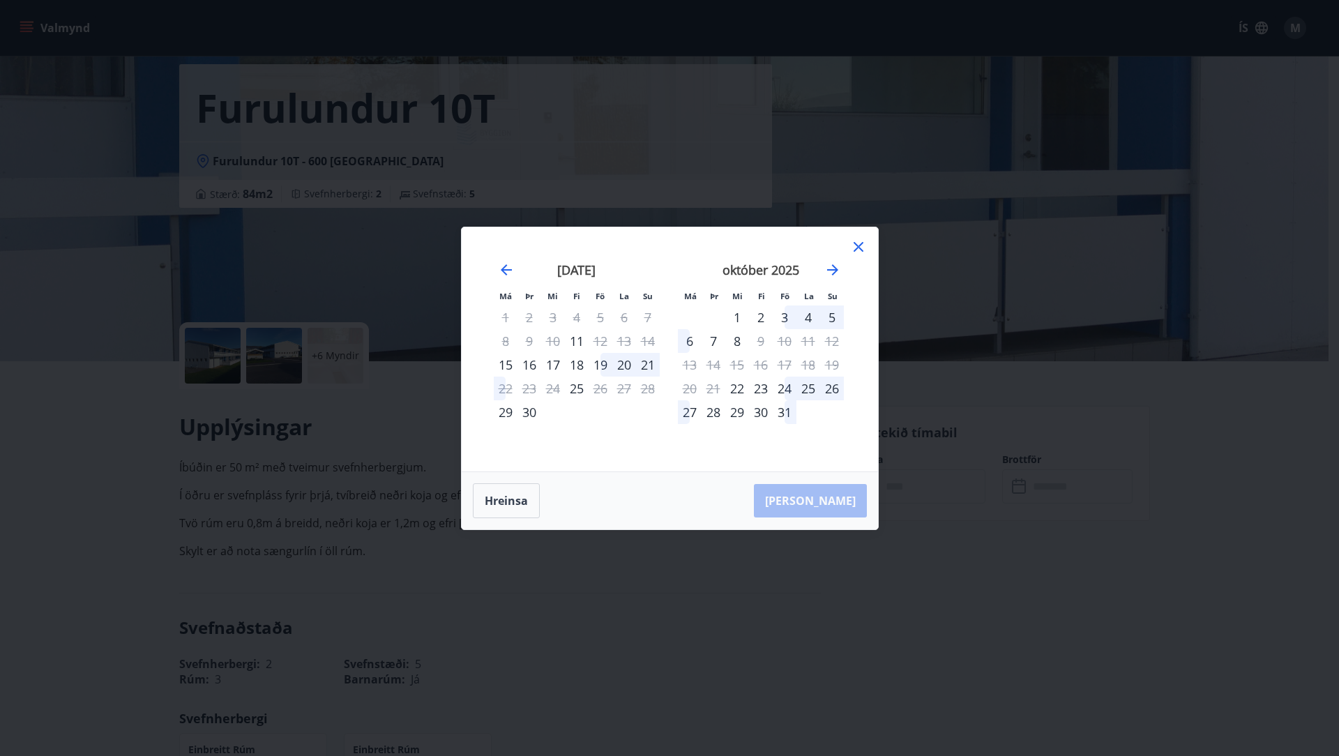
click at [602, 365] on div "19" at bounding box center [601, 365] width 24 height 24
click at [503, 498] on button "Hreinsa" at bounding box center [506, 500] width 67 height 35
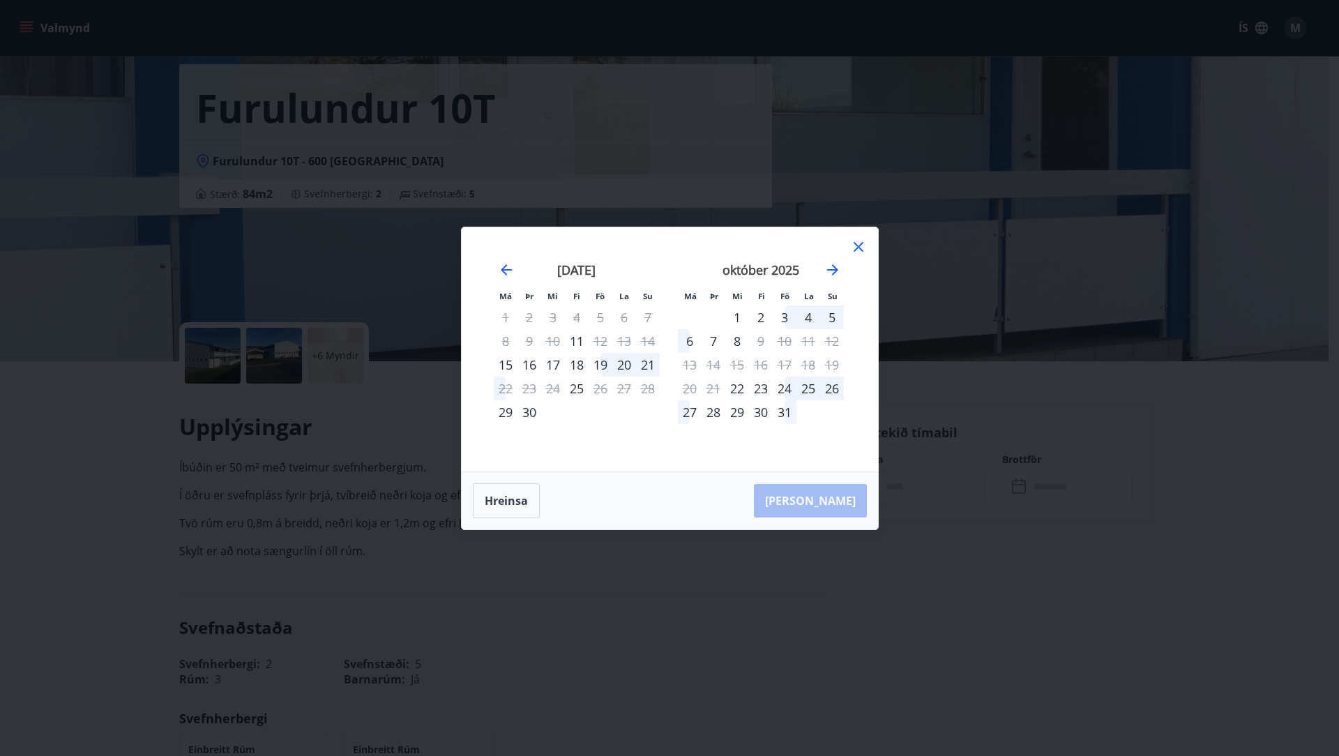
click at [853, 250] on icon at bounding box center [858, 247] width 17 height 17
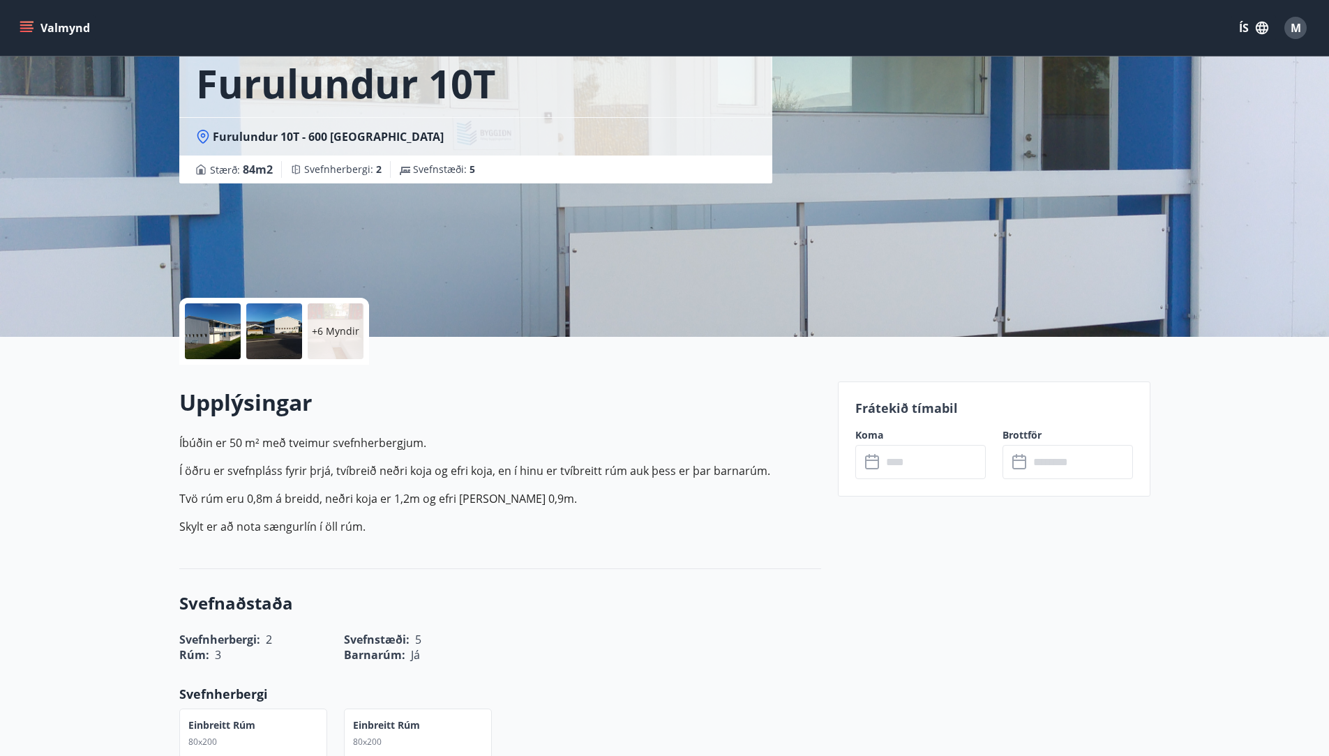
scroll to position [0, 0]
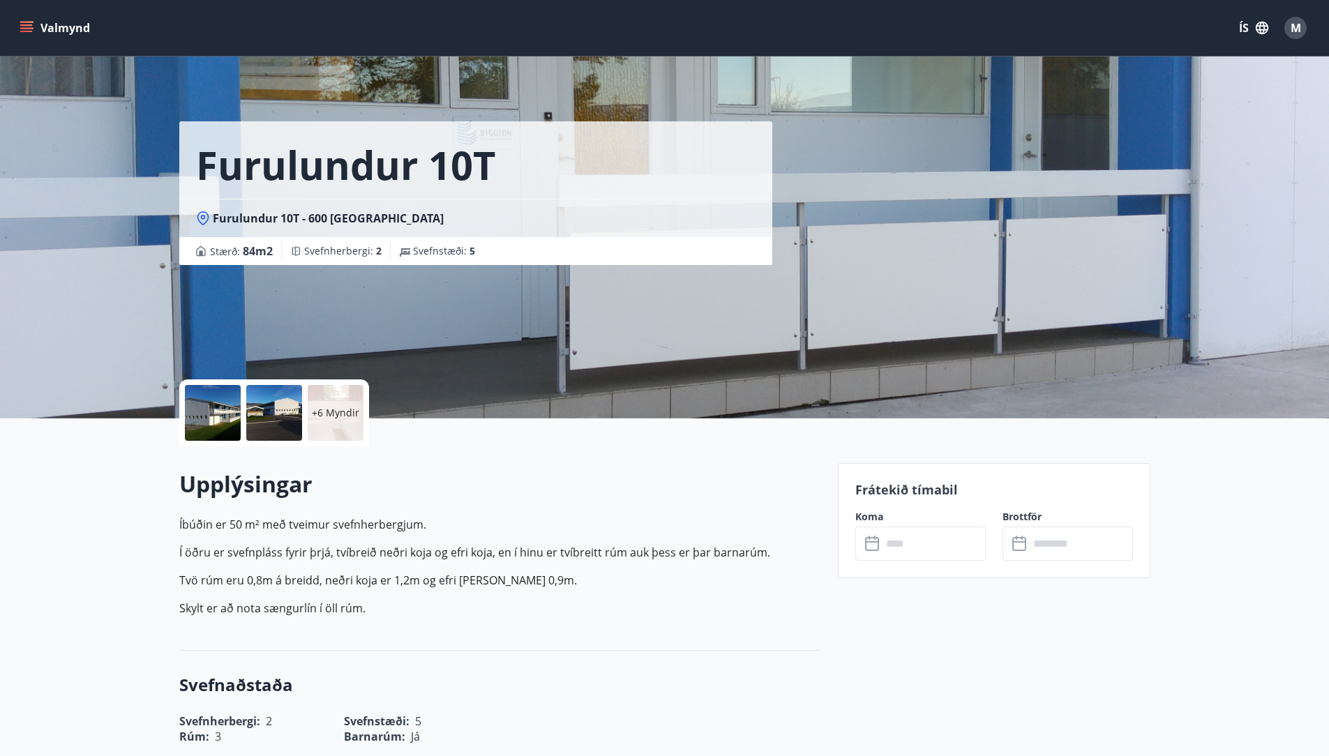
click at [24, 30] on icon "menu" at bounding box center [27, 28] width 14 height 14
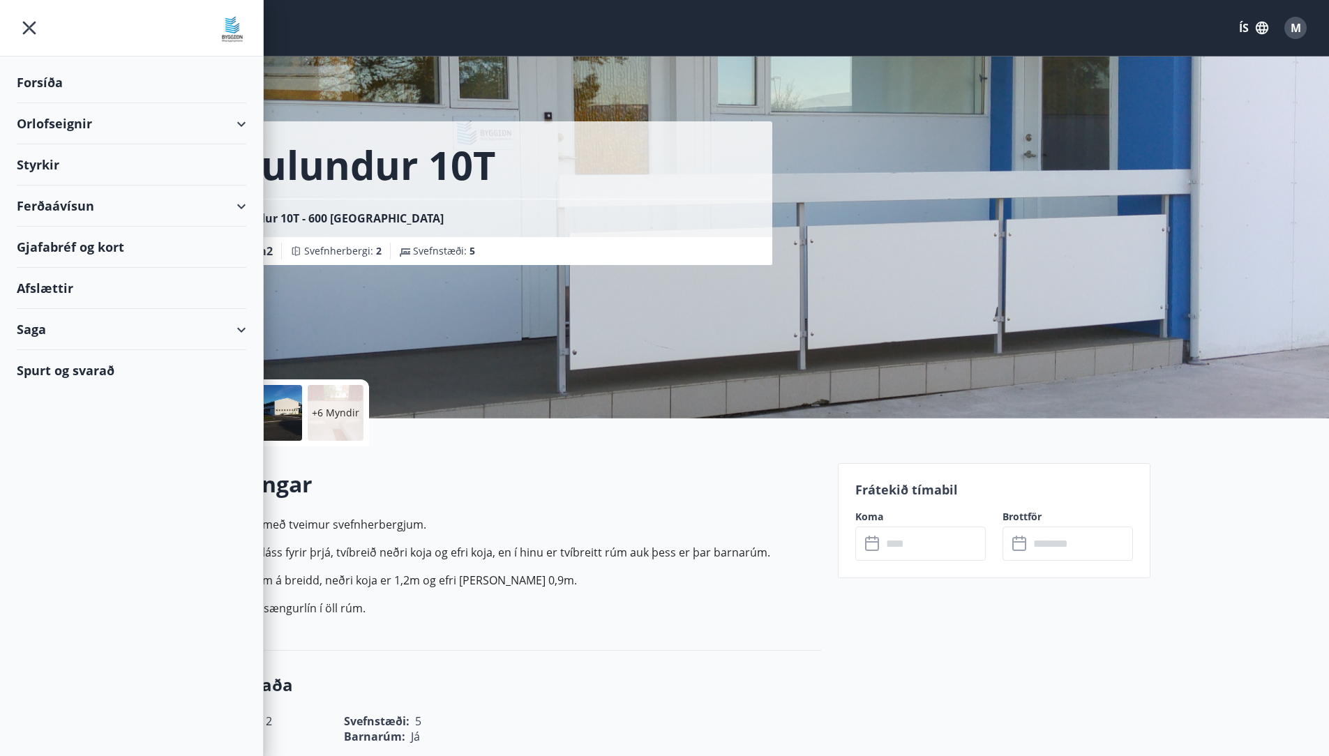
click at [241, 121] on div "Orlofseignir" at bounding box center [131, 123] width 229 height 41
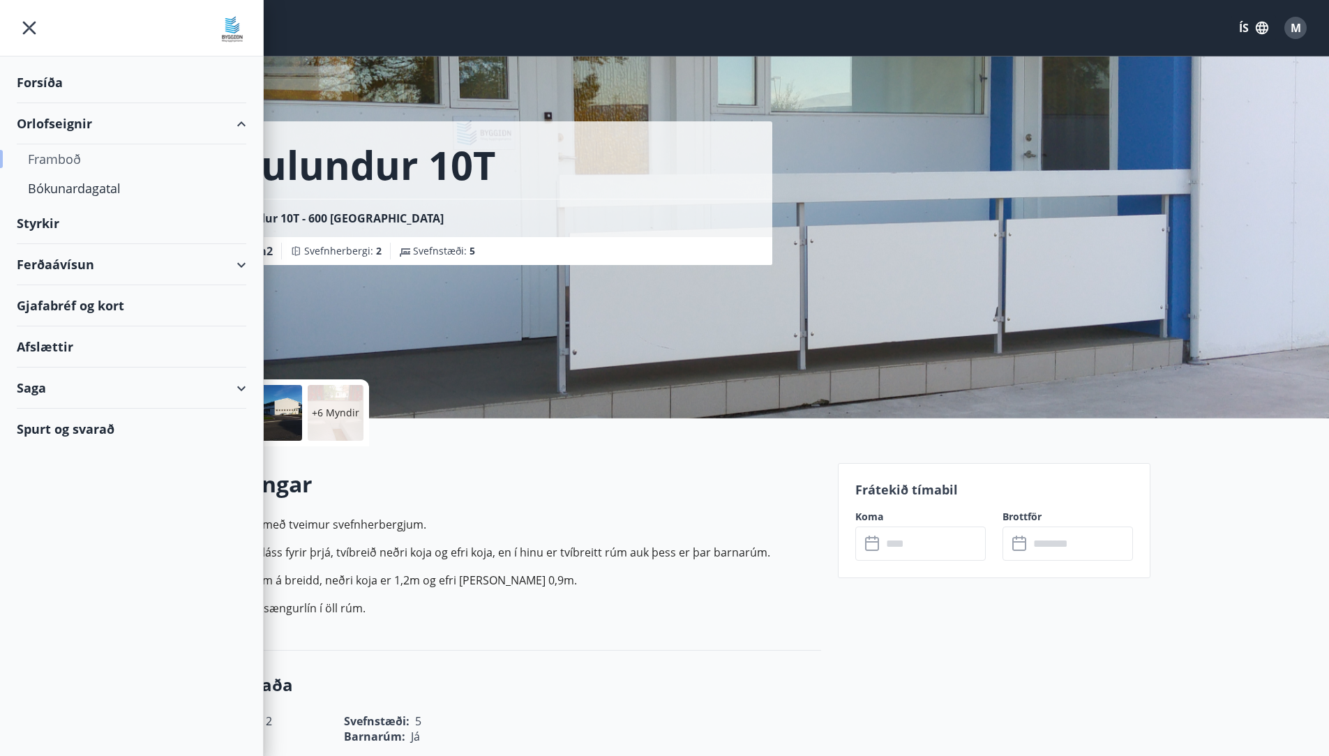
click at [60, 150] on div "Framboð" at bounding box center [131, 158] width 207 height 29
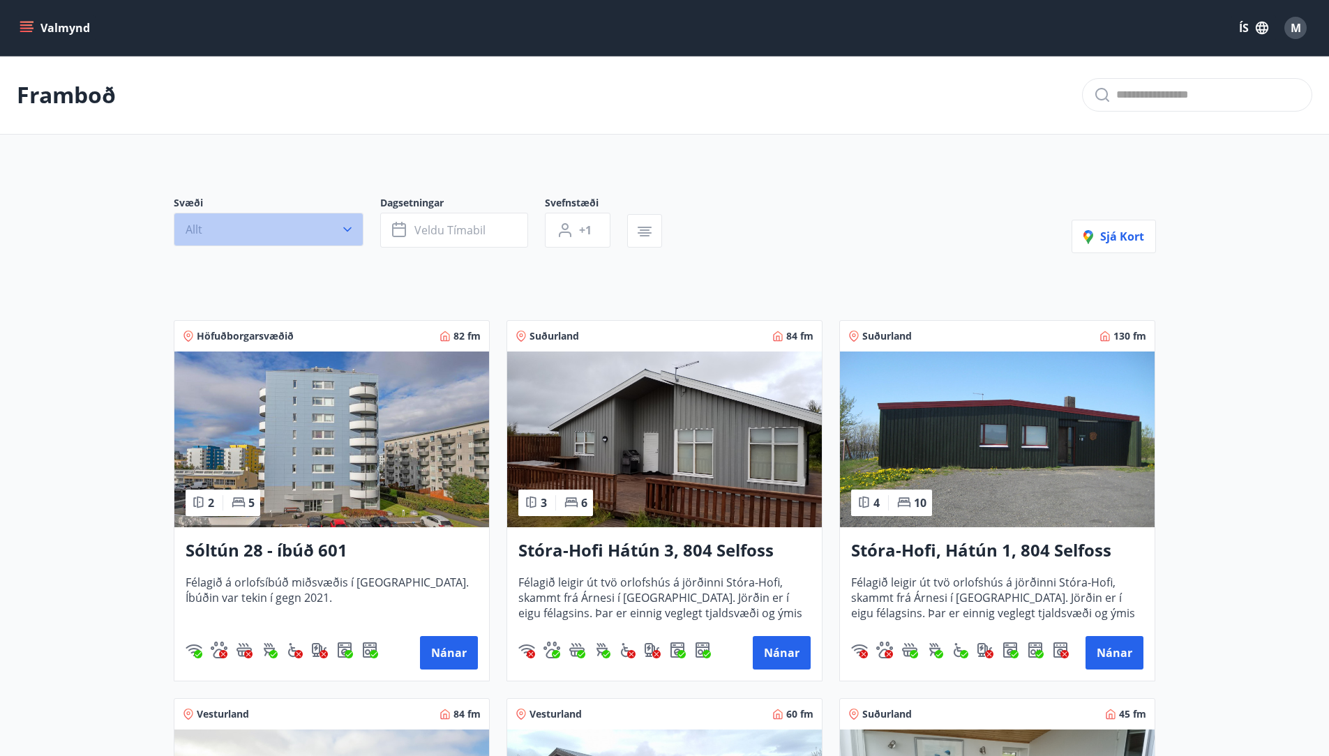
click at [346, 231] on icon "button" at bounding box center [347, 229] width 8 height 5
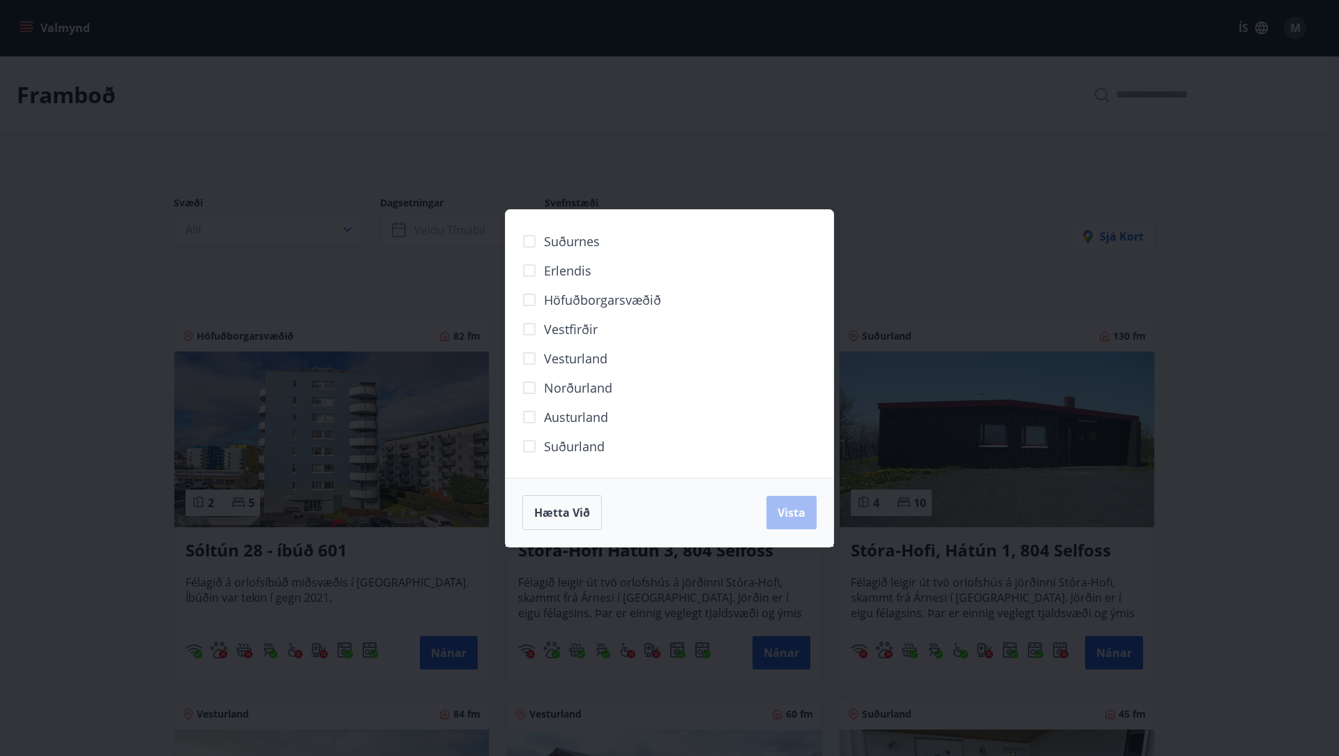
click at [570, 389] on span "Norðurland" at bounding box center [578, 388] width 68 height 18
click at [787, 511] on span "Vista" at bounding box center [792, 512] width 28 height 15
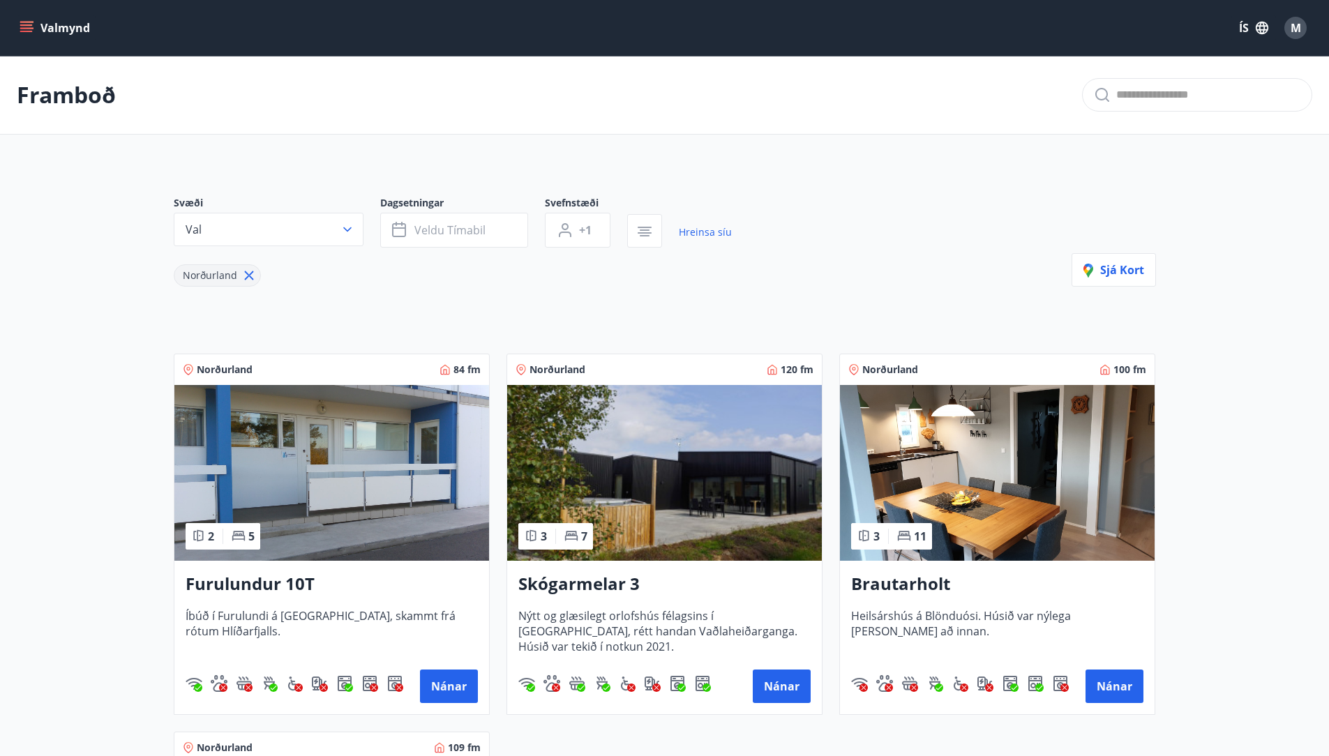
click at [377, 497] on img at bounding box center [331, 473] width 315 height 176
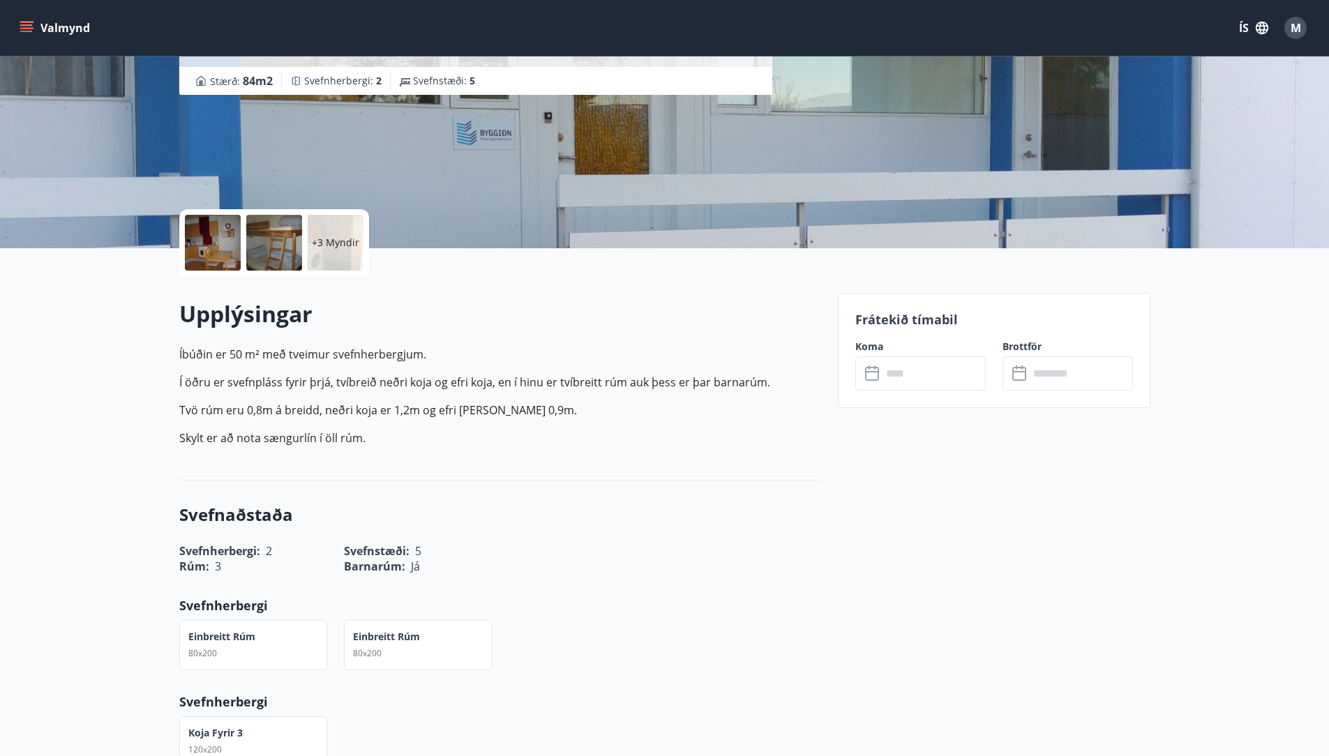
scroll to position [297, 0]
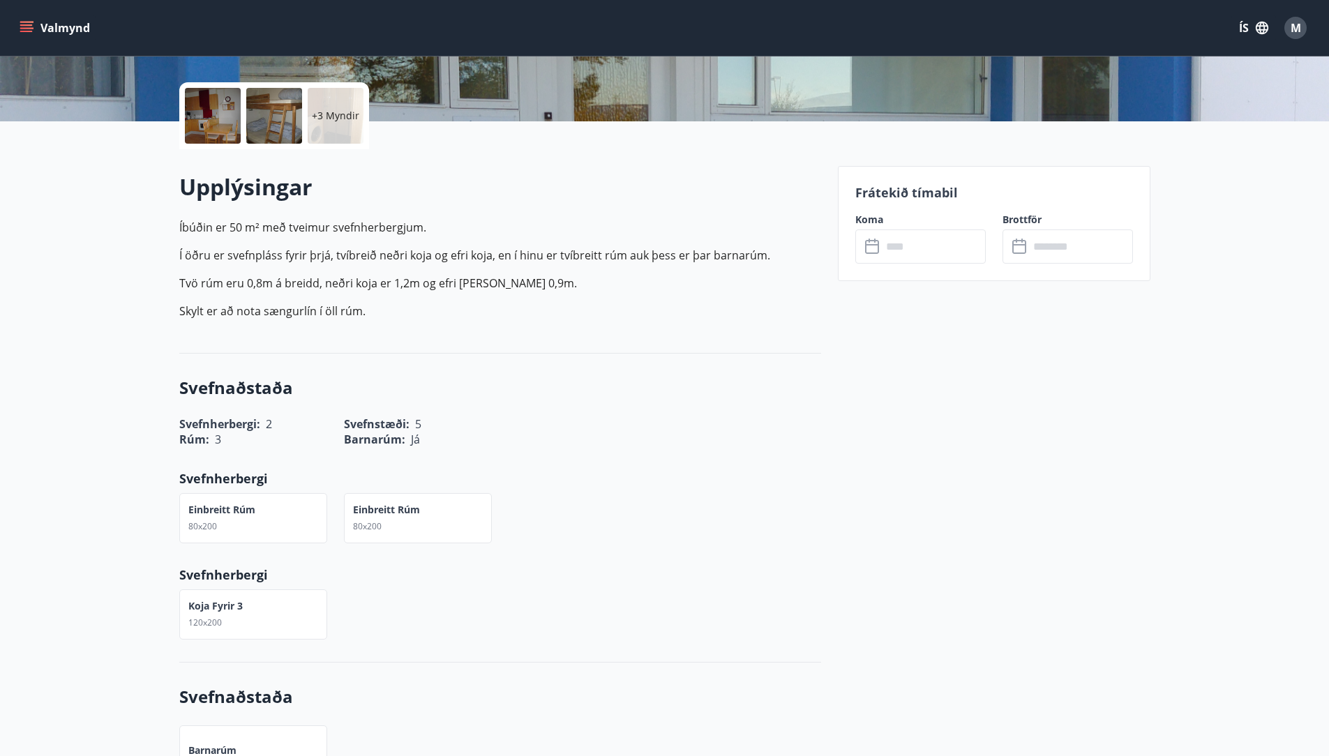
click at [950, 253] on input "text" at bounding box center [934, 246] width 104 height 34
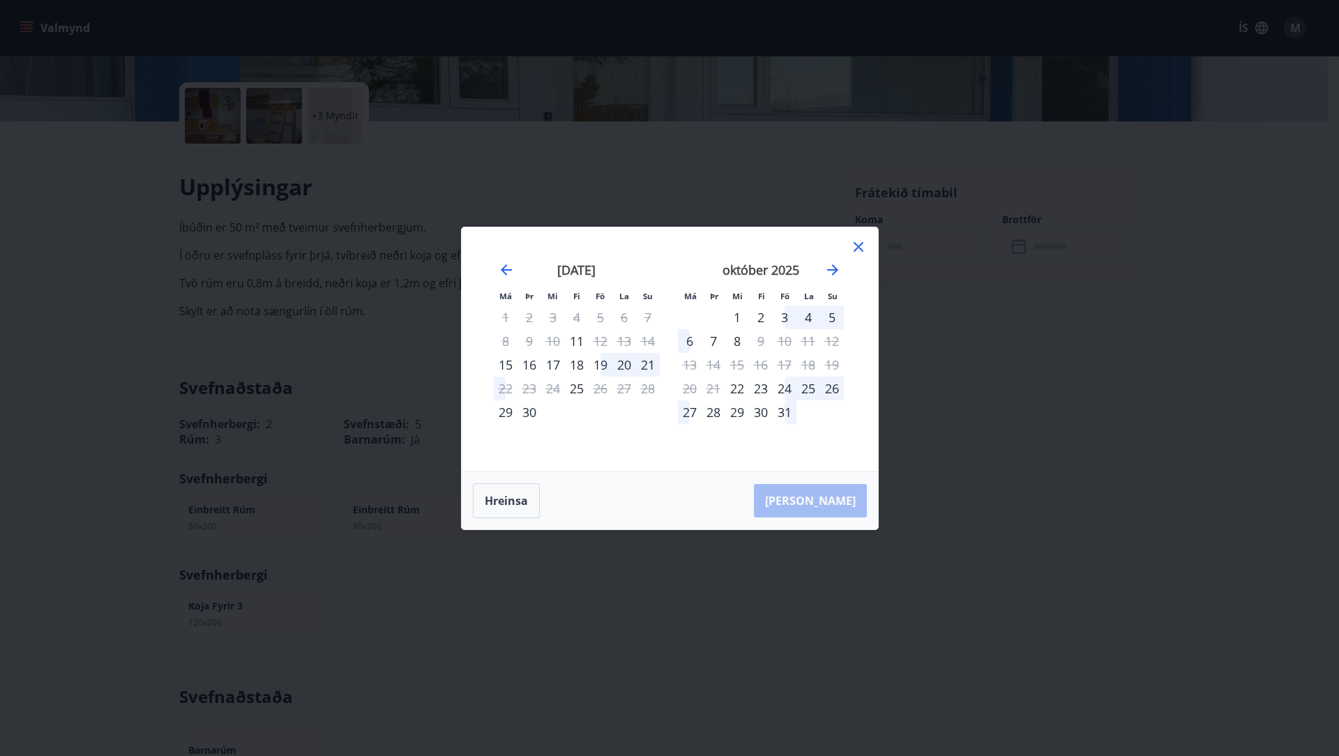
click at [603, 365] on div "19" at bounding box center [601, 365] width 24 height 24
click at [645, 365] on div "21" at bounding box center [648, 365] width 24 height 24
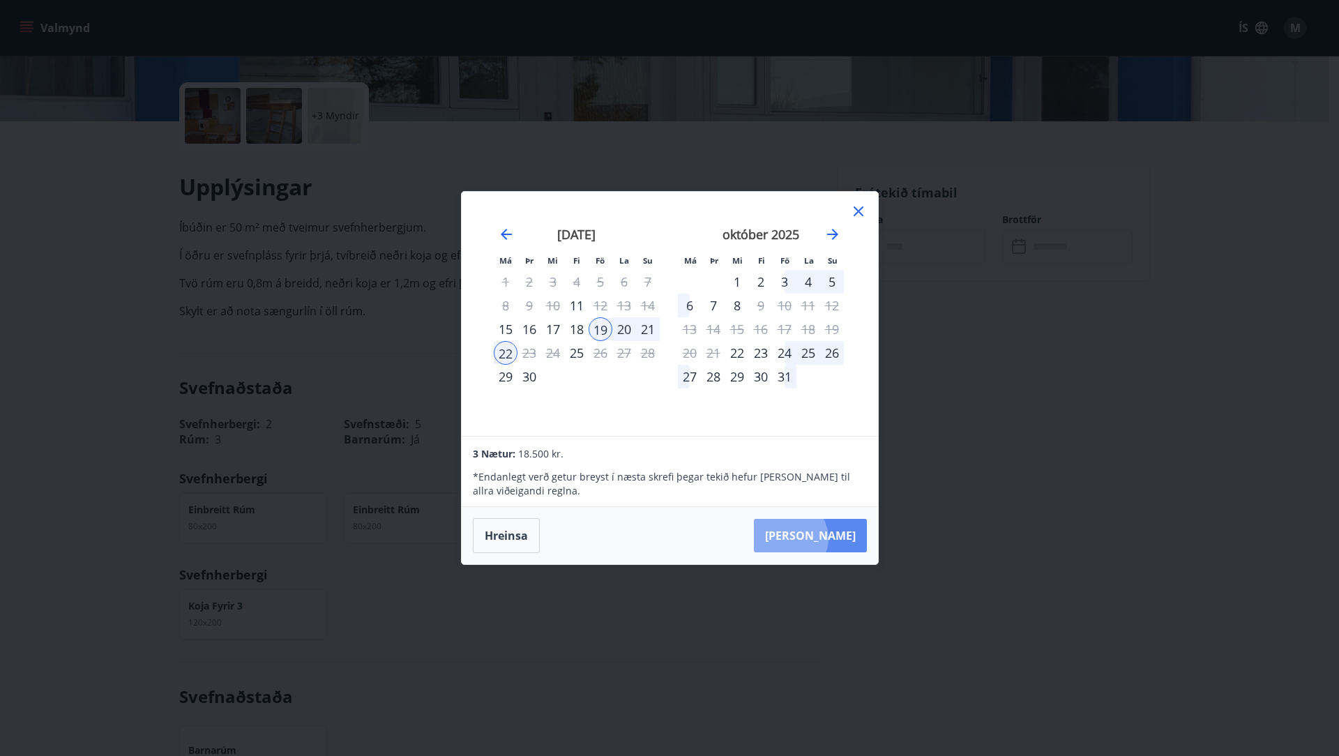
click at [831, 538] on button "[PERSON_NAME]" at bounding box center [810, 535] width 113 height 33
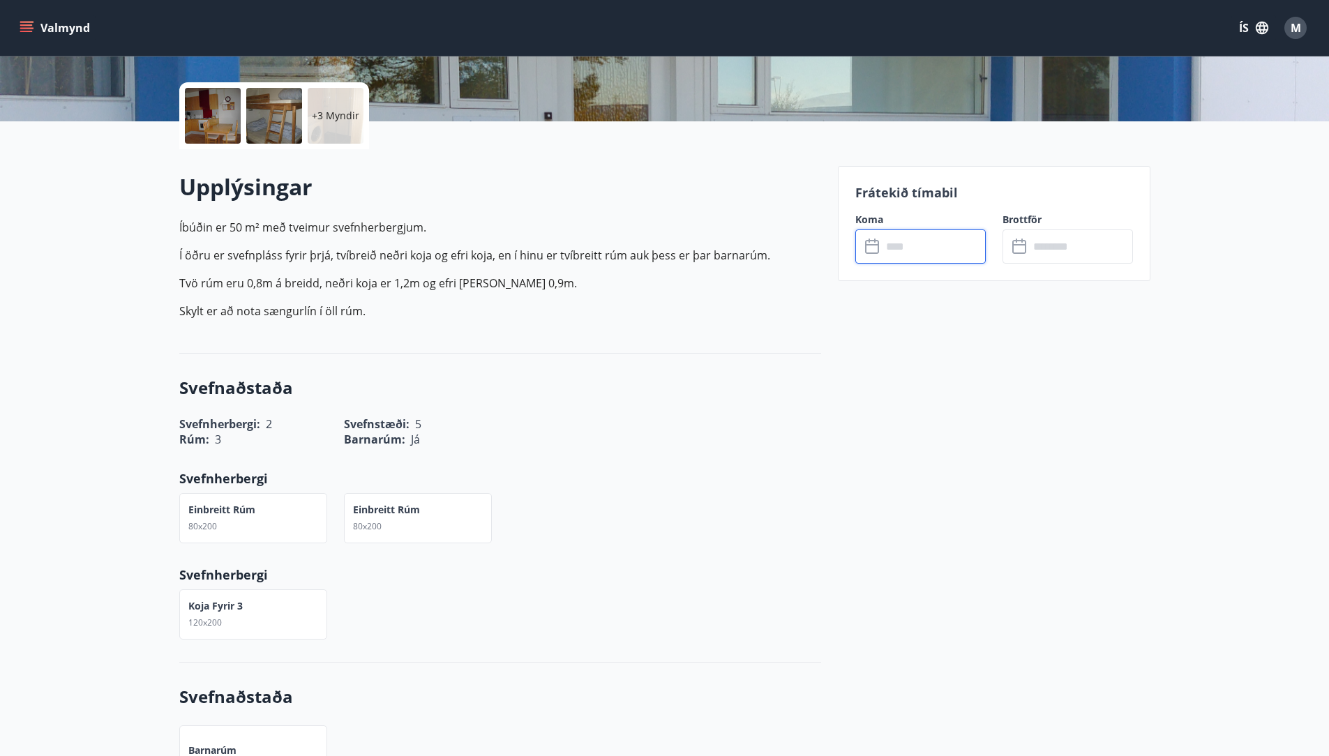
type input "******"
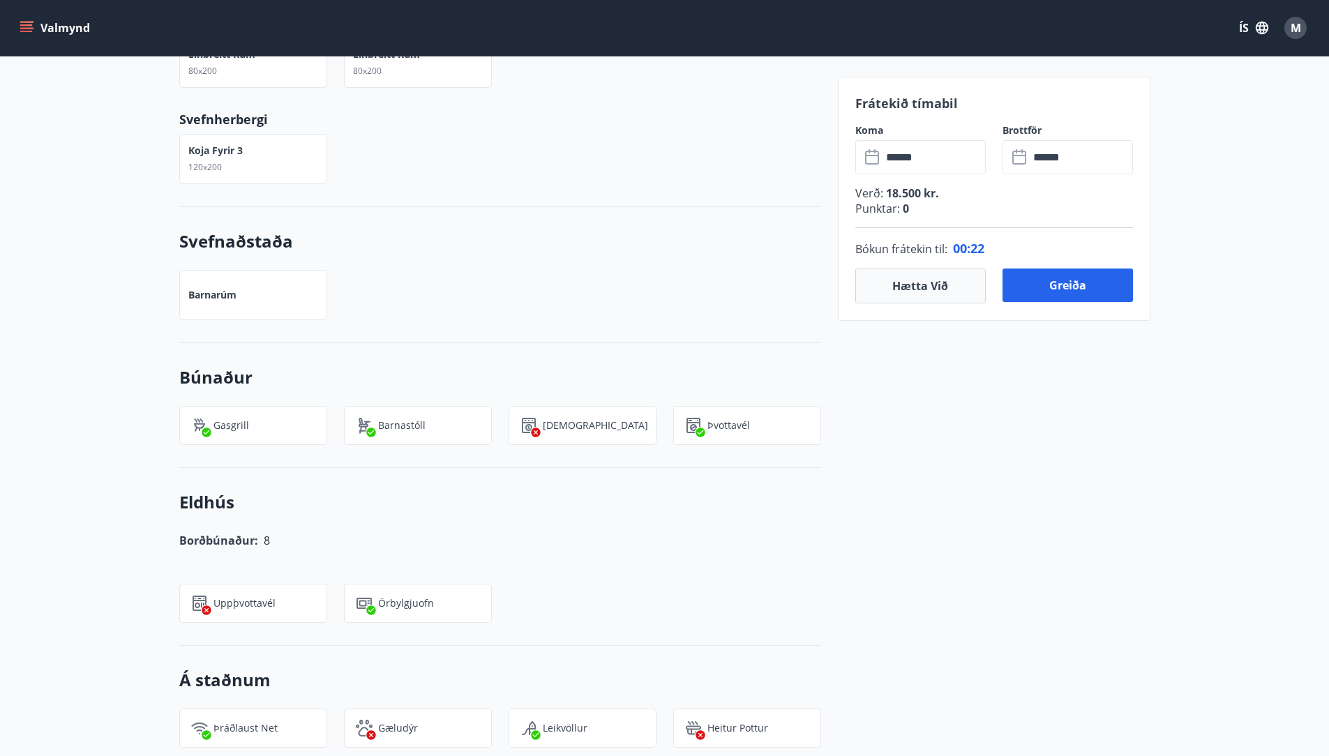
scroll to position [458, 0]
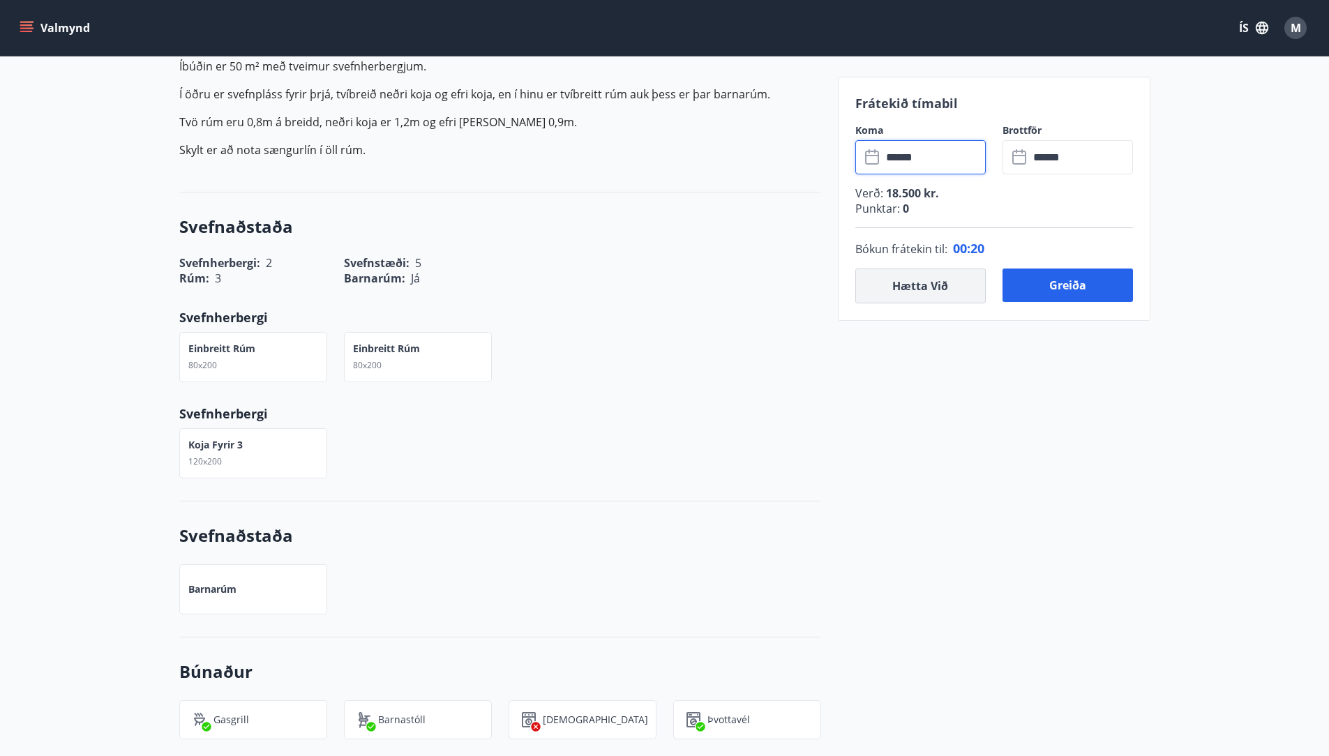
click at [912, 289] on button "Hætta við" at bounding box center [920, 286] width 130 height 35
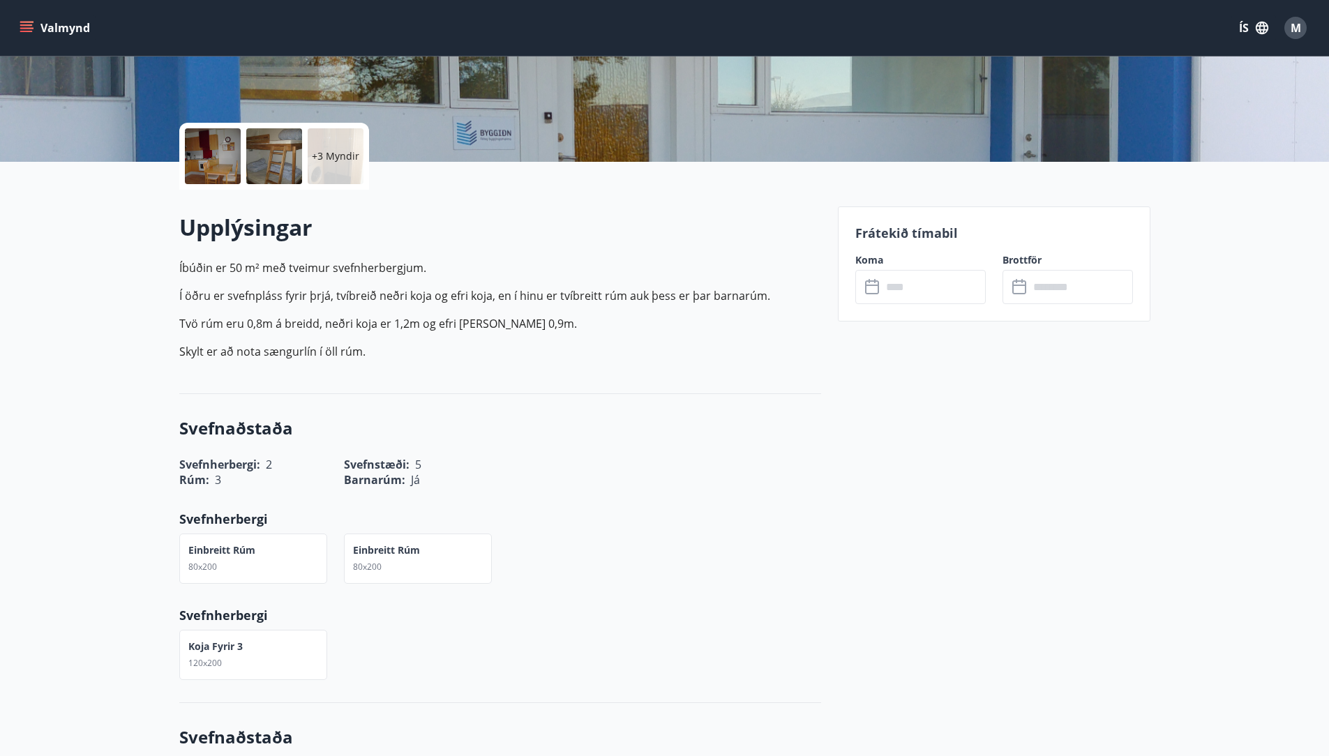
scroll to position [161, 0]
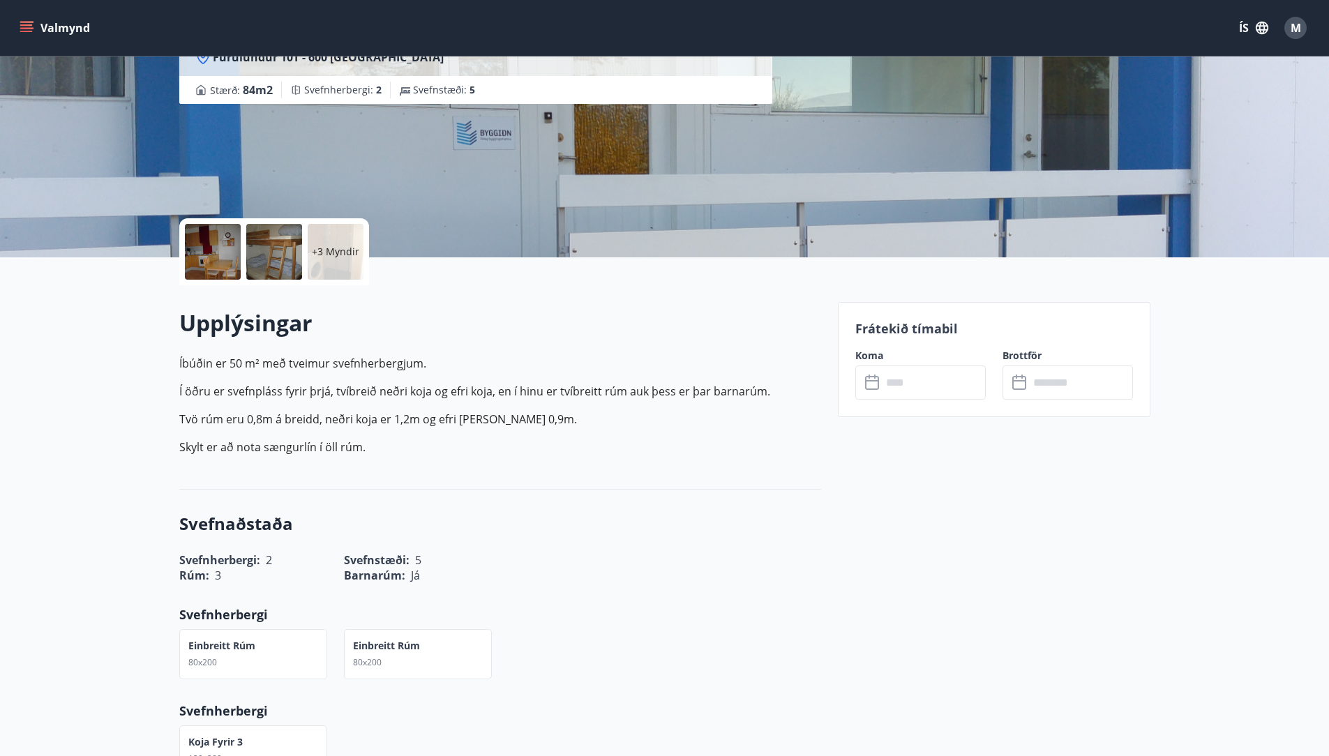
click at [890, 380] on input "text" at bounding box center [934, 382] width 104 height 34
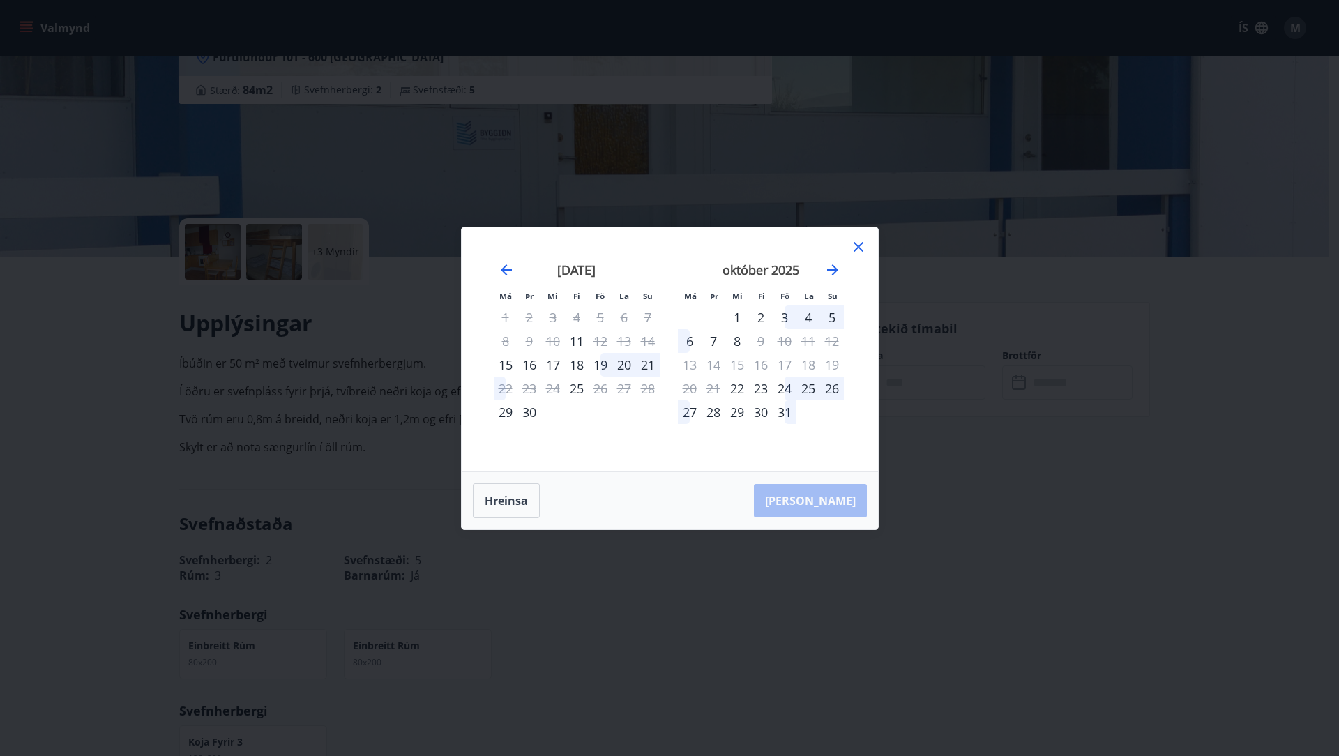
click at [601, 365] on div "19" at bounding box center [601, 365] width 24 height 24
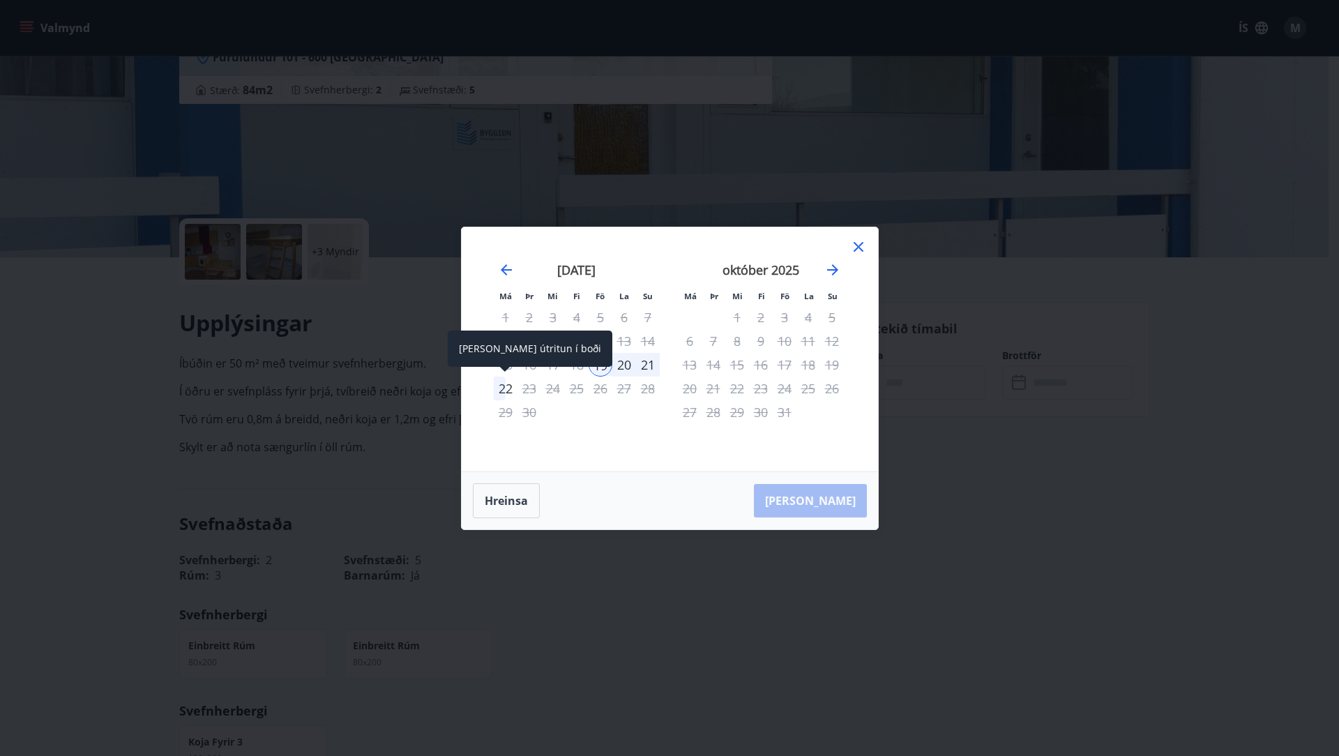
click at [501, 386] on div "22" at bounding box center [506, 389] width 24 height 24
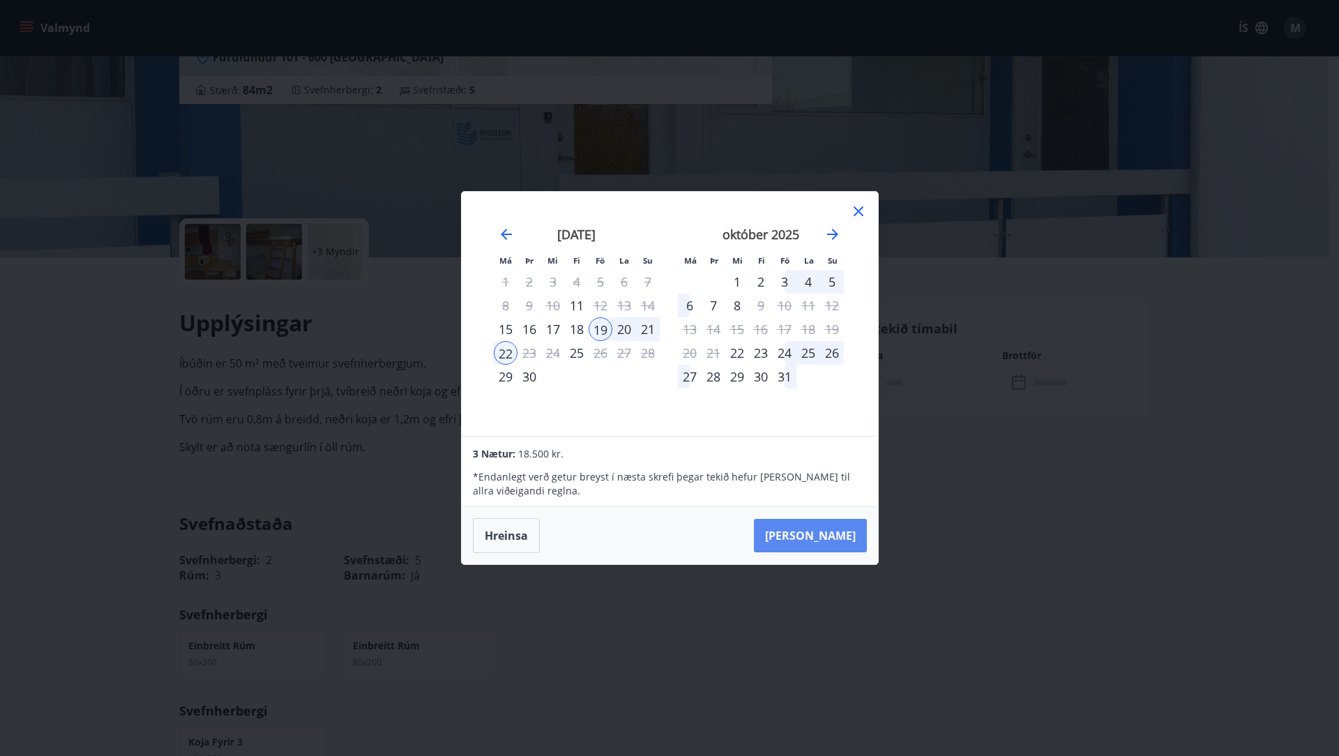
click at [826, 534] on button "[PERSON_NAME]" at bounding box center [810, 535] width 113 height 33
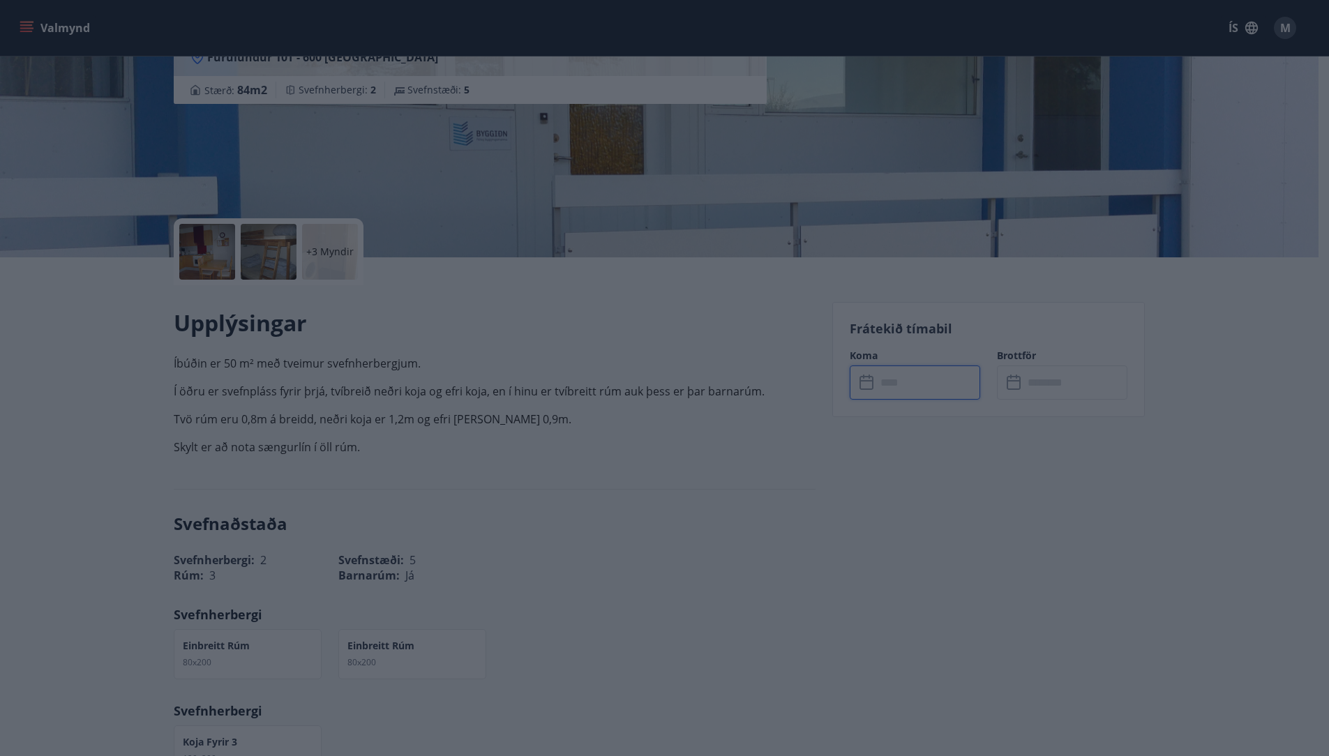
type input "******"
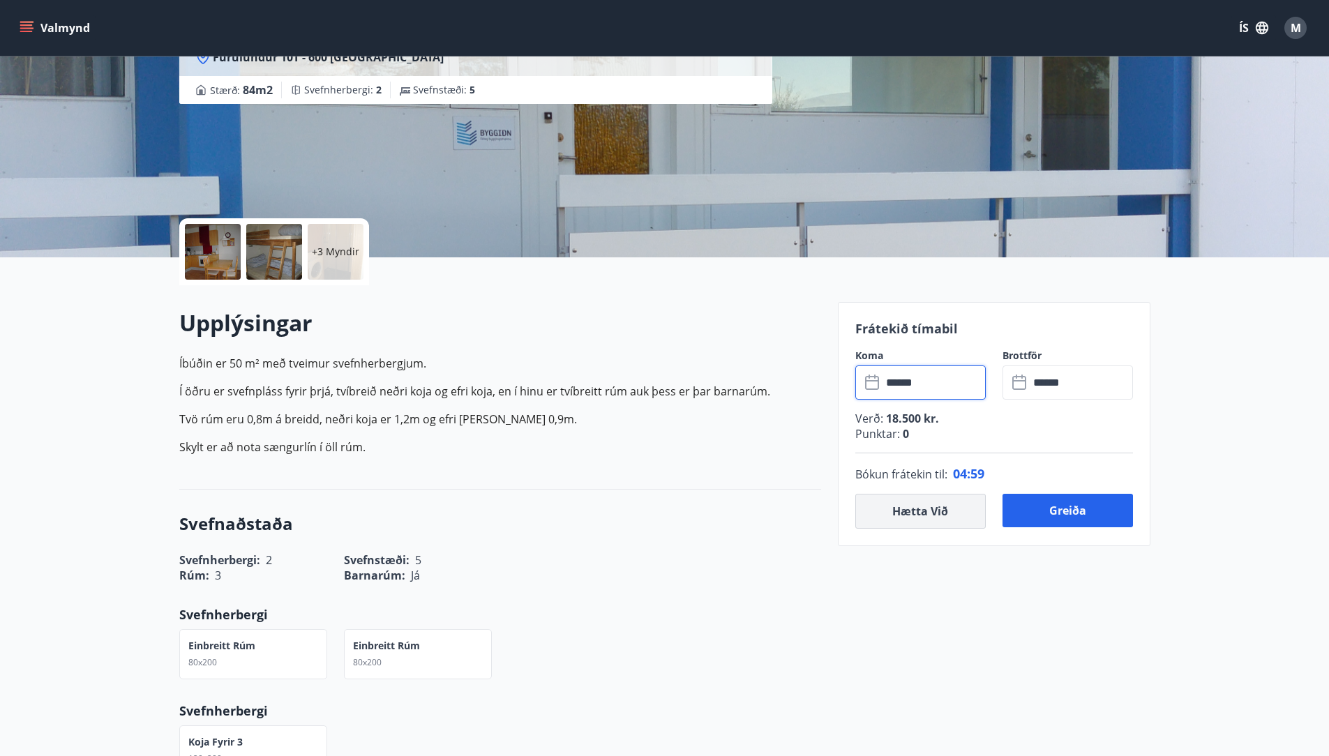
click at [922, 512] on button "Hætta við" at bounding box center [920, 511] width 130 height 35
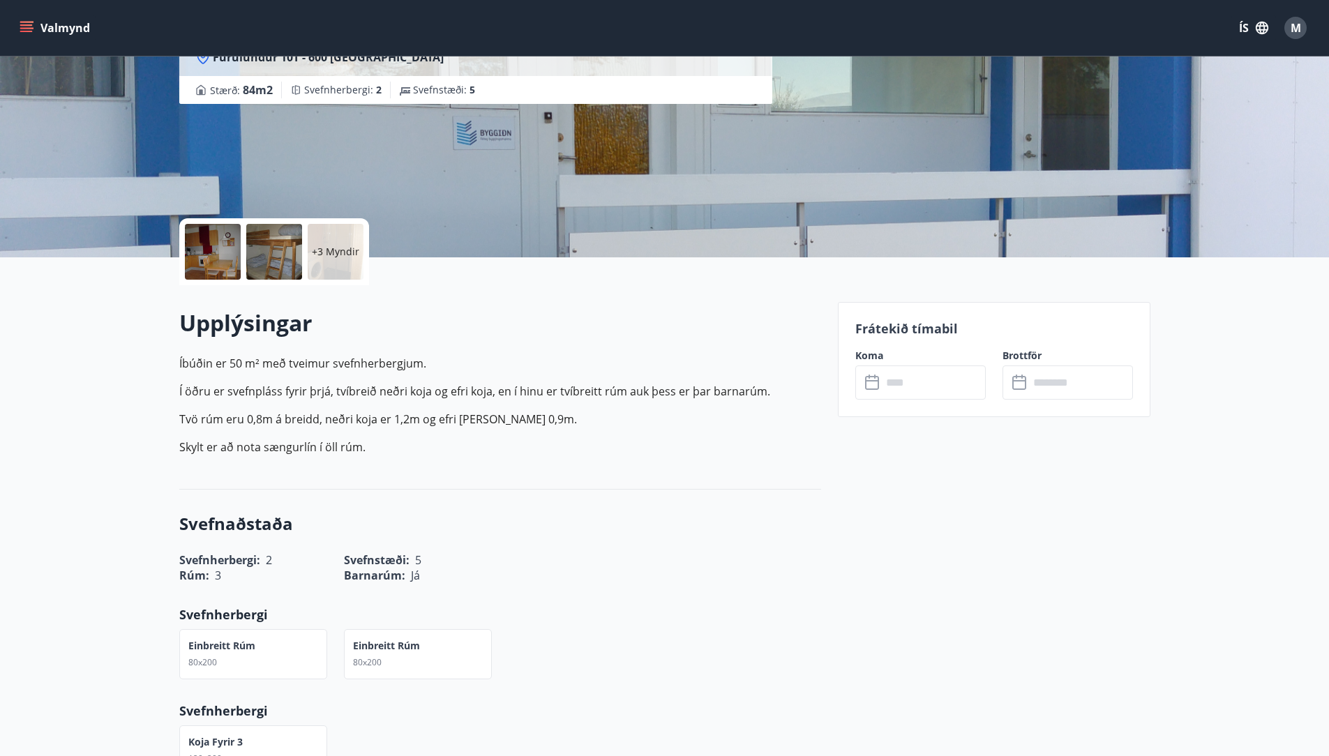
click at [914, 380] on input "text" at bounding box center [934, 382] width 104 height 34
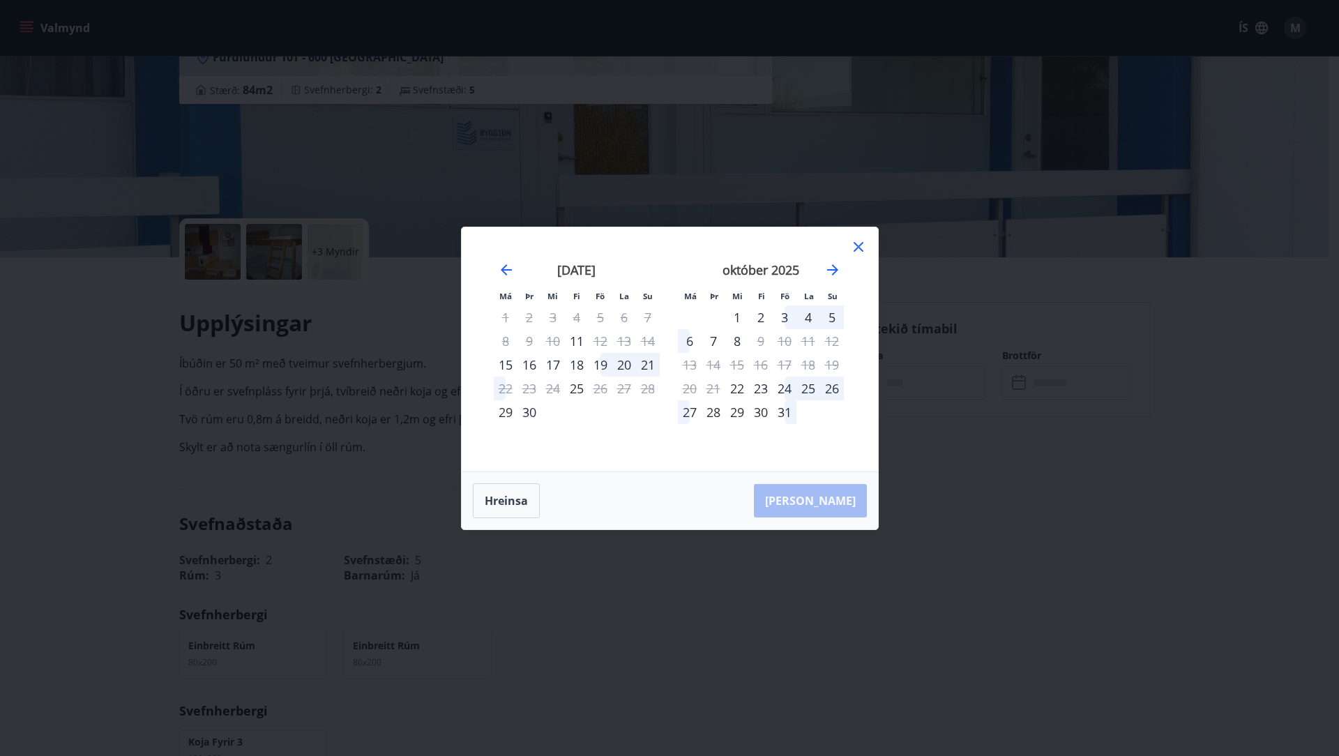
click at [599, 363] on div "19" at bounding box center [601, 365] width 24 height 24
click at [504, 388] on div "22" at bounding box center [506, 389] width 24 height 24
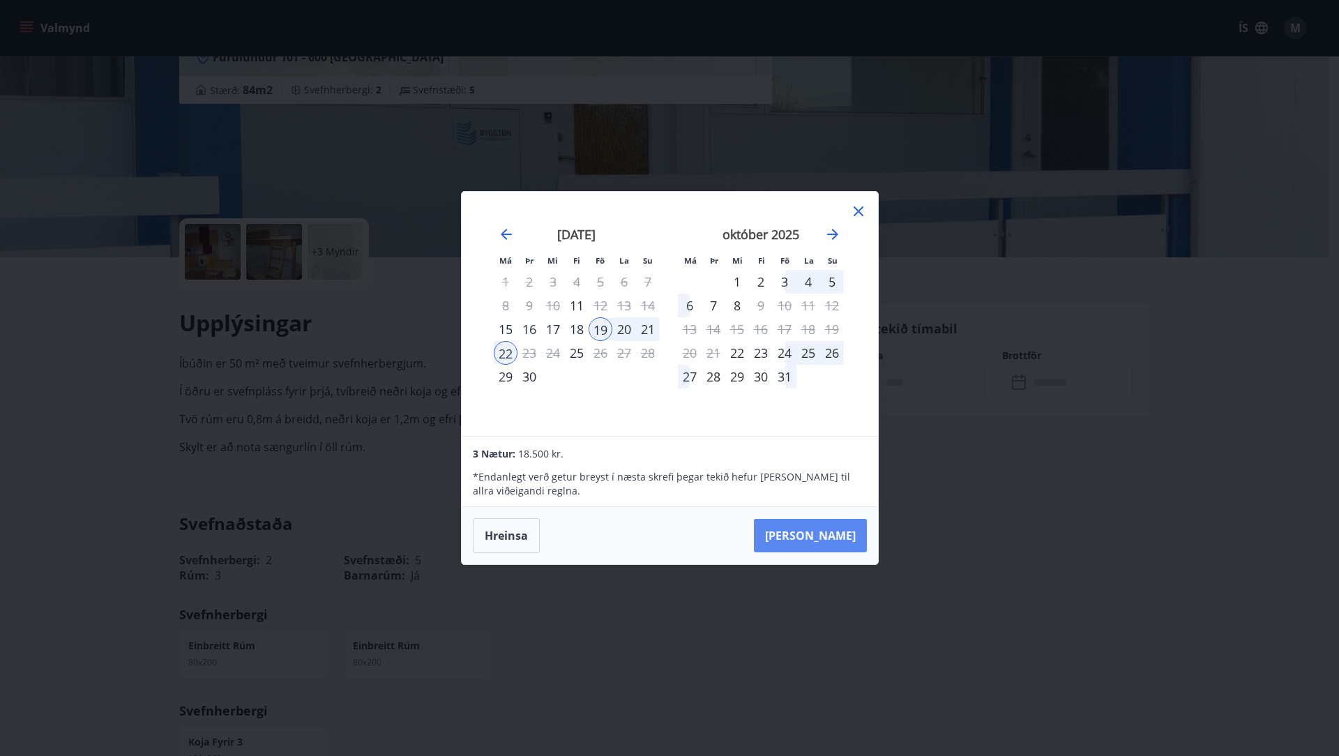
click at [834, 537] on button "[PERSON_NAME]" at bounding box center [810, 535] width 113 height 33
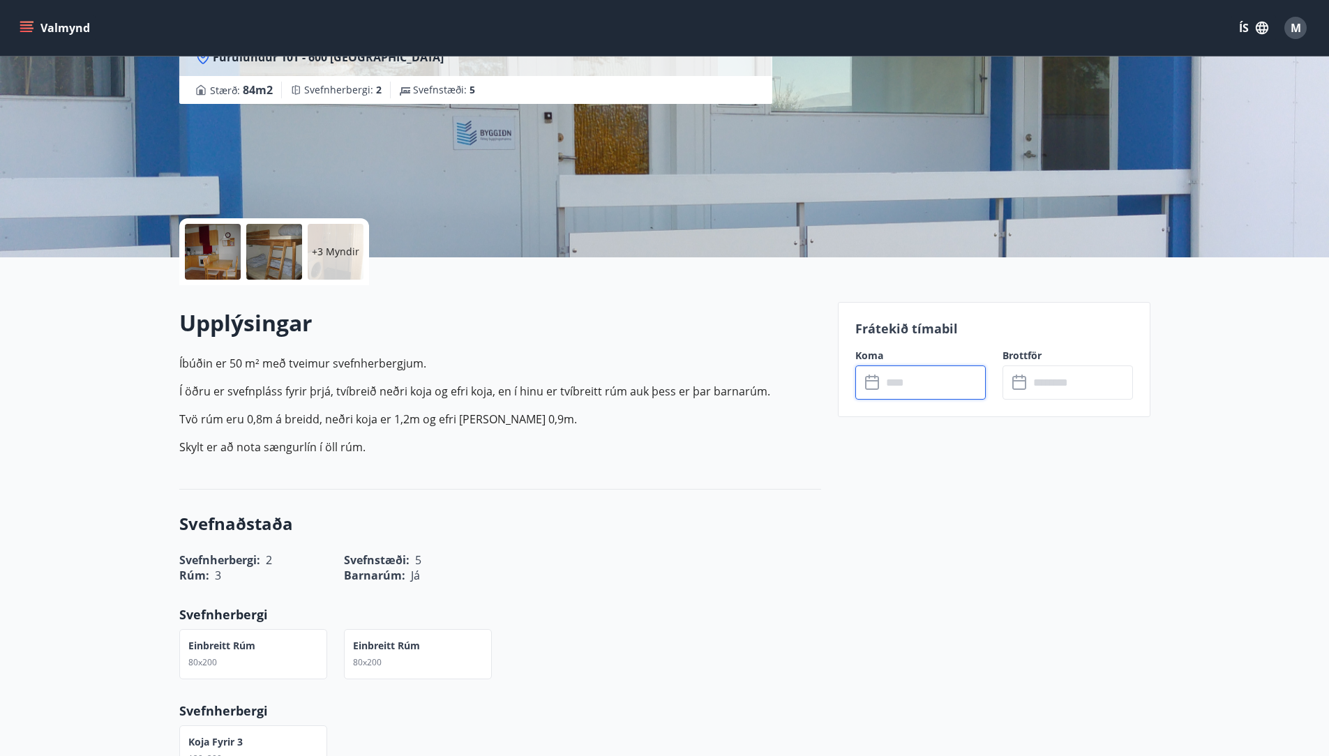
type input "******"
